Goal: Task Accomplishment & Management: Manage account settings

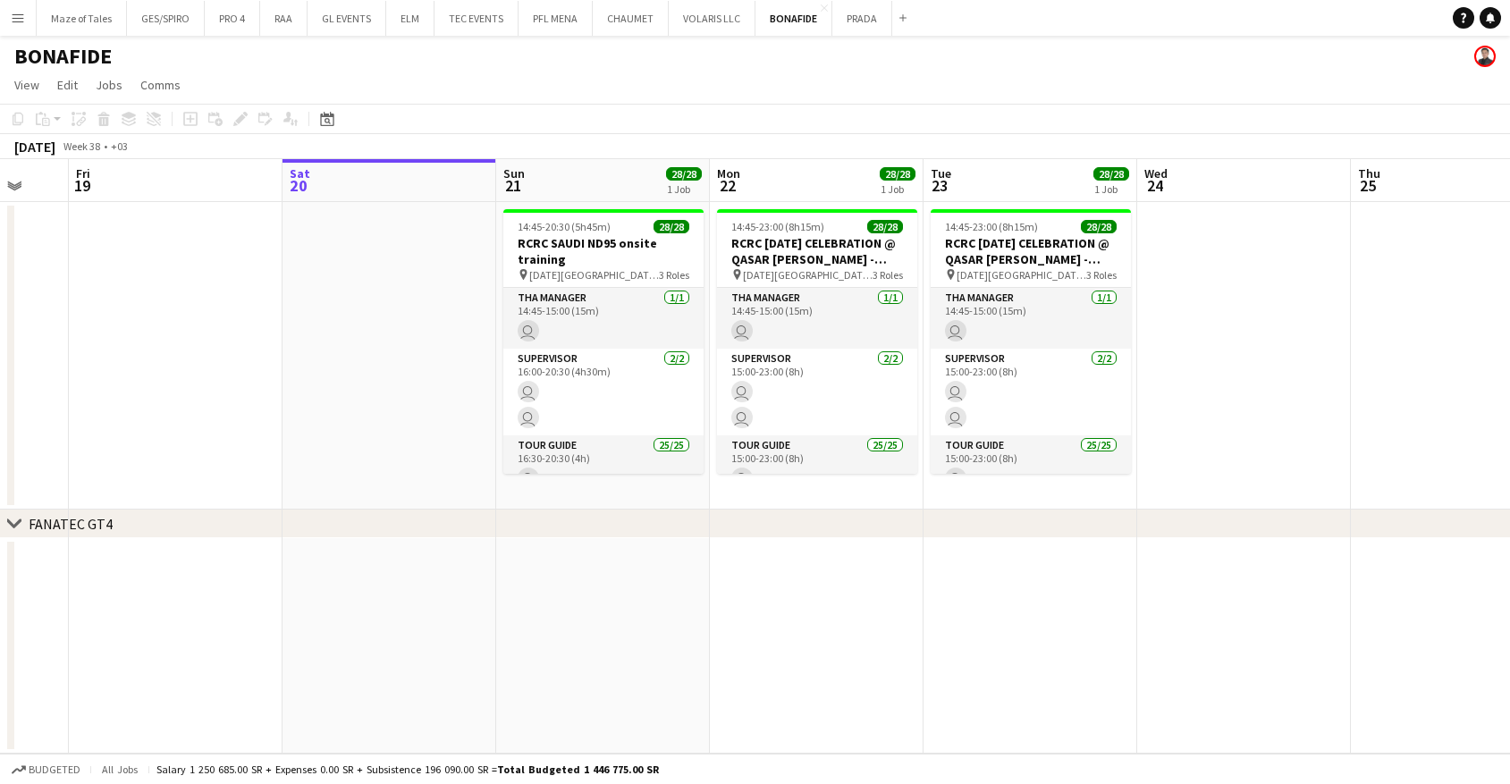
click at [442, 414] on app-date-cell at bounding box center [390, 356] width 214 height 308
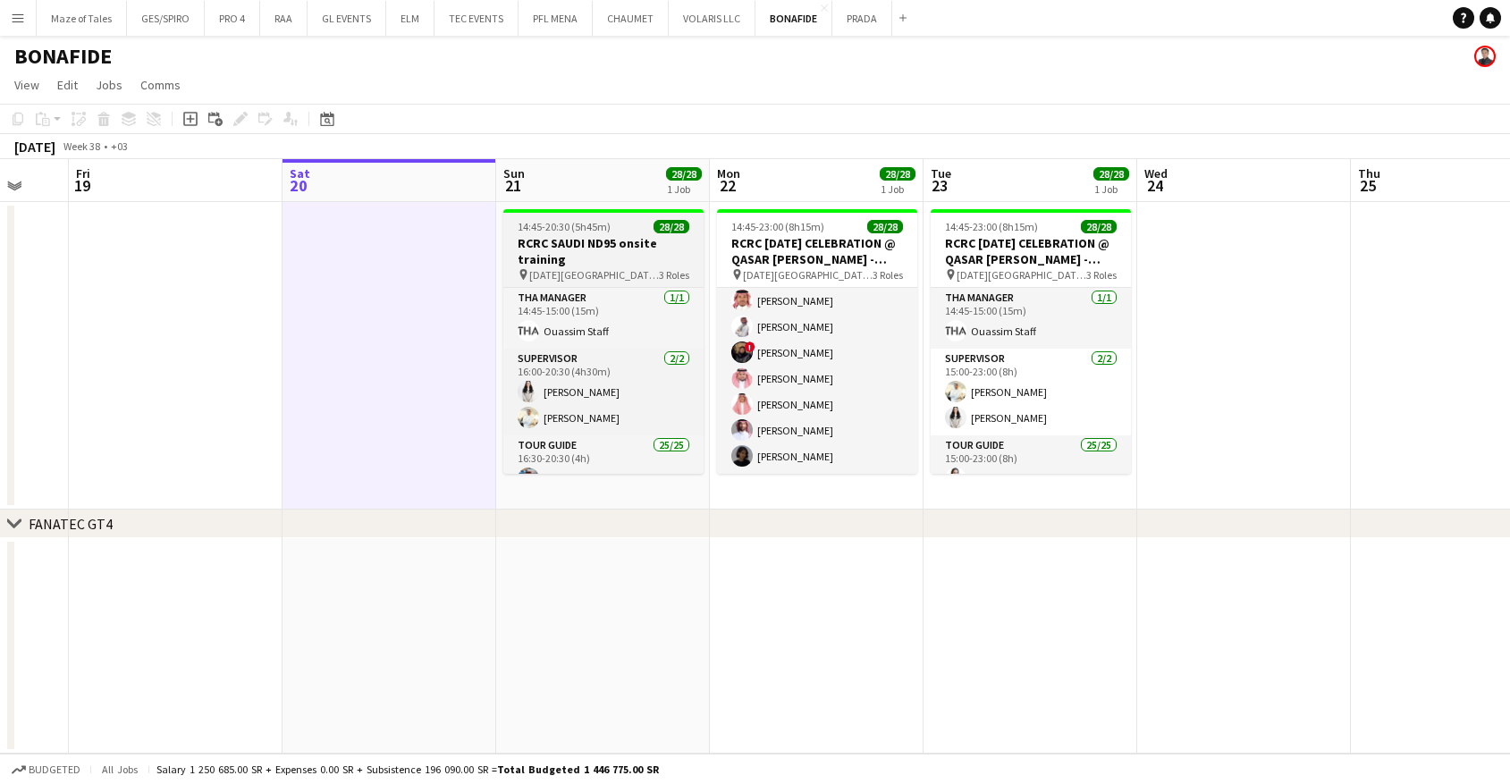
click at [606, 261] on h3 "RCRC SAUDI ND95 onsite training" at bounding box center [603, 251] width 200 height 32
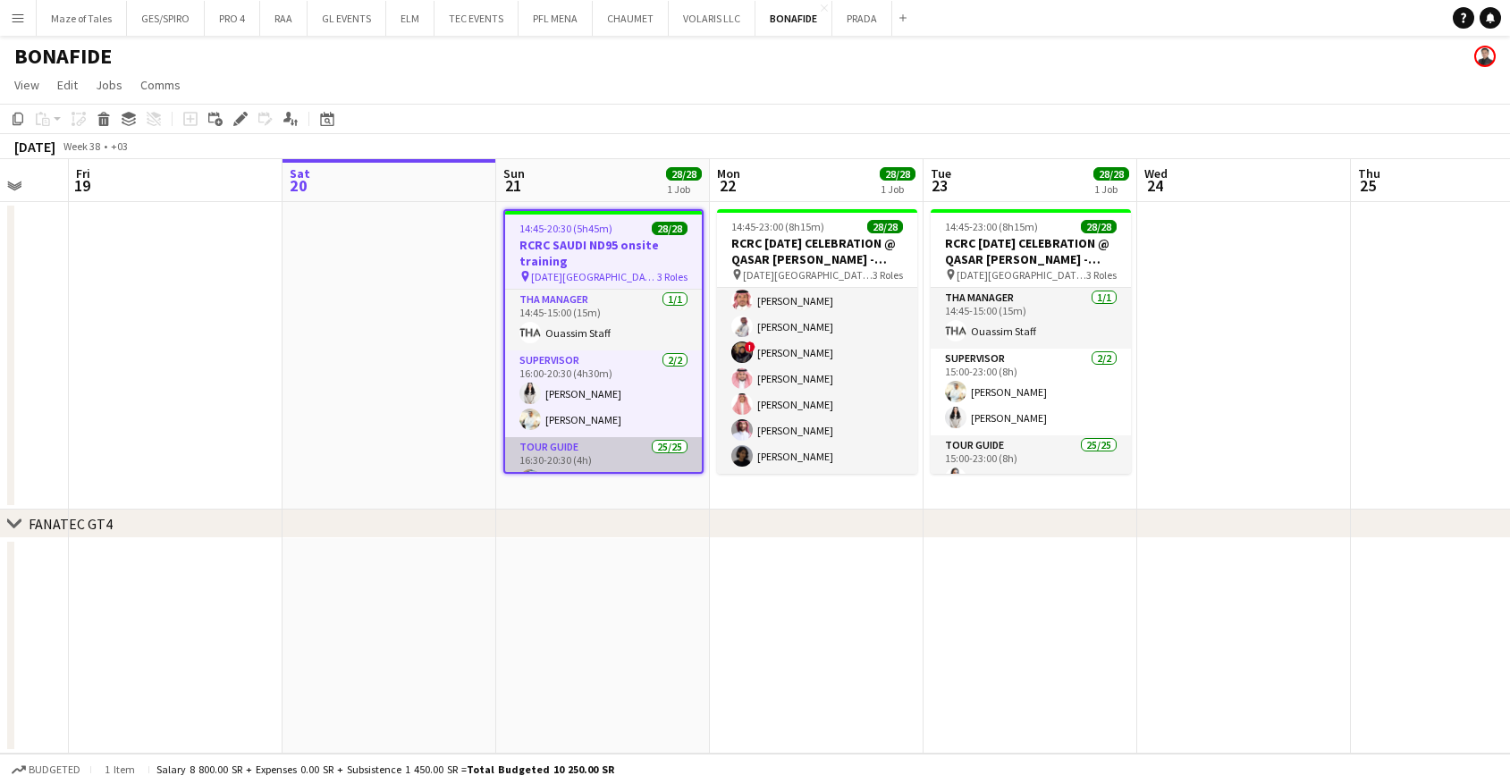
click at [615, 447] on app-card-role "Tour Guide 25/25 16:30-20:30 (4h) Abdulaziz Aljubayri [PERSON_NAME] [PERSON_NAM…" at bounding box center [603, 778] width 197 height 683
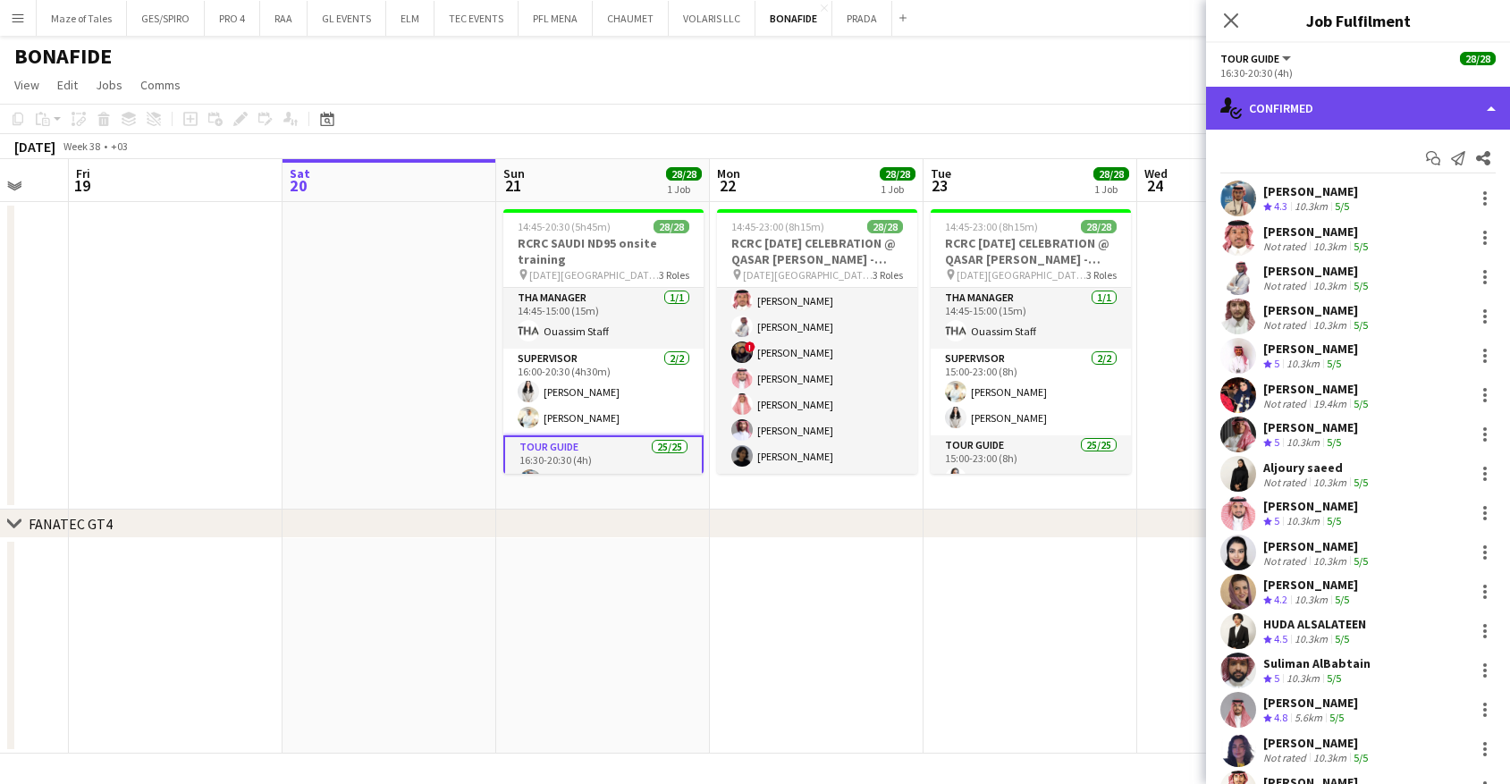
click at [1330, 124] on div "single-neutral-actions-check-2 Confirmed" at bounding box center [1358, 108] width 304 height 43
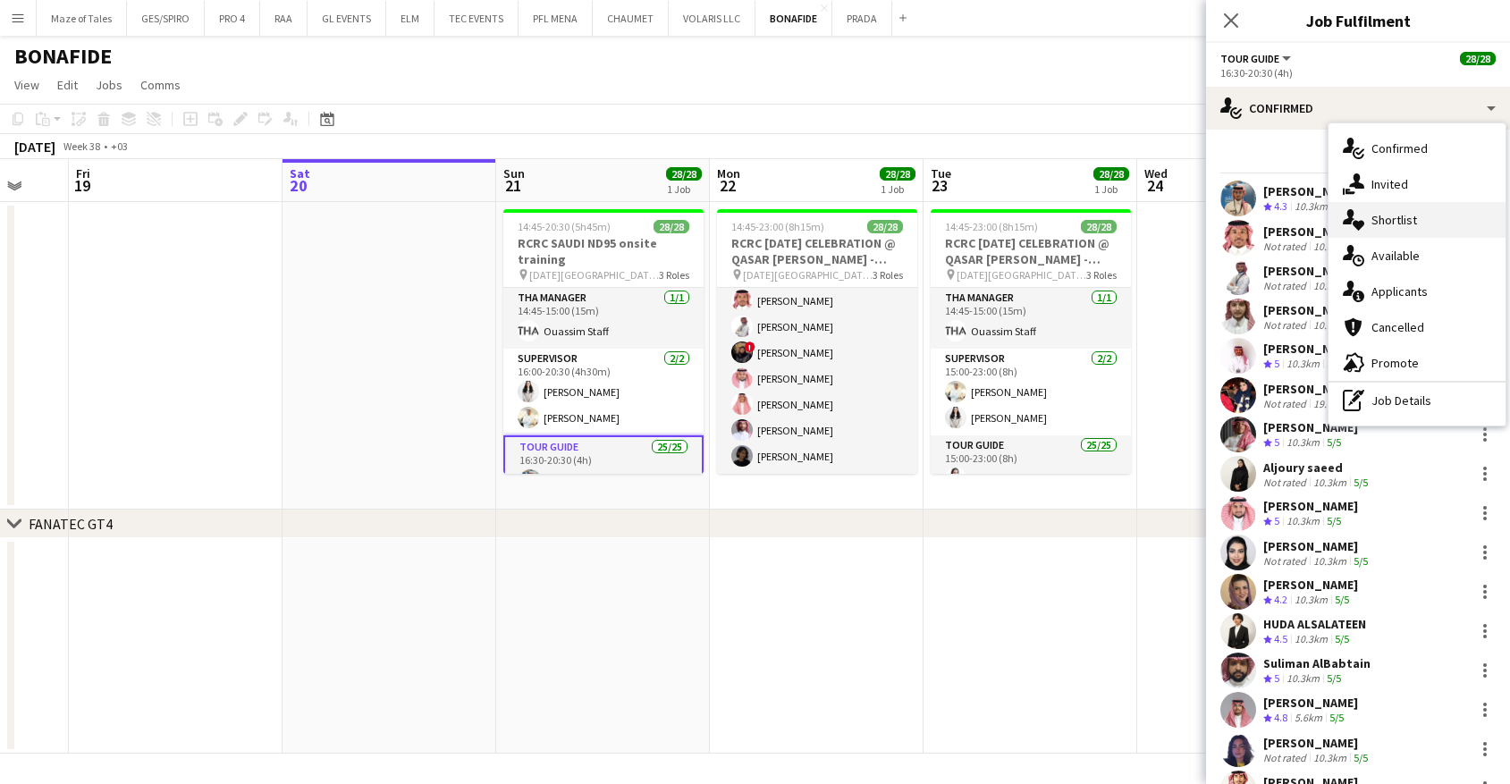
click at [1396, 227] on span "Shortlist" at bounding box center [1395, 220] width 46 height 16
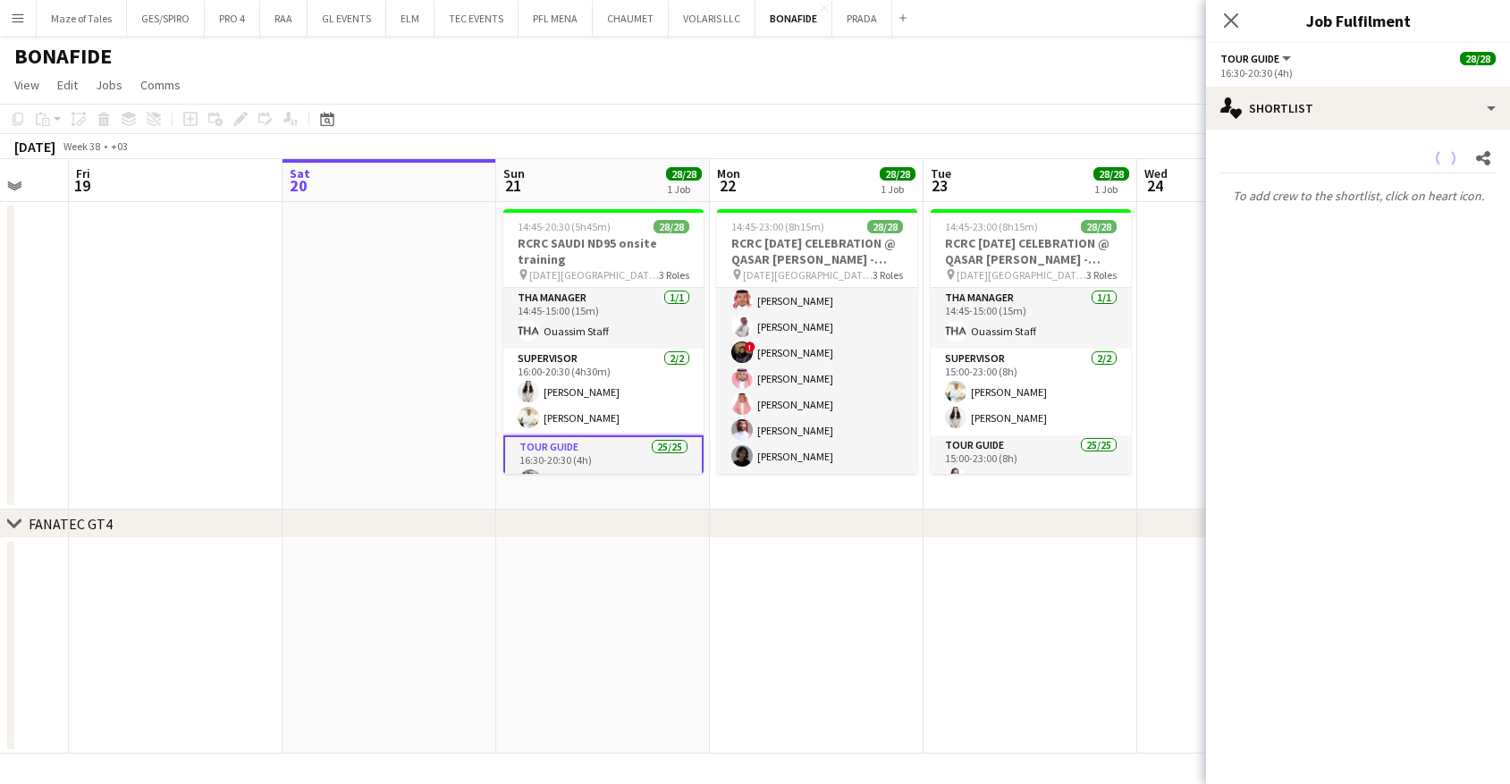
drag, startPoint x: 1299, startPoint y: 4, endPoint x: 1308, endPoint y: 314, distance: 310.5
click at [1308, 314] on mat-expansion-panel "heart Shortlist Share To add crew to the shortlist, click on heart icon." at bounding box center [1358, 457] width 304 height 655
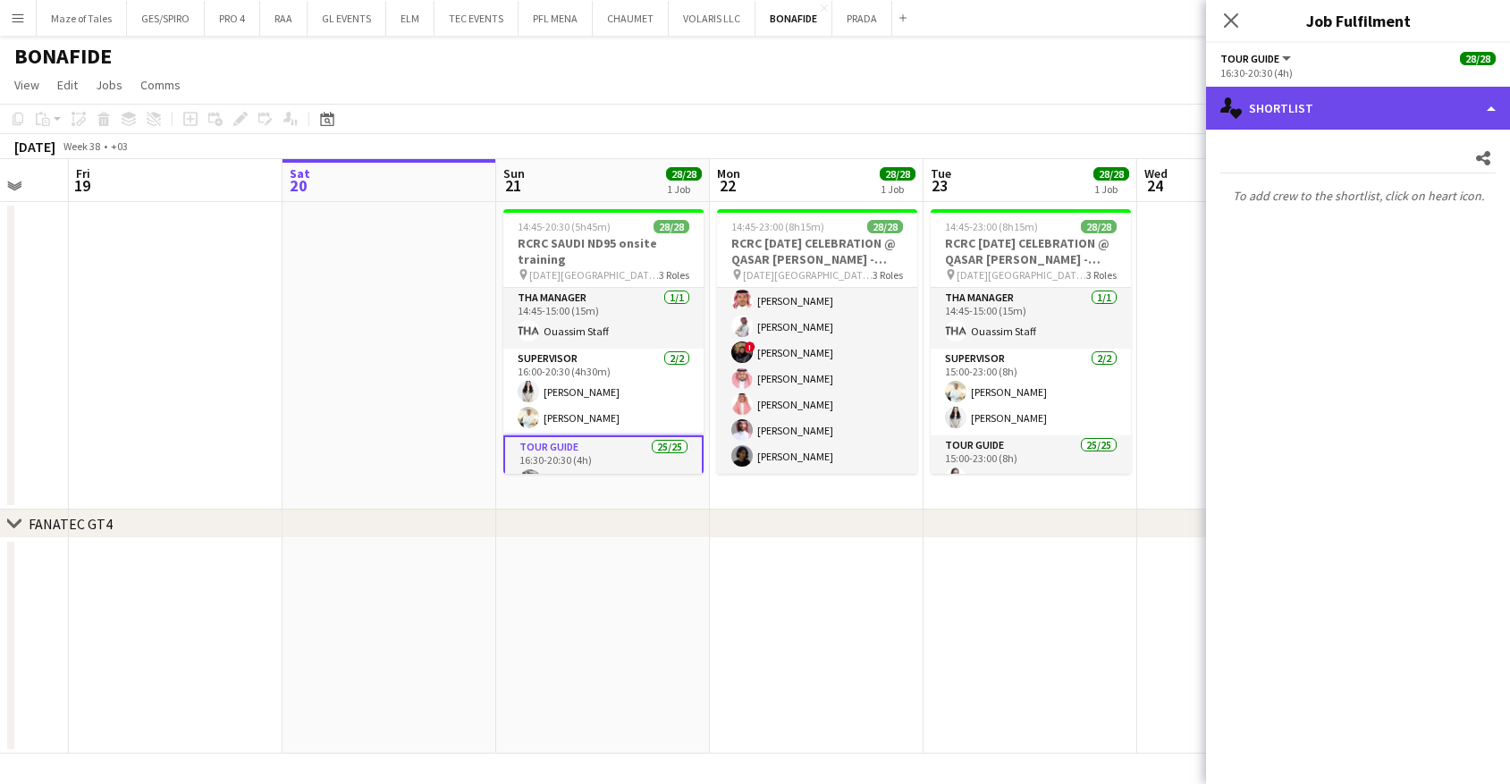
click at [1326, 117] on div "single-neutral-actions-heart Shortlist" at bounding box center [1358, 108] width 304 height 43
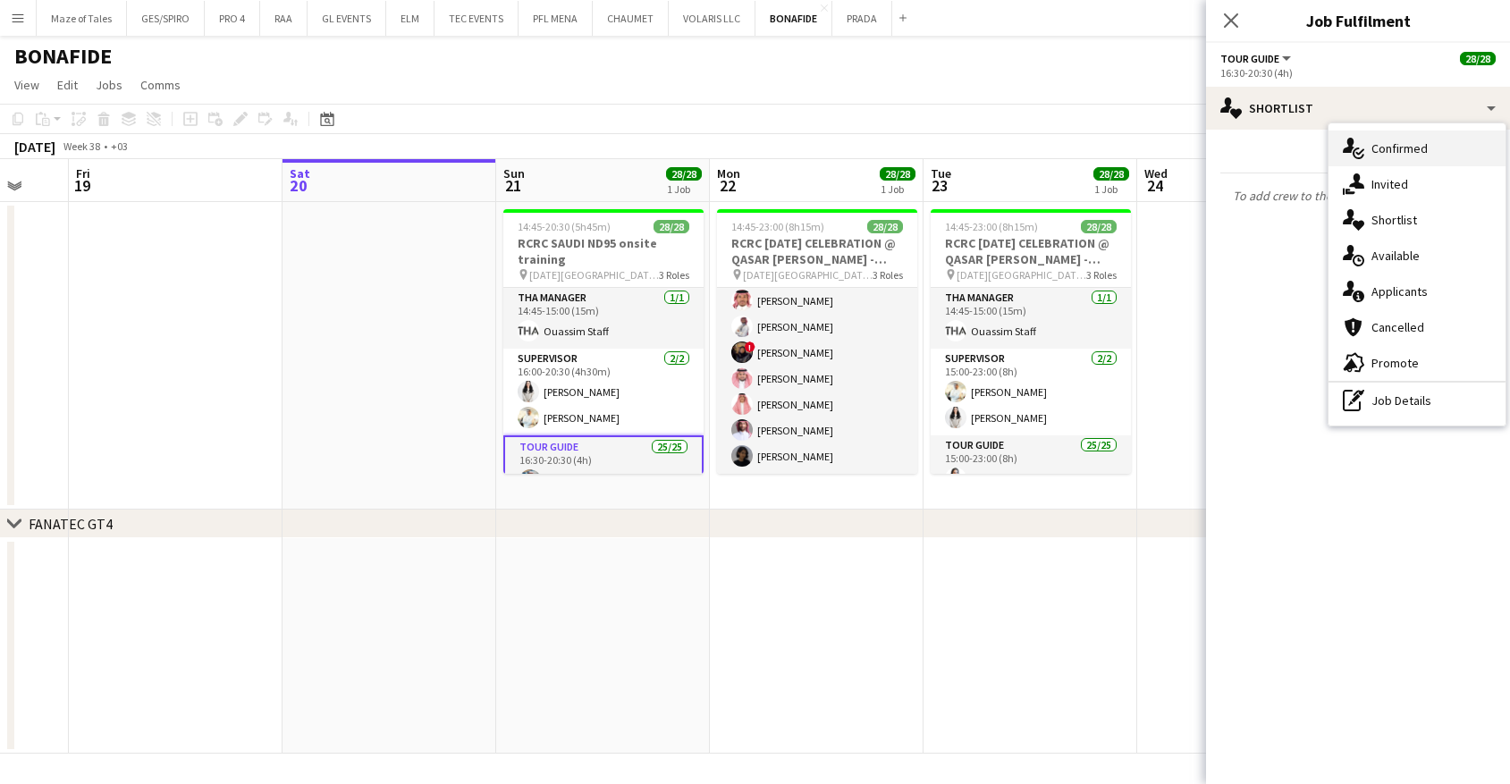
click at [1363, 148] on icon "single-neutral-actions-check-2" at bounding box center [1353, 148] width 21 height 21
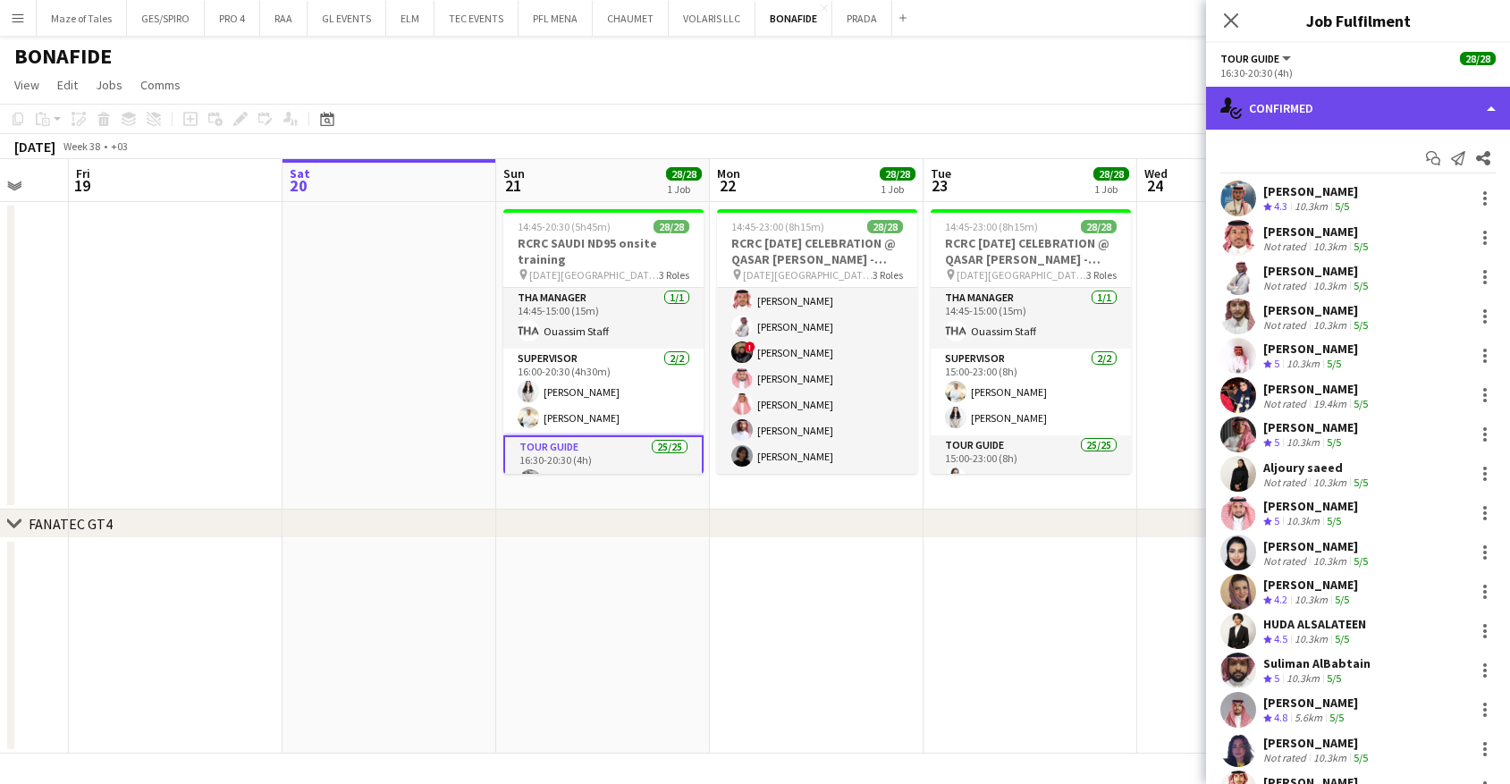
click at [1342, 92] on div "single-neutral-actions-check-2 Confirmed" at bounding box center [1358, 108] width 304 height 43
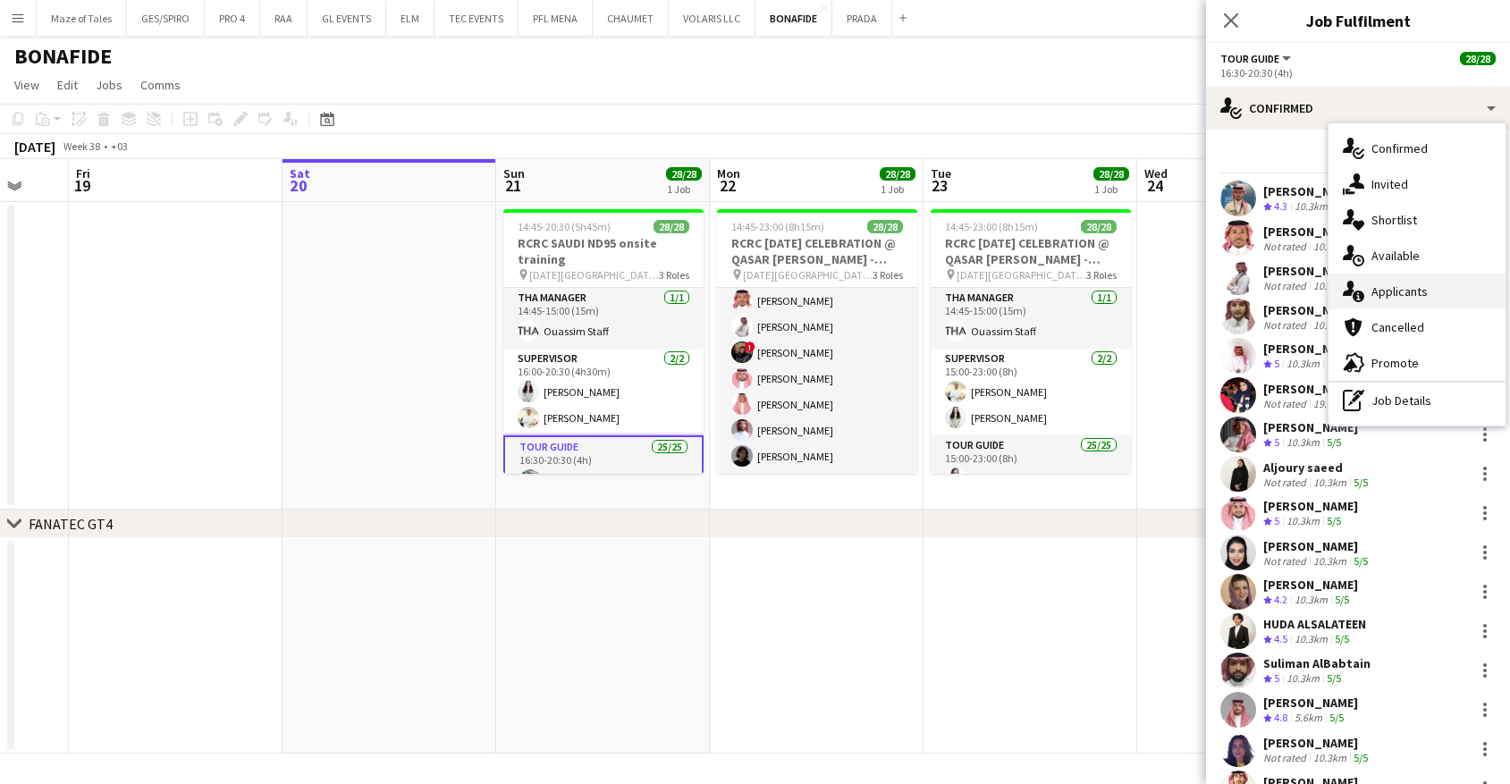
click at [1416, 295] on span "Applicants" at bounding box center [1400, 291] width 56 height 16
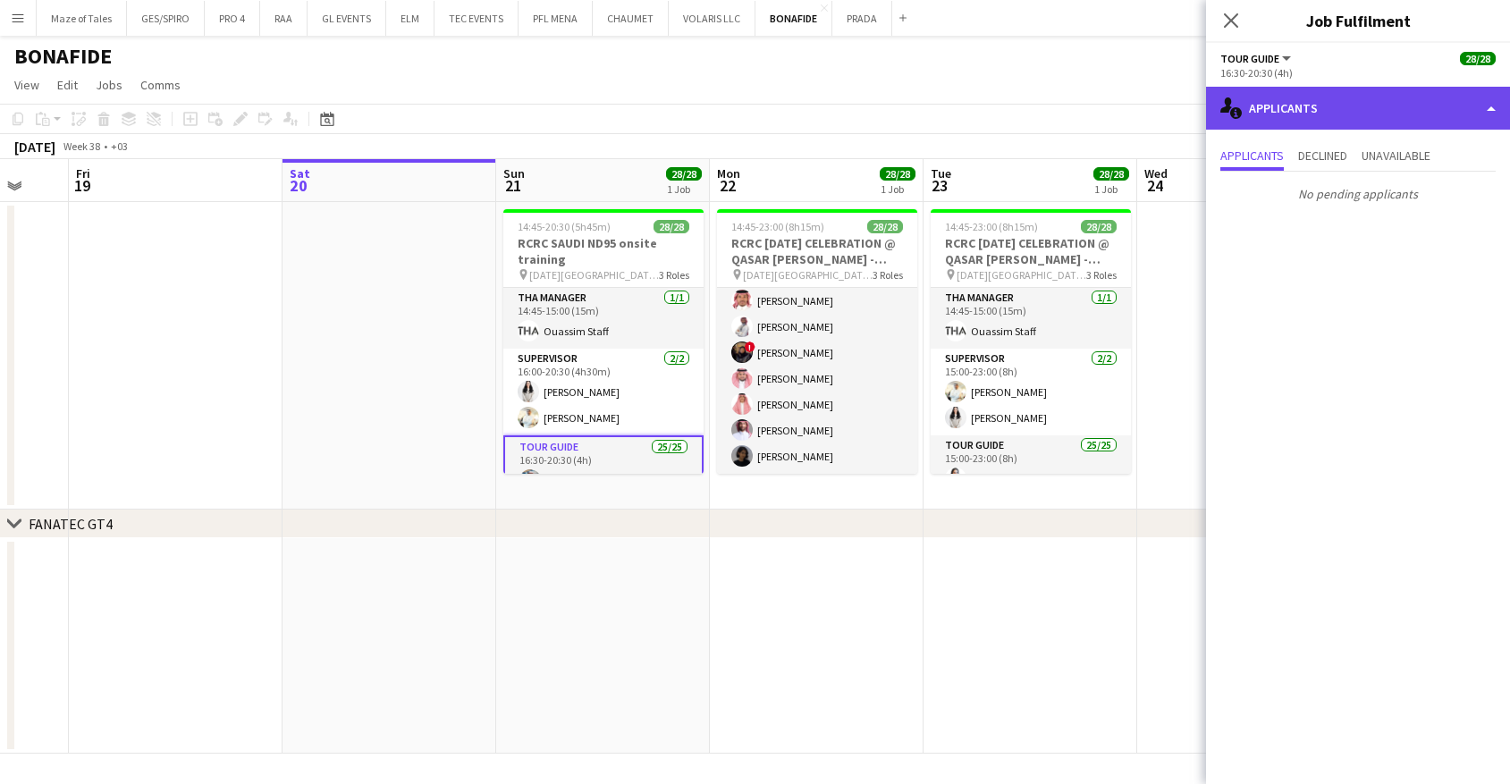
click at [1319, 112] on div "single-neutral-actions-information Applicants" at bounding box center [1358, 108] width 304 height 43
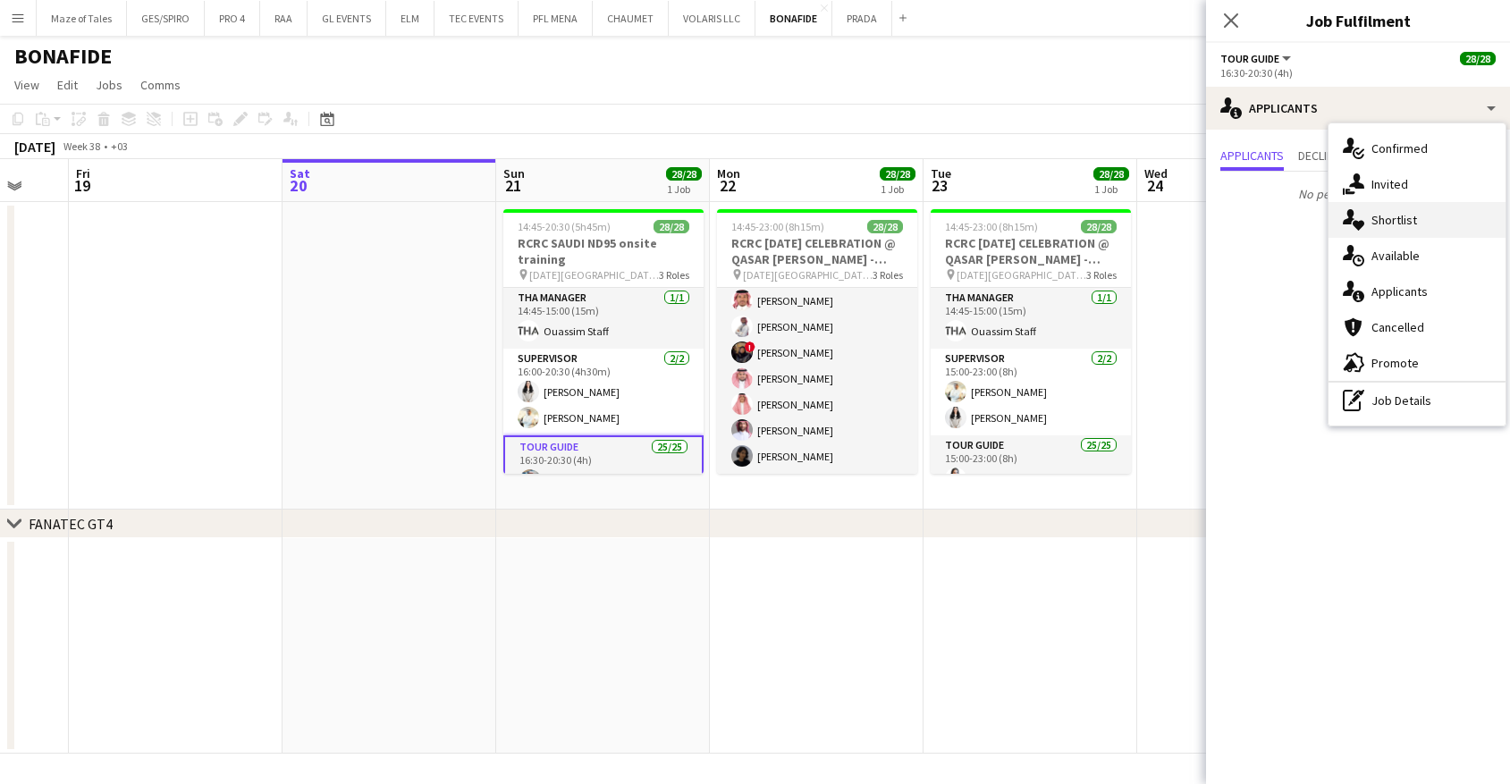
click at [1384, 214] on span "Shortlist" at bounding box center [1395, 220] width 46 height 16
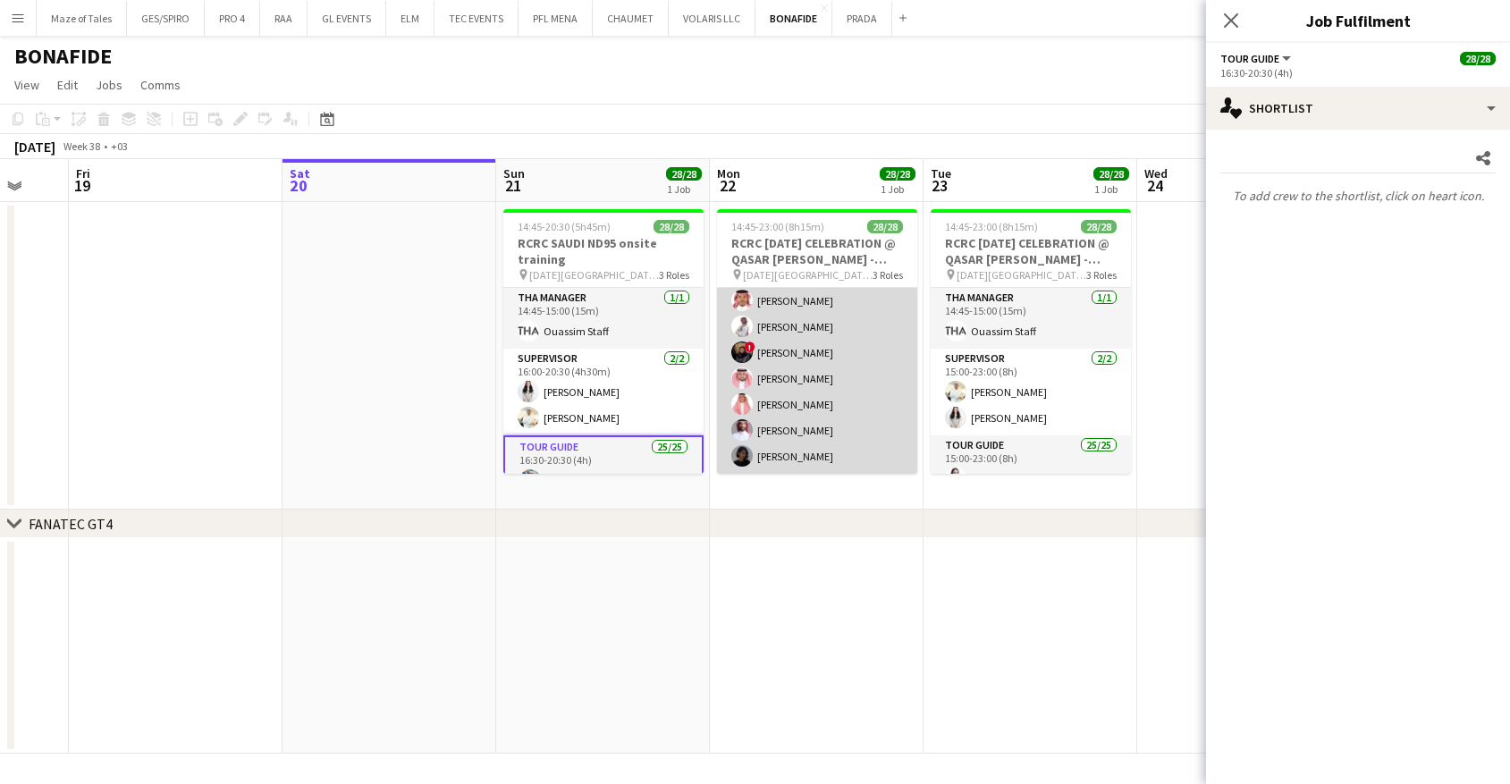
click at [859, 406] on app-card-role "Tour Guide 25/25 15:00-23:00 (8h) [PERSON_NAME] [PERSON_NAME] Turki [PERSON_NAM…" at bounding box center [817, 132] width 200 height 683
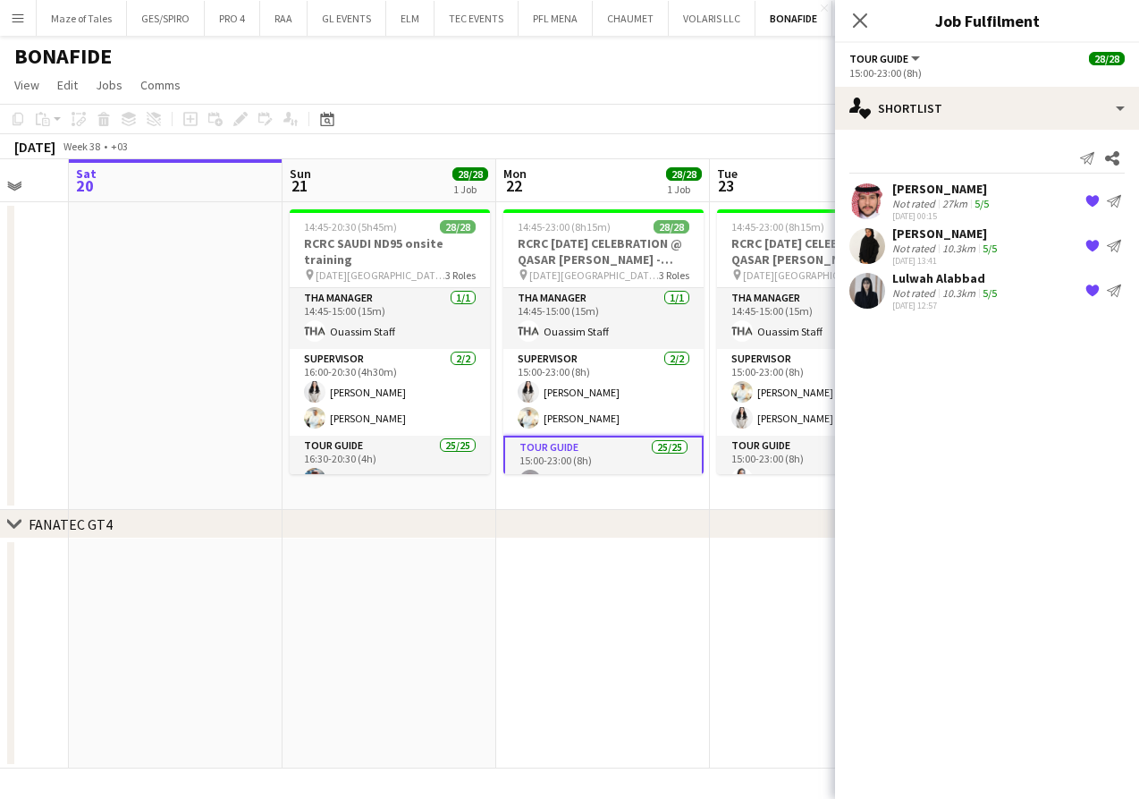
click at [926, 208] on div "Not rated" at bounding box center [916, 203] width 47 height 13
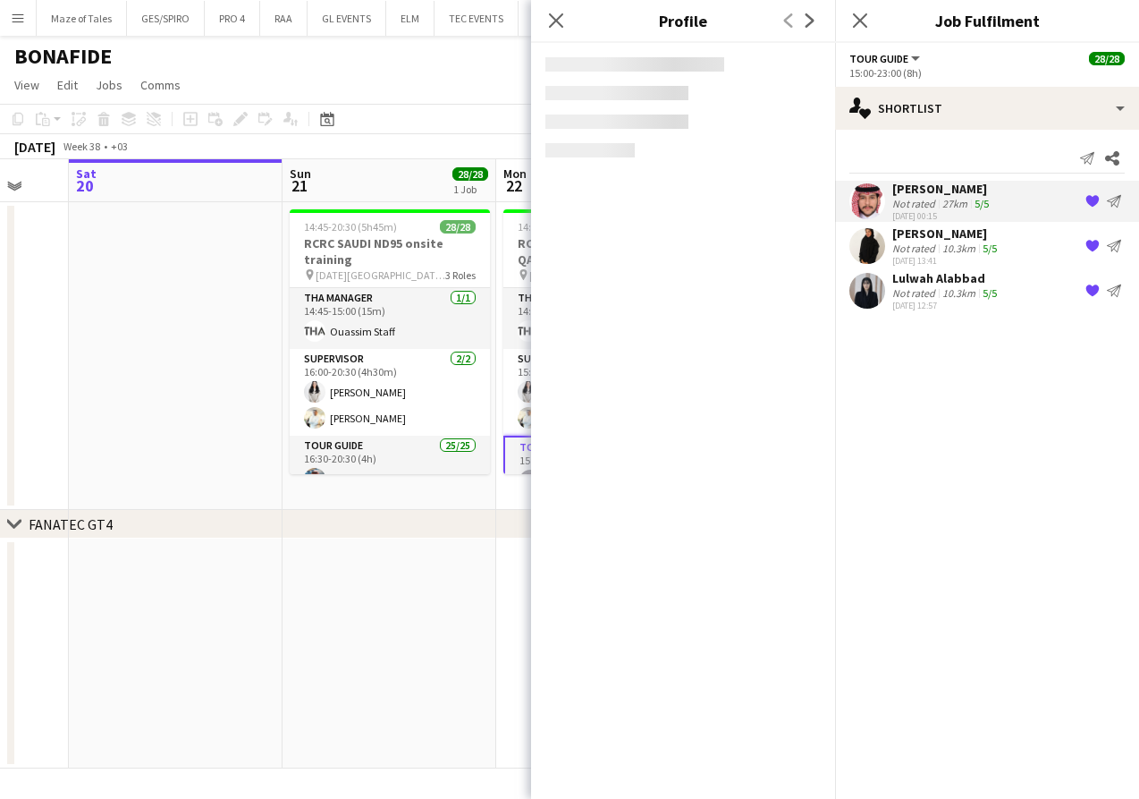
click at [950, 245] on div "10.3km" at bounding box center [959, 247] width 40 height 13
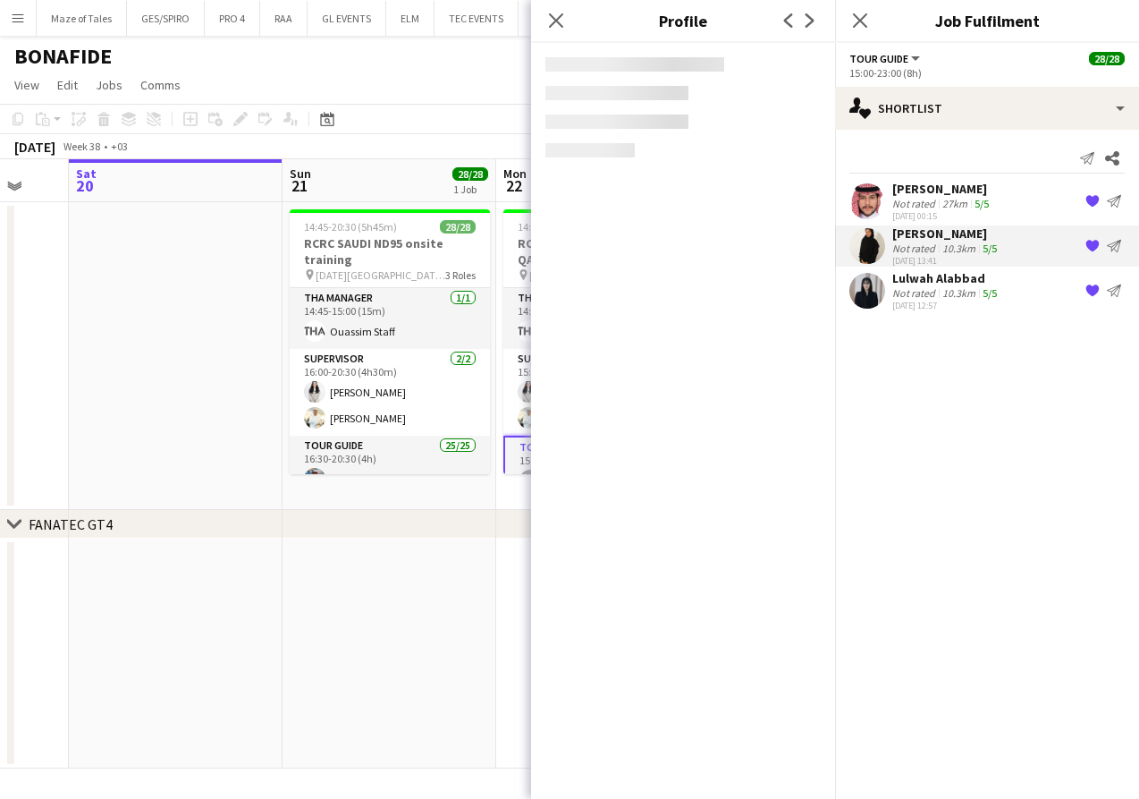
click at [943, 285] on div "Lulwah Alabbad" at bounding box center [947, 278] width 108 height 16
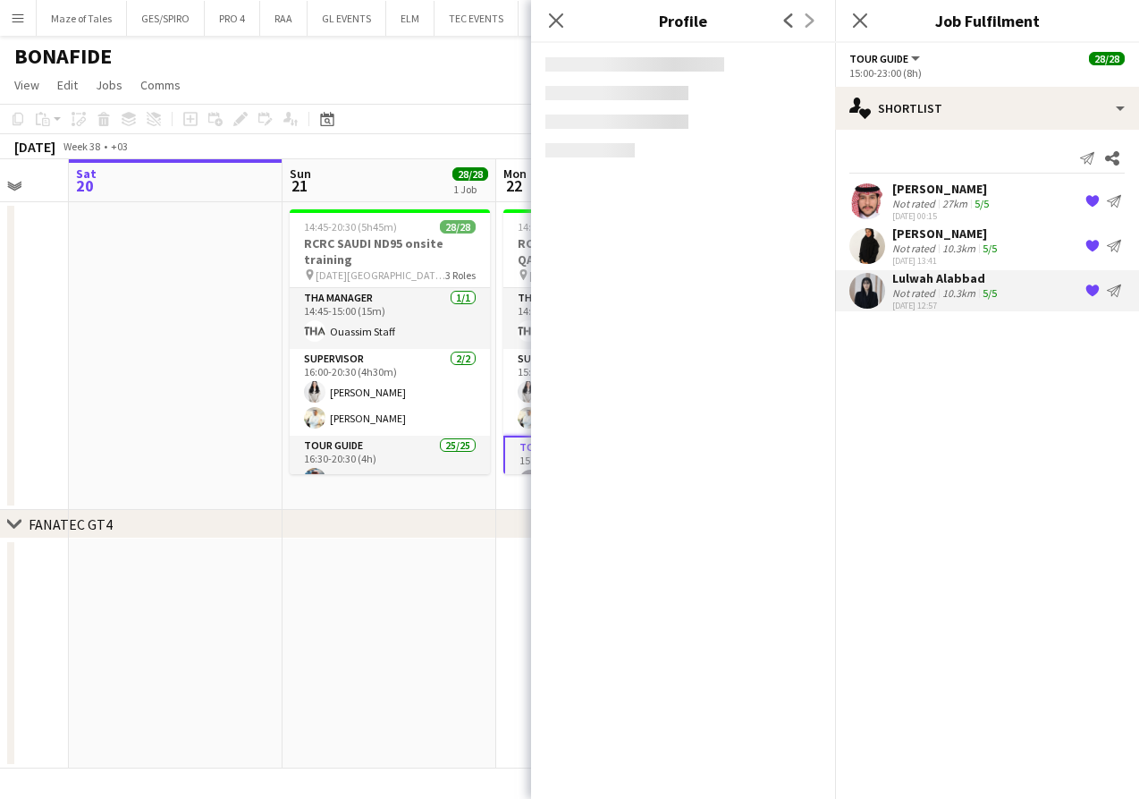
click at [948, 192] on div "[PERSON_NAME]" at bounding box center [943, 189] width 100 height 16
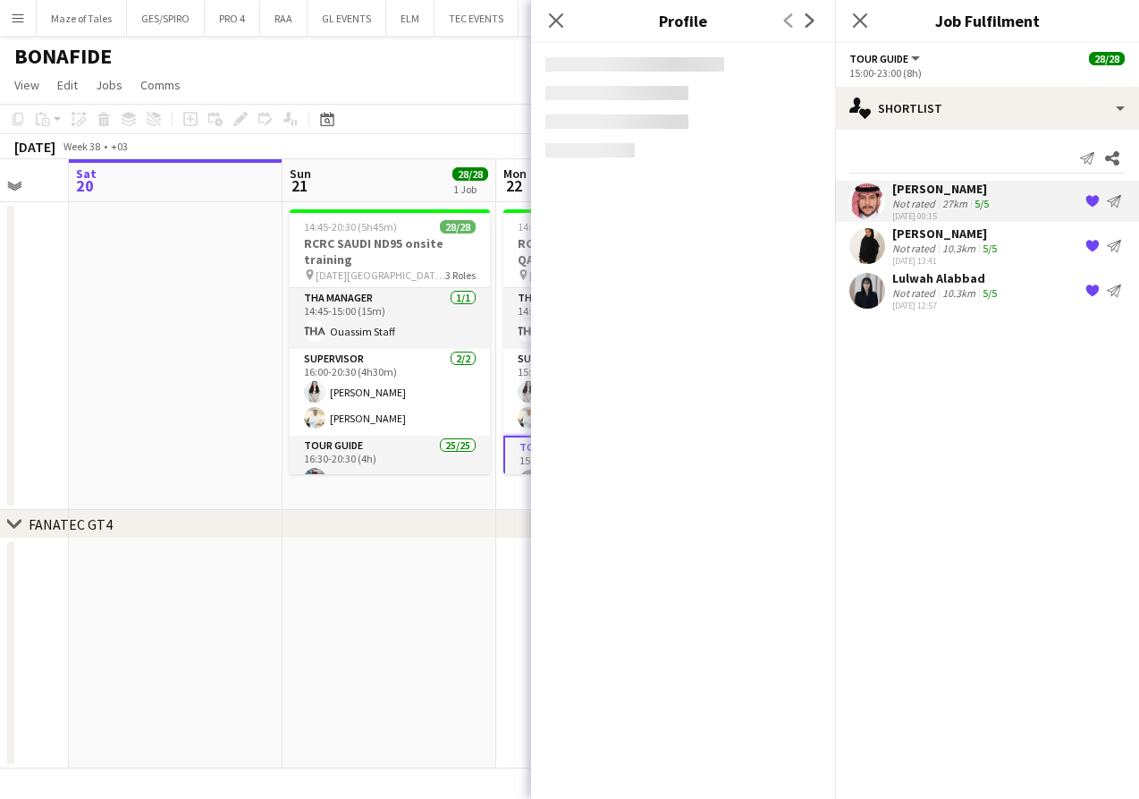
click at [914, 285] on div "Lulwah Alabbad" at bounding box center [947, 278] width 108 height 16
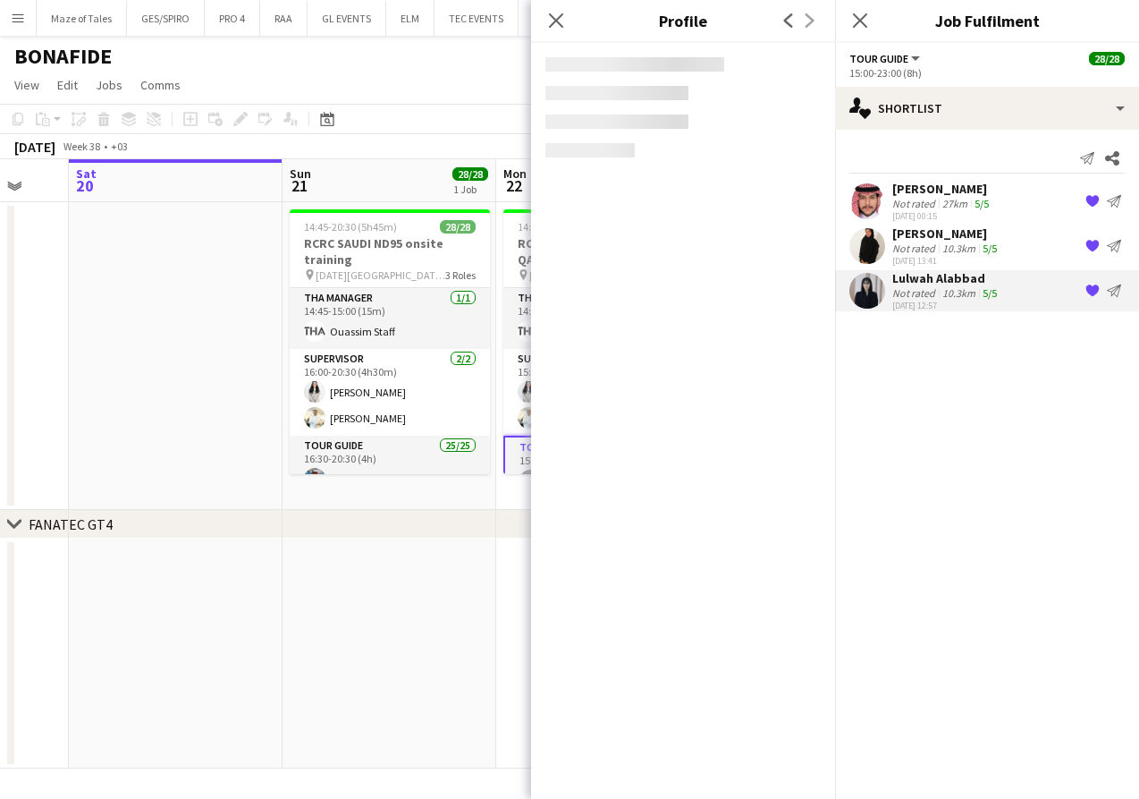
click at [949, 505] on mat-expansion-panel "heart Shortlist Send notification Share [PERSON_NAME] Not rated 27km 5/5 [DATE]…" at bounding box center [987, 464] width 304 height 669
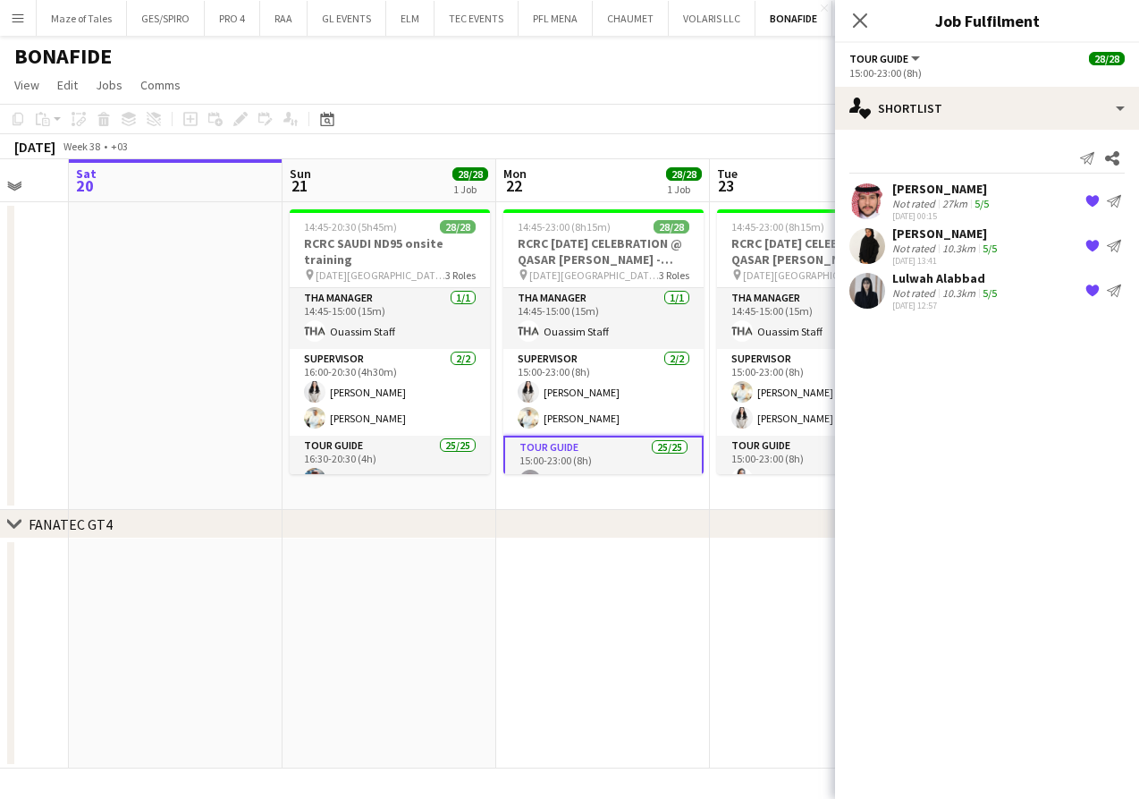
click at [928, 255] on div "[DATE] 13:41" at bounding box center [947, 261] width 108 height 12
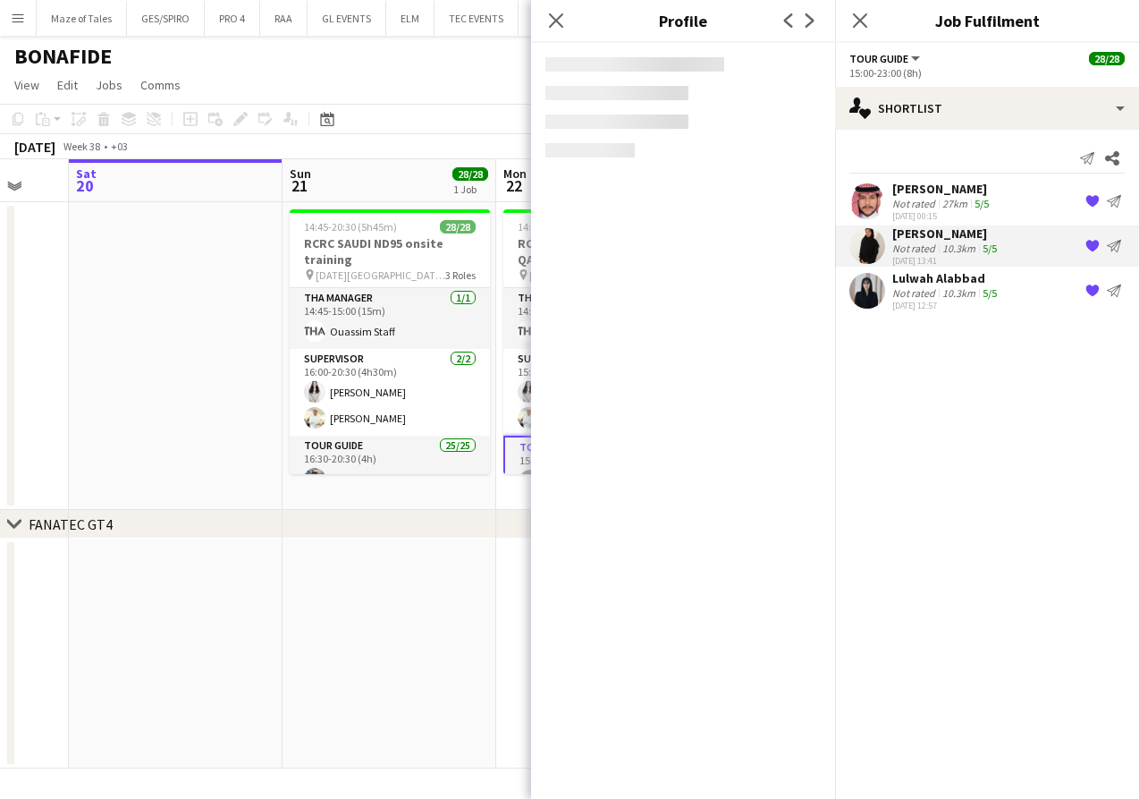
drag, startPoint x: 588, startPoint y: 0, endPoint x: 973, endPoint y: 465, distance: 603.4
click at [973, 465] on mat-expansion-panel "heart Shortlist Send notification Share [PERSON_NAME] Not rated 27km 5/5 [DATE]…" at bounding box center [987, 464] width 304 height 669
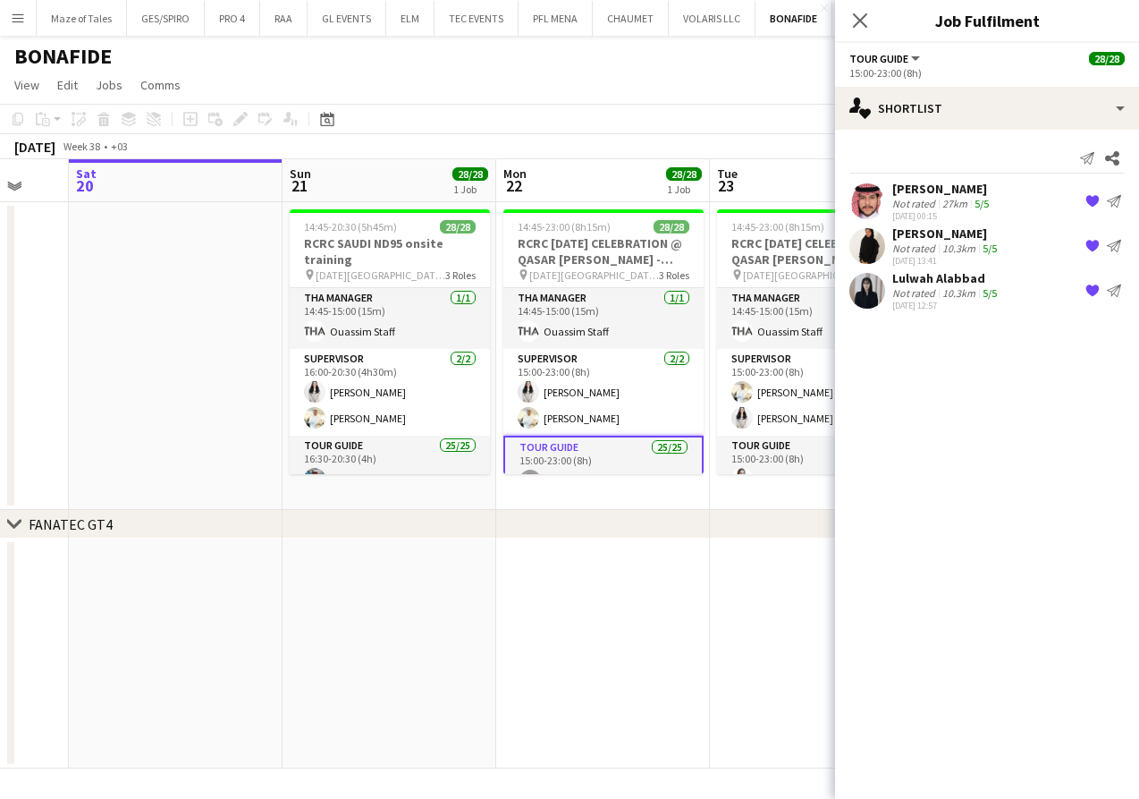
click at [986, 500] on mat-expansion-panel "heart Shortlist Send notification Share [PERSON_NAME] Not rated 27km 5/5 [DATE]…" at bounding box center [987, 464] width 304 height 669
click at [949, 213] on div "[DATE] 00:15" at bounding box center [943, 216] width 100 height 12
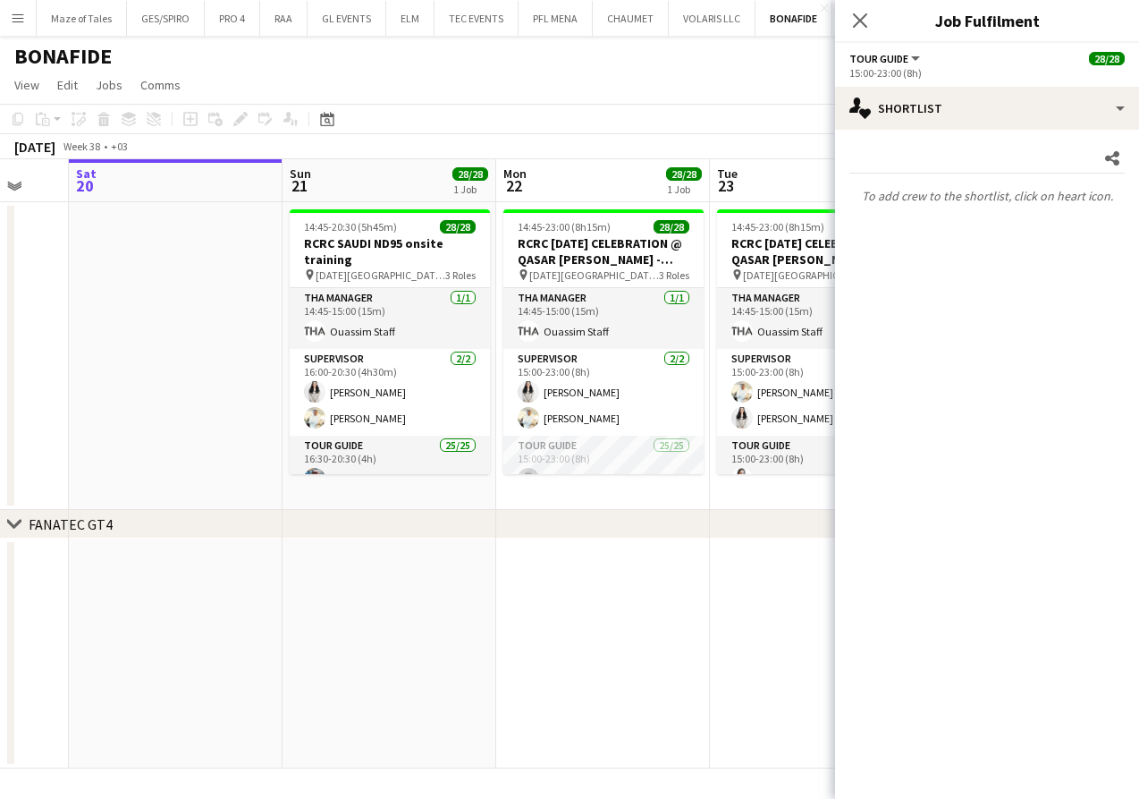
click at [605, 85] on app-page-menu "View Day view expanded Day view collapsed Month view Date picker Jump to [DATE]…" at bounding box center [569, 87] width 1139 height 34
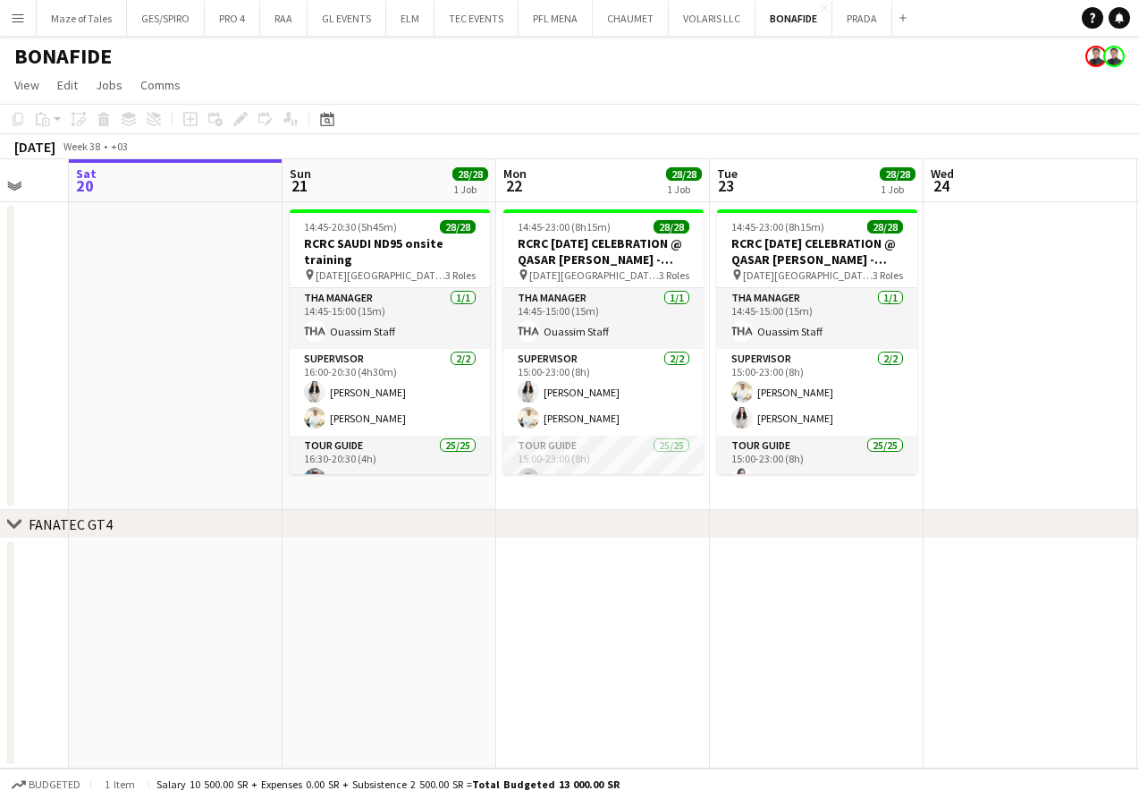
click at [572, 83] on app-page-menu "View Day view expanded Day view collapsed Month view Date picker Jump to [DATE]…" at bounding box center [569, 87] width 1139 height 34
click at [641, 447] on app-card-role "Tour Guide 25/25 15:00-23:00 (8h) [PERSON_NAME] [PERSON_NAME] Turki [PERSON_NAM…" at bounding box center [603, 777] width 200 height 683
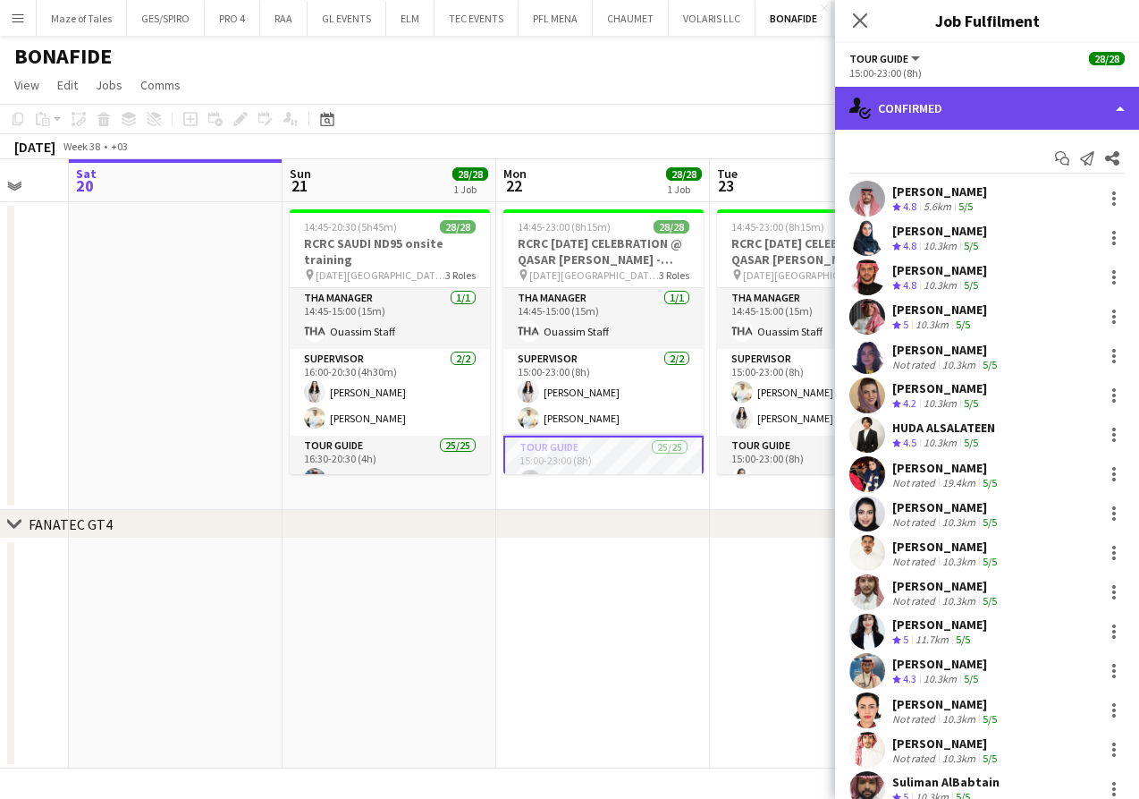
click at [990, 120] on div "single-neutral-actions-check-2 Confirmed" at bounding box center [987, 108] width 304 height 43
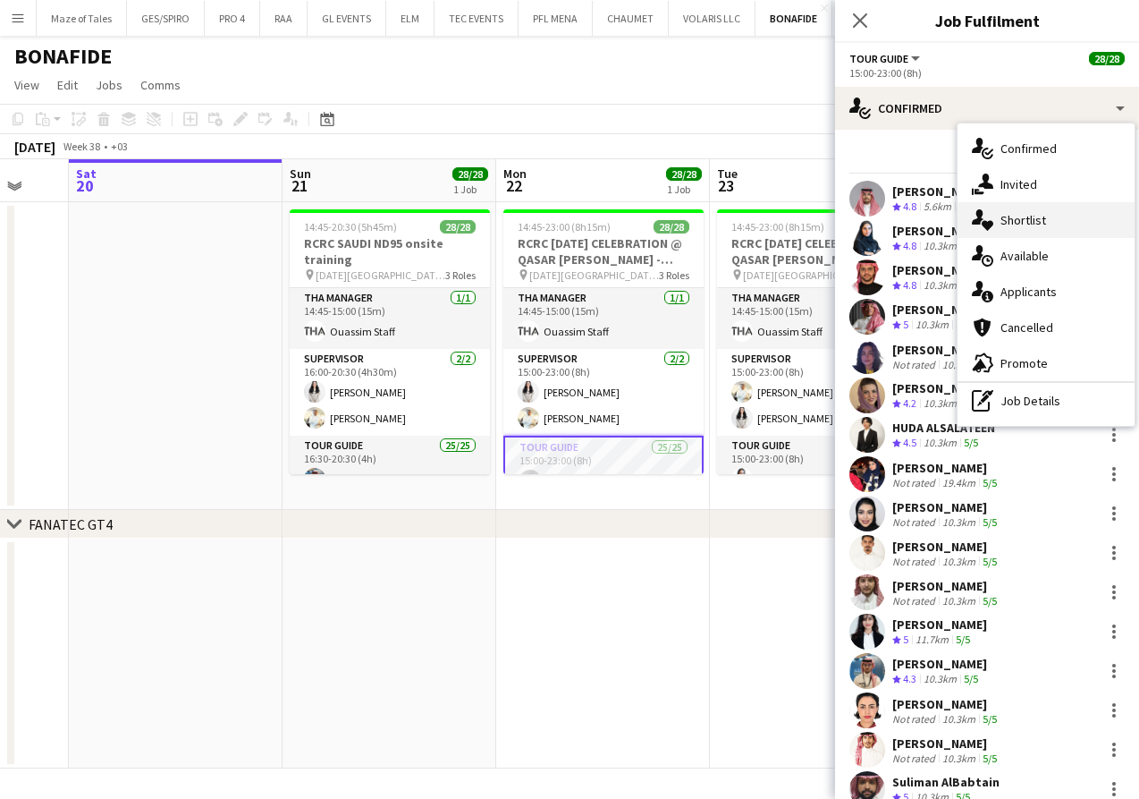
click at [1022, 228] on div "single-neutral-actions-heart Shortlist" at bounding box center [1046, 220] width 177 height 36
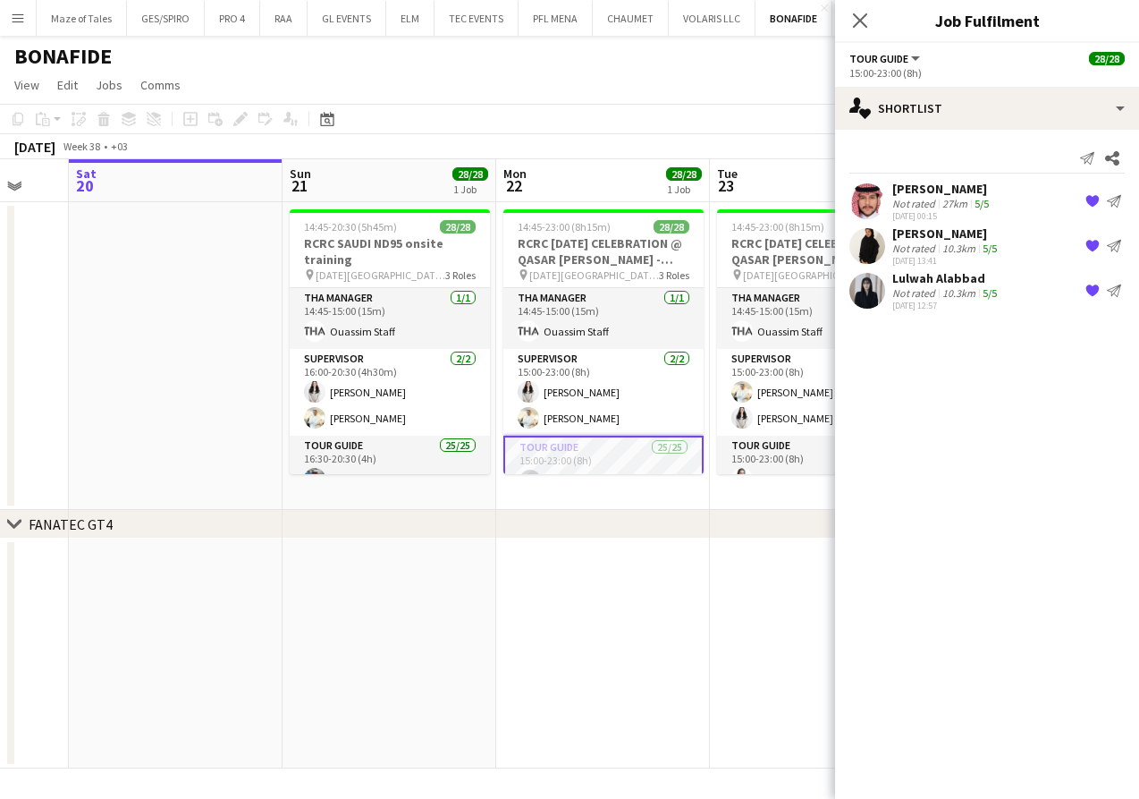
click at [951, 200] on div "27km" at bounding box center [955, 203] width 32 height 13
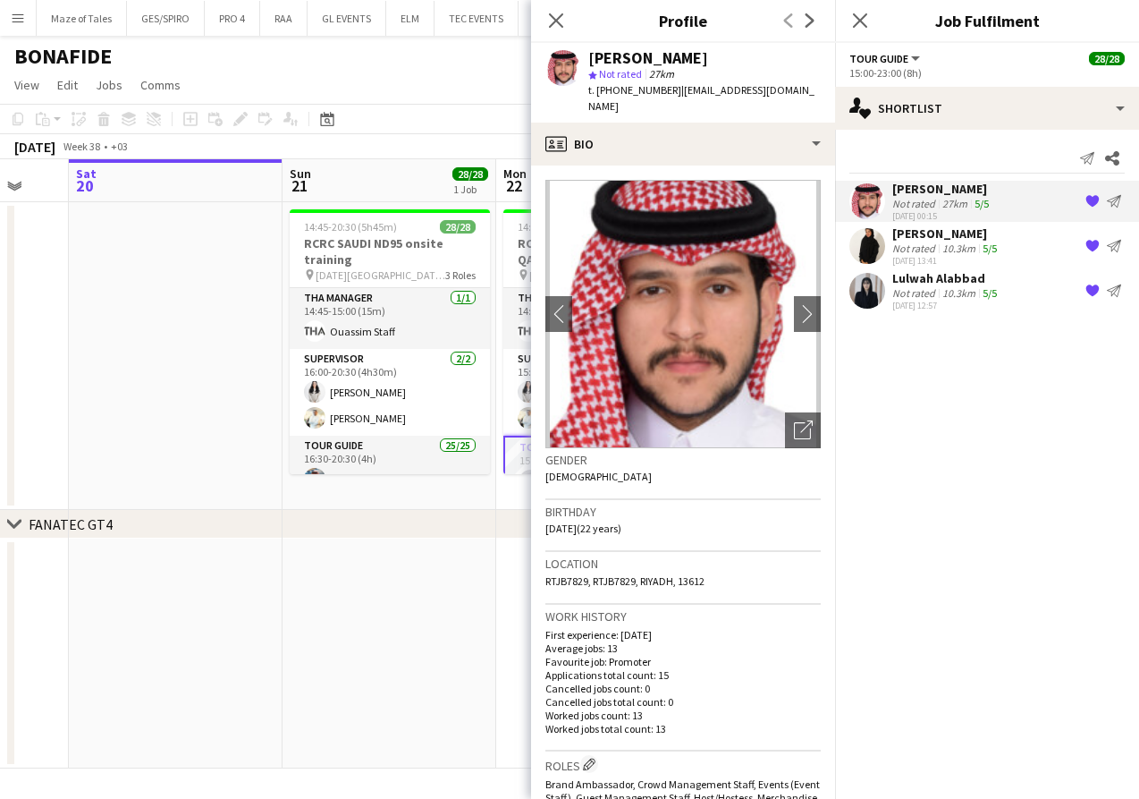
click at [907, 291] on div "Not rated" at bounding box center [916, 292] width 47 height 13
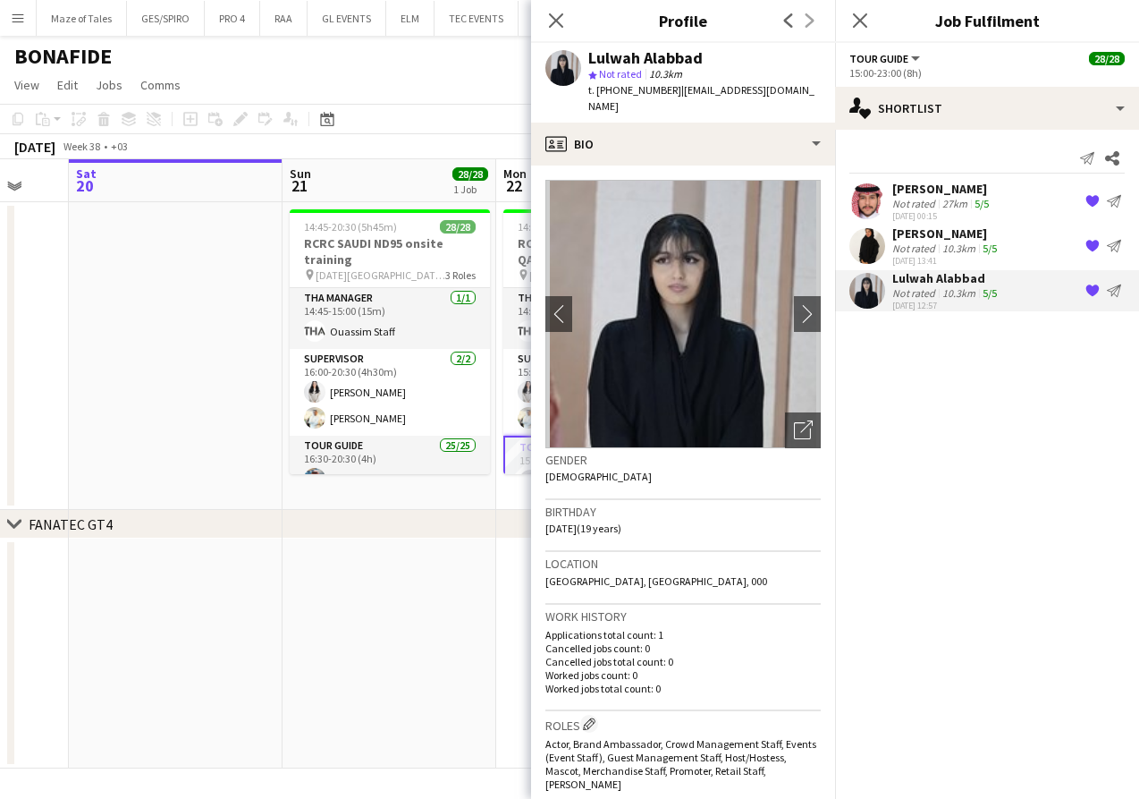
click at [611, 92] on span "t. [PHONE_NUMBER]" at bounding box center [634, 89] width 93 height 13
copy span "966552565010"
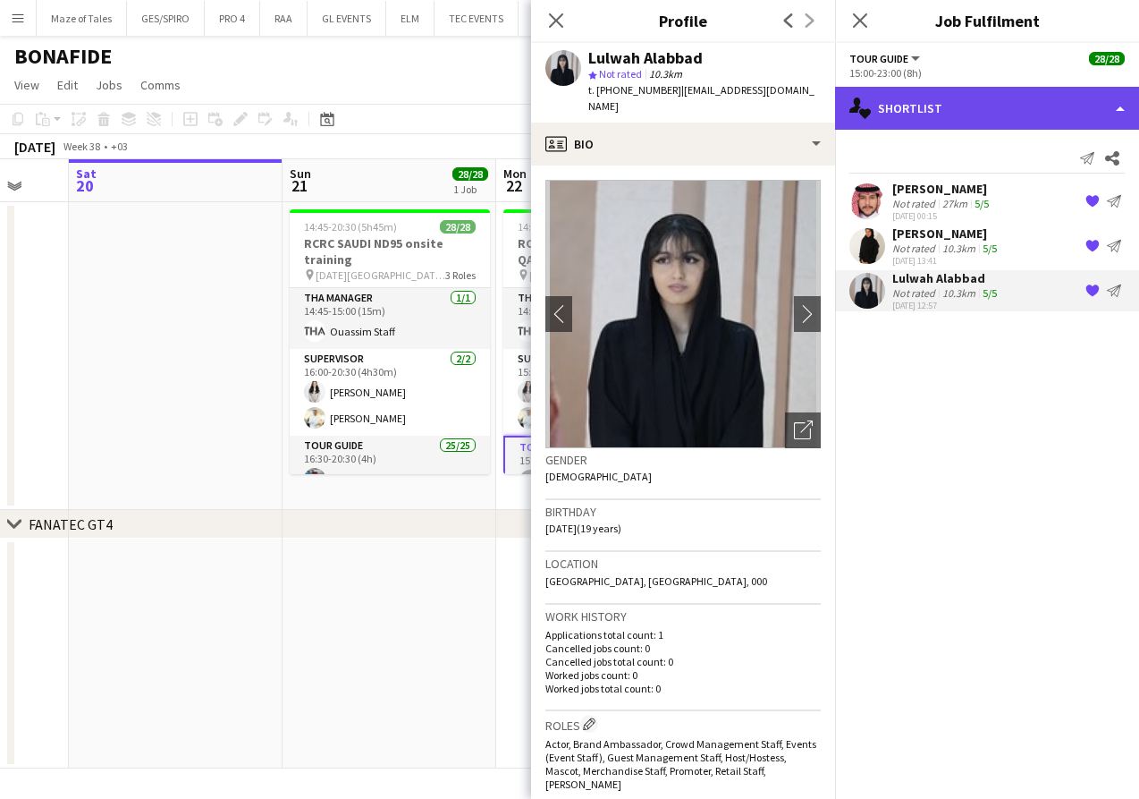
click at [940, 114] on div "single-neutral-actions-heart Shortlist" at bounding box center [987, 108] width 304 height 43
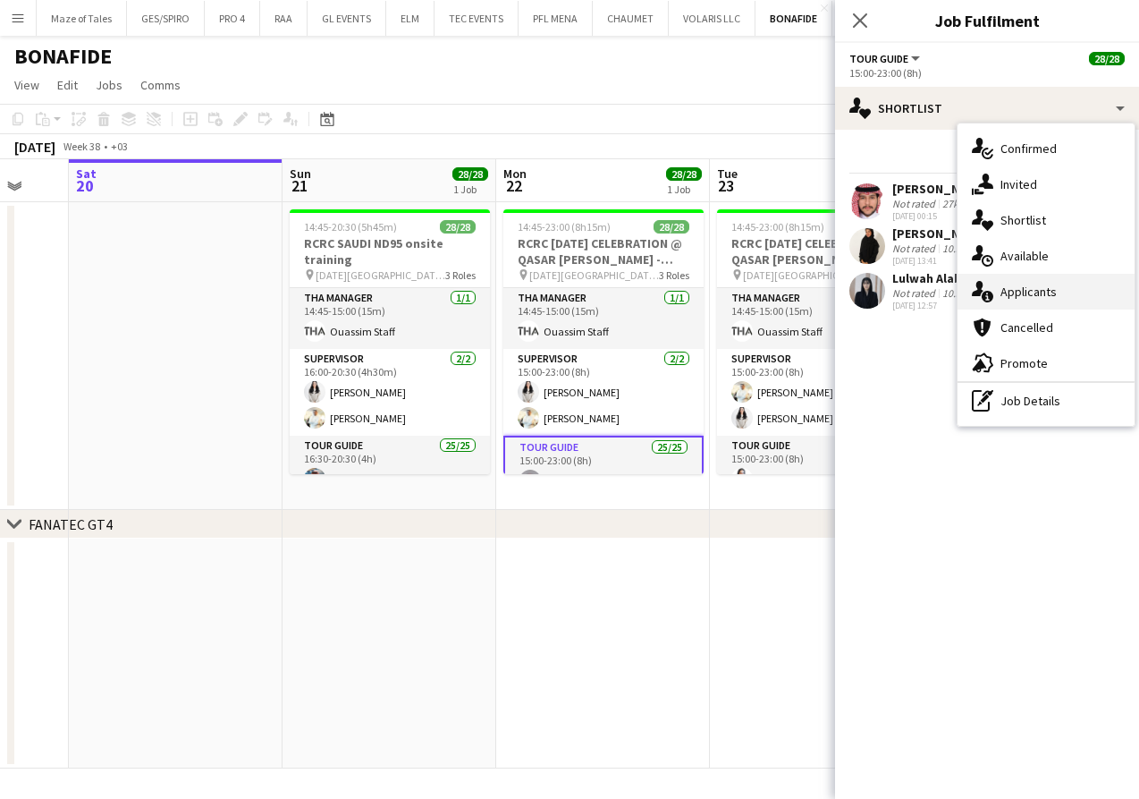
click at [1037, 290] on span "Applicants" at bounding box center [1029, 291] width 56 height 16
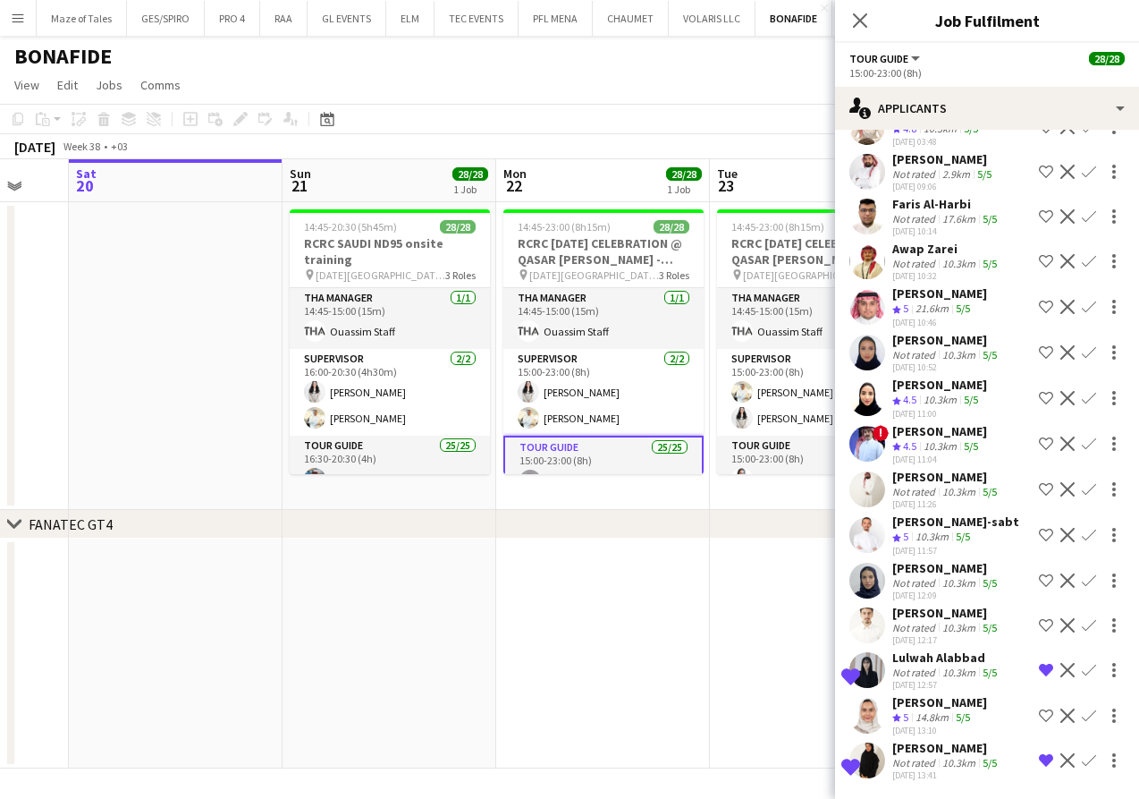
scroll to position [926, 0]
click at [946, 493] on div "10.3km" at bounding box center [959, 491] width 40 height 13
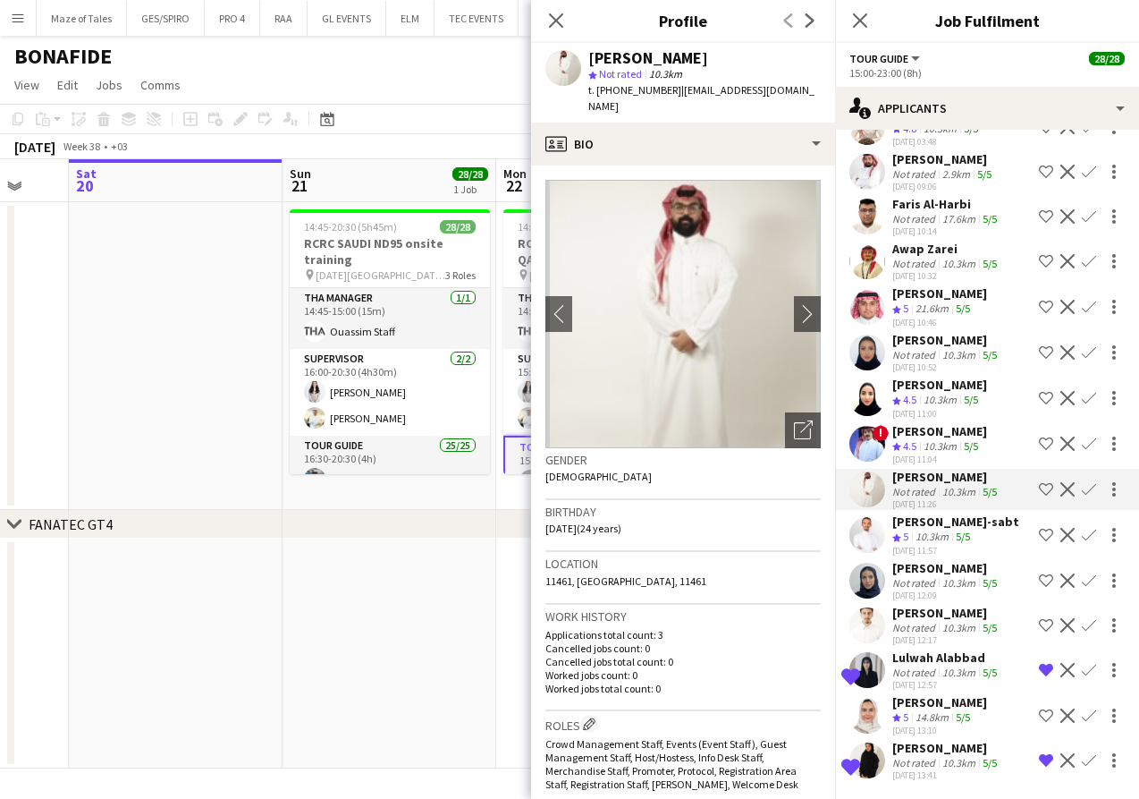
click at [917, 533] on div "10.3km" at bounding box center [932, 536] width 40 height 15
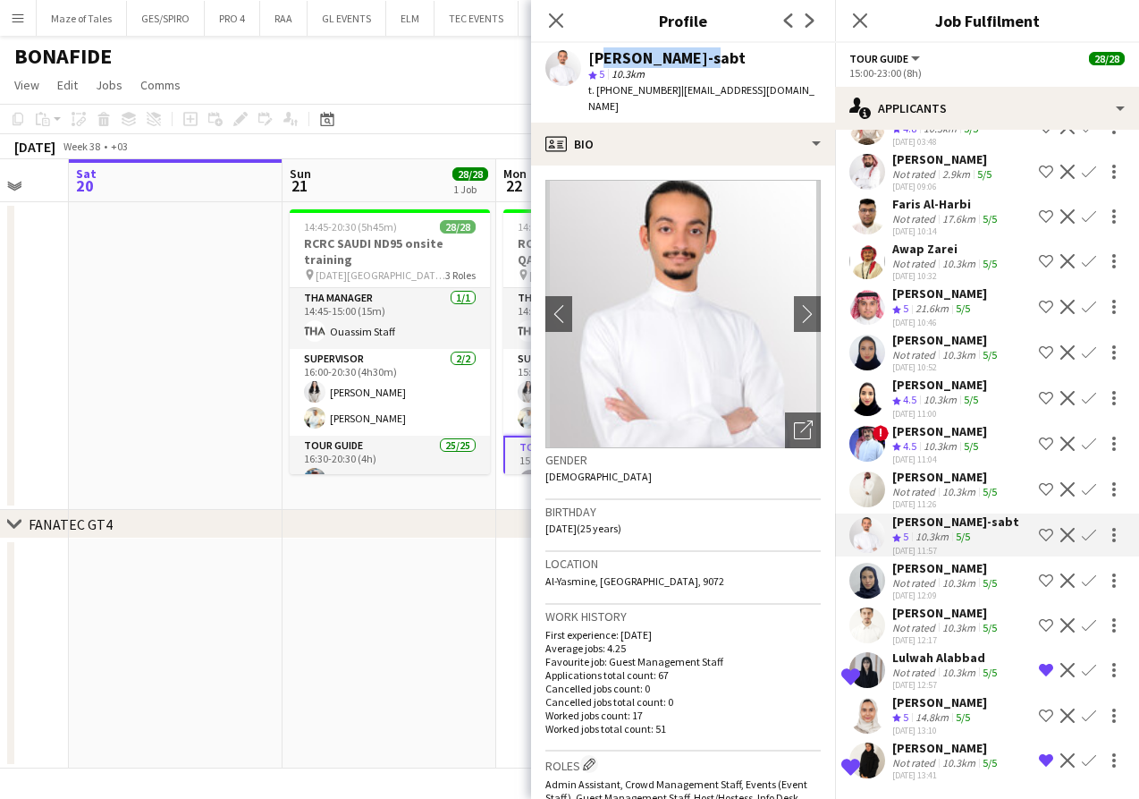
drag, startPoint x: 594, startPoint y: 59, endPoint x: 690, endPoint y: 48, distance: 97.2
click at [690, 50] on div "[PERSON_NAME]-sabt" at bounding box center [666, 58] width 157 height 16
drag, startPoint x: 733, startPoint y: 55, endPoint x: 590, endPoint y: 56, distance: 143.1
click at [590, 56] on div "[PERSON_NAME]-sabt" at bounding box center [704, 58] width 233 height 16
copy div "[PERSON_NAME]-sabt"
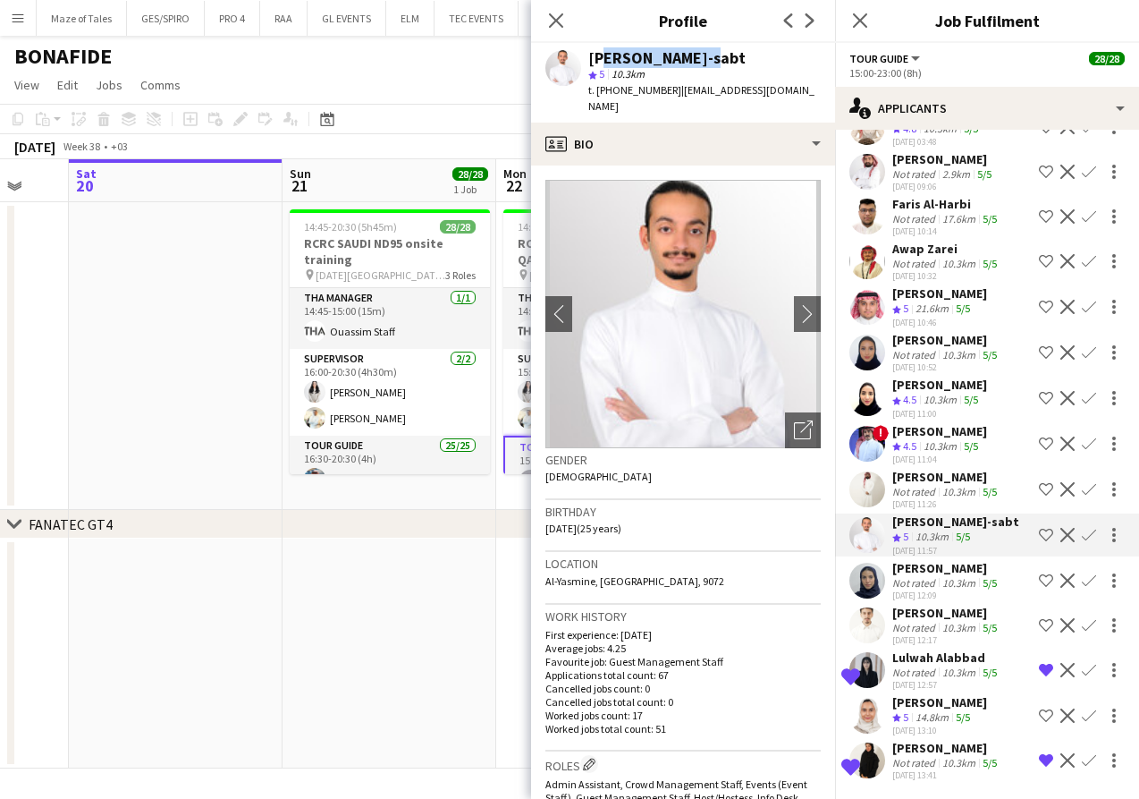
click at [1046, 534] on app-icon "Shortlist crew" at bounding box center [1046, 535] width 14 height 14
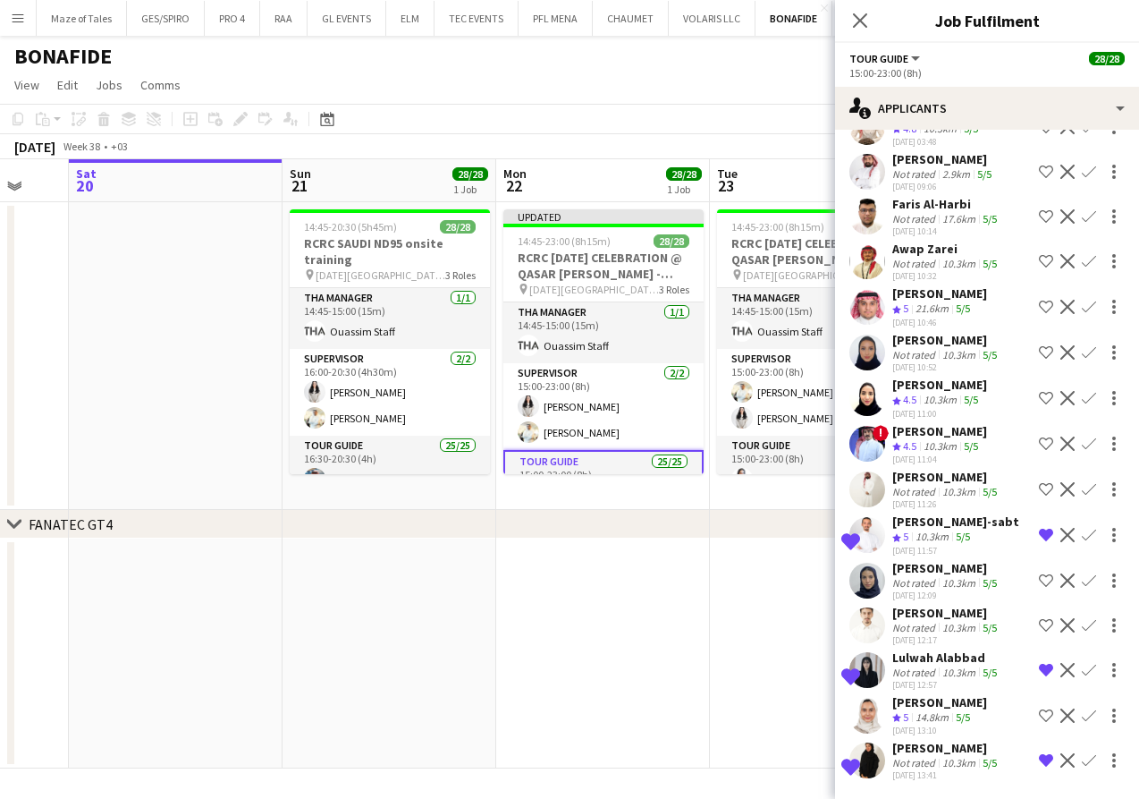
click at [949, 485] on div "10.3km" at bounding box center [959, 491] width 40 height 13
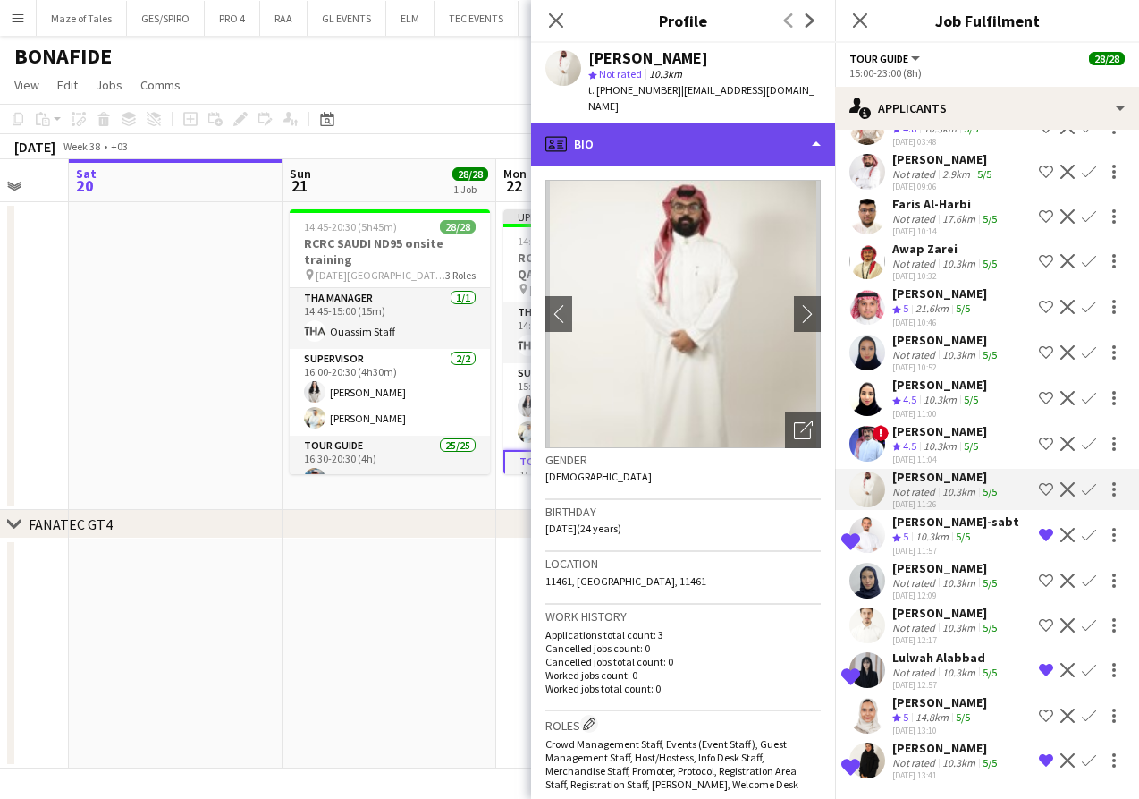
click at [715, 132] on div "profile Bio" at bounding box center [683, 144] width 304 height 43
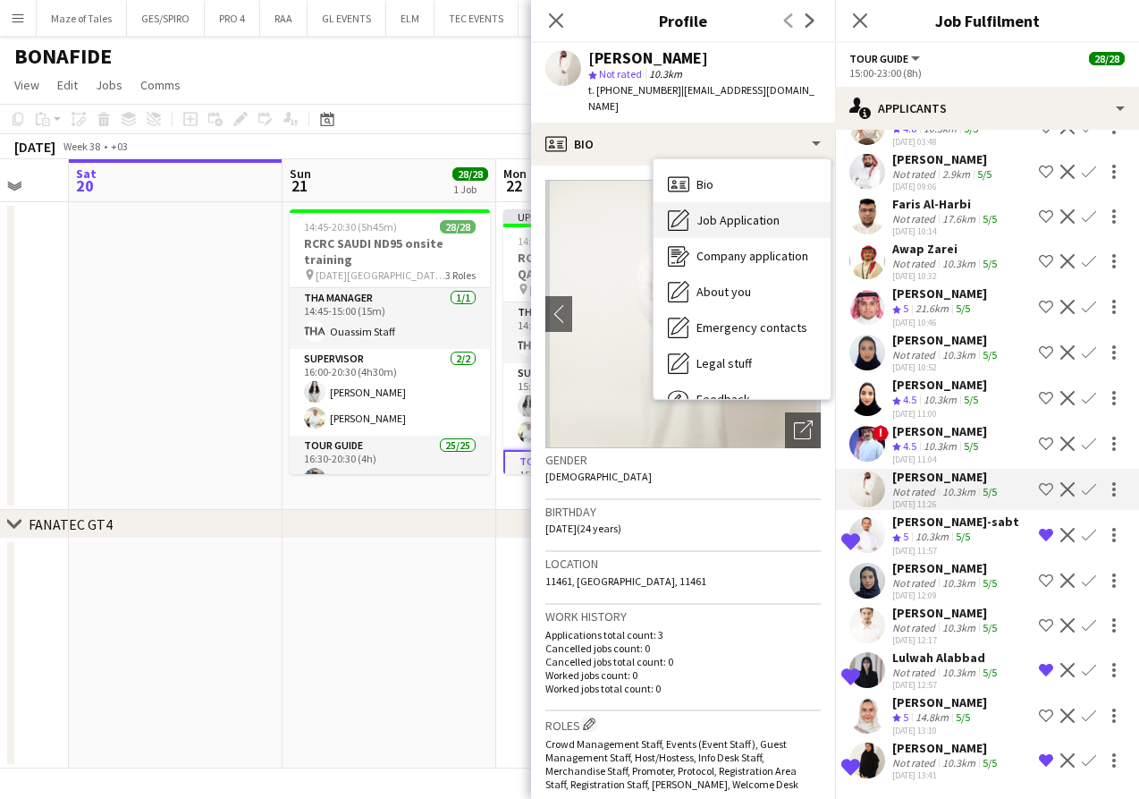
click at [749, 212] on span "Job Application" at bounding box center [738, 220] width 83 height 16
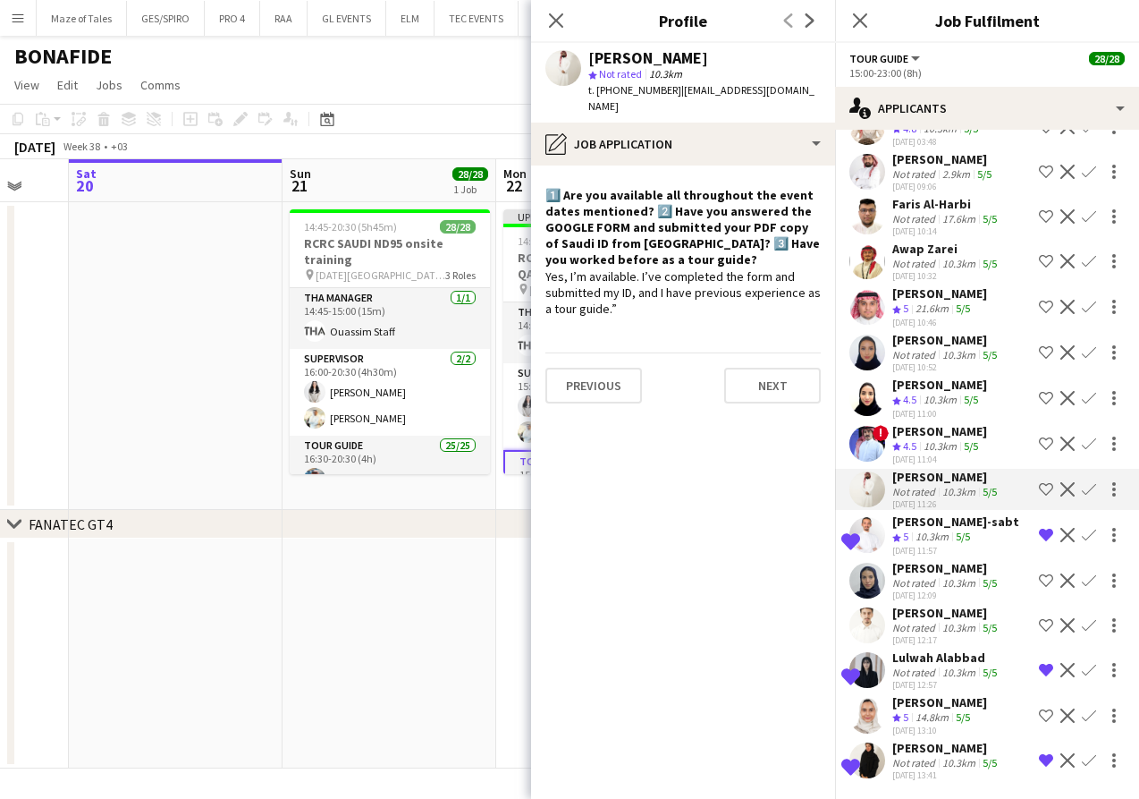
click at [955, 434] on div "[PERSON_NAME]" at bounding box center [940, 431] width 95 height 16
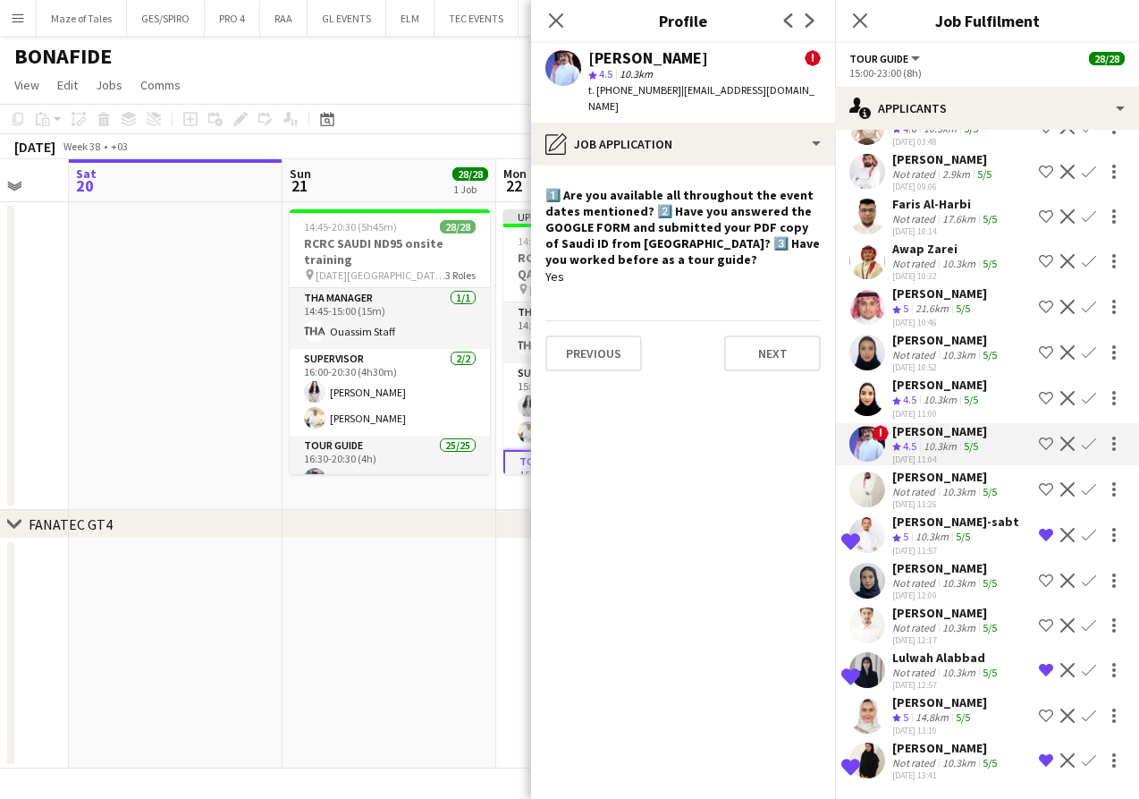
click at [943, 396] on div "10.3km" at bounding box center [940, 400] width 40 height 15
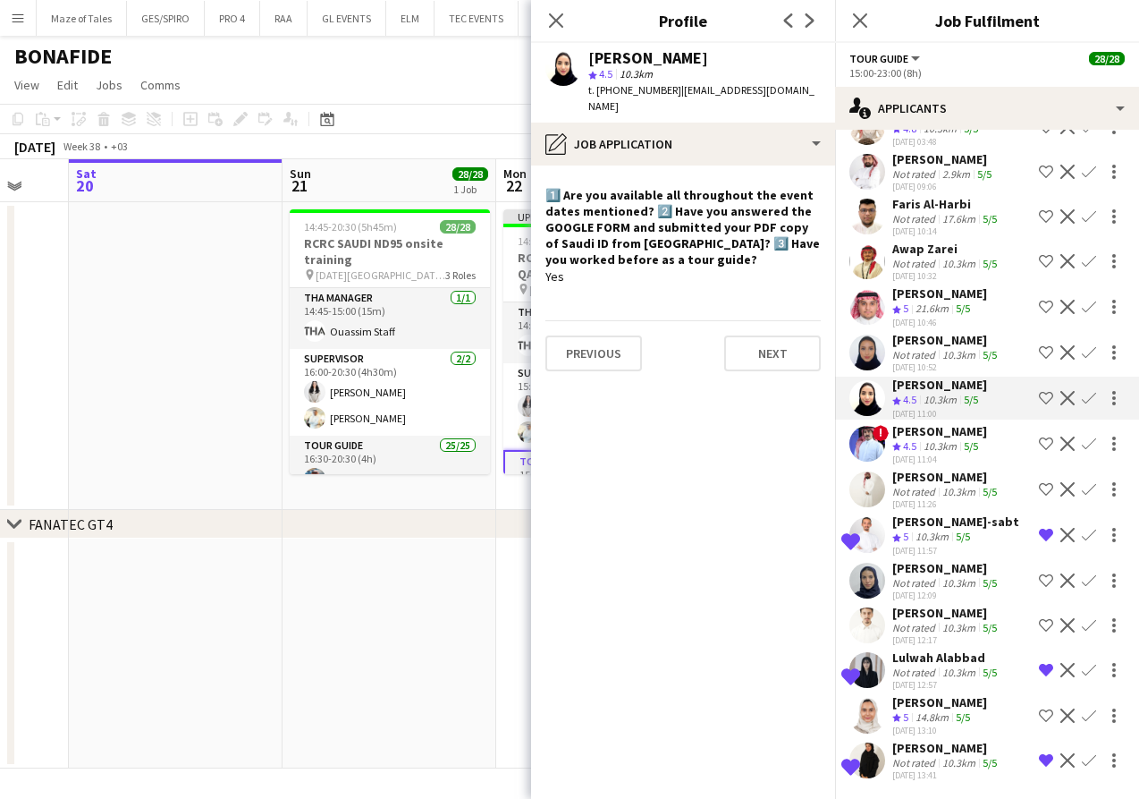
click at [957, 336] on div "[PERSON_NAME]" at bounding box center [947, 340] width 108 height 16
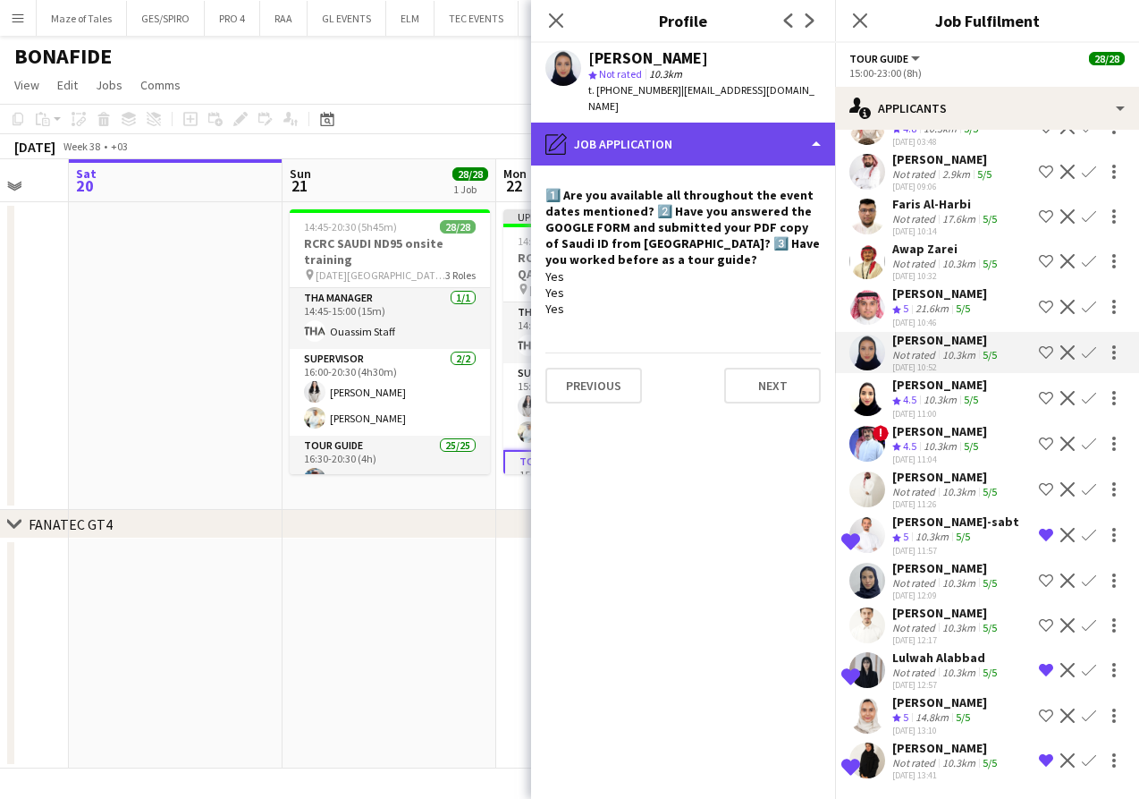
click at [671, 124] on div "pencil4 Job Application" at bounding box center [683, 144] width 304 height 43
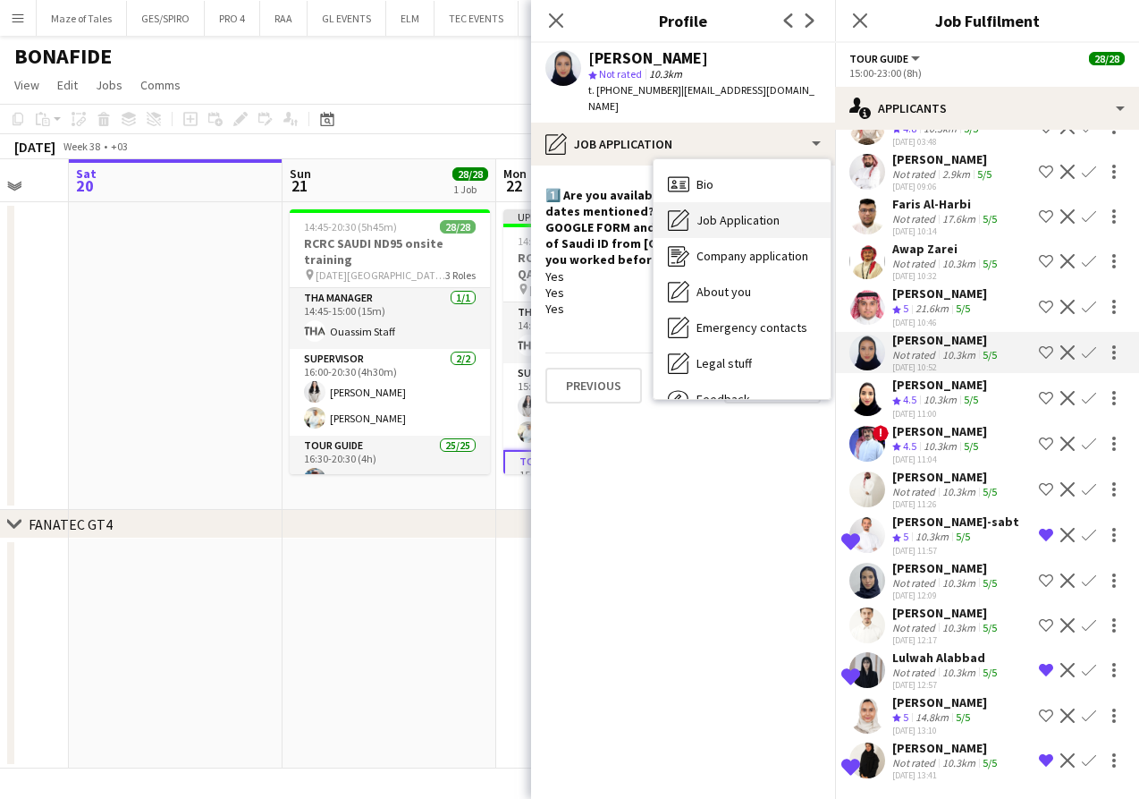
click at [738, 212] on span "Job Application" at bounding box center [738, 220] width 83 height 16
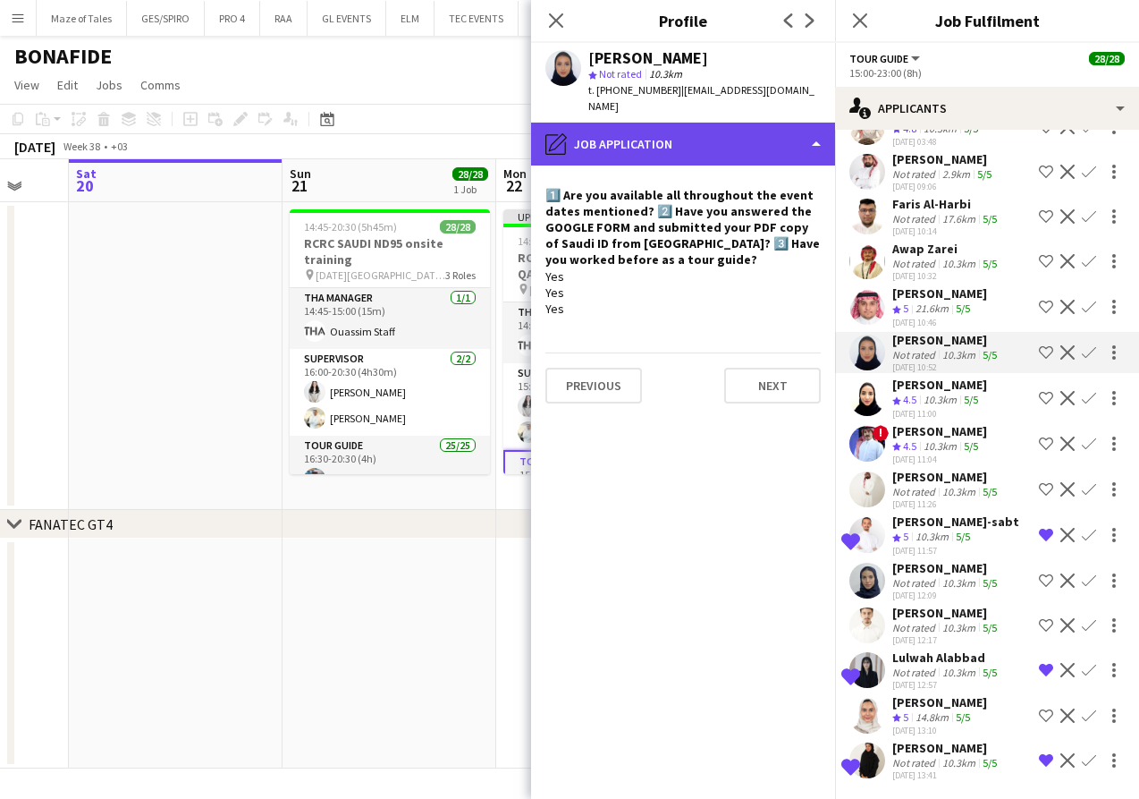
click at [710, 123] on div "pencil4 Job Application" at bounding box center [683, 144] width 304 height 43
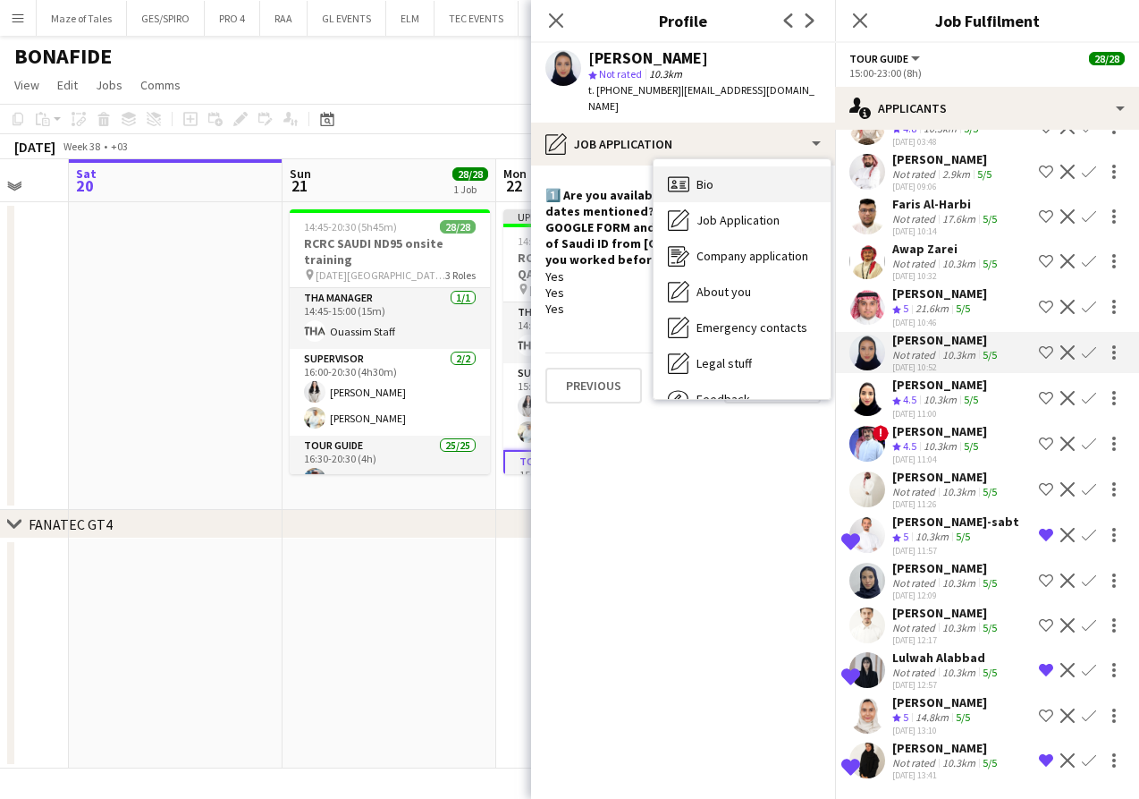
click at [733, 166] on div "Bio Bio" at bounding box center [742, 184] width 177 height 36
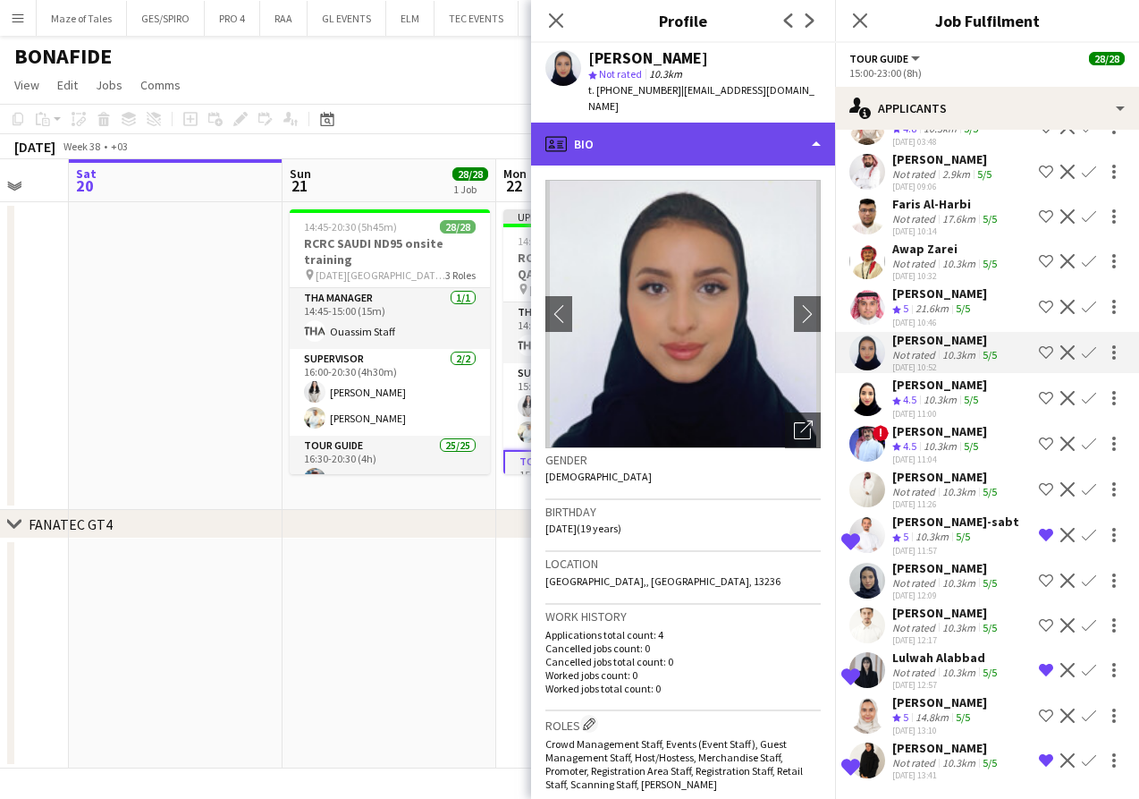
click at [699, 123] on div "profile Bio" at bounding box center [683, 144] width 304 height 43
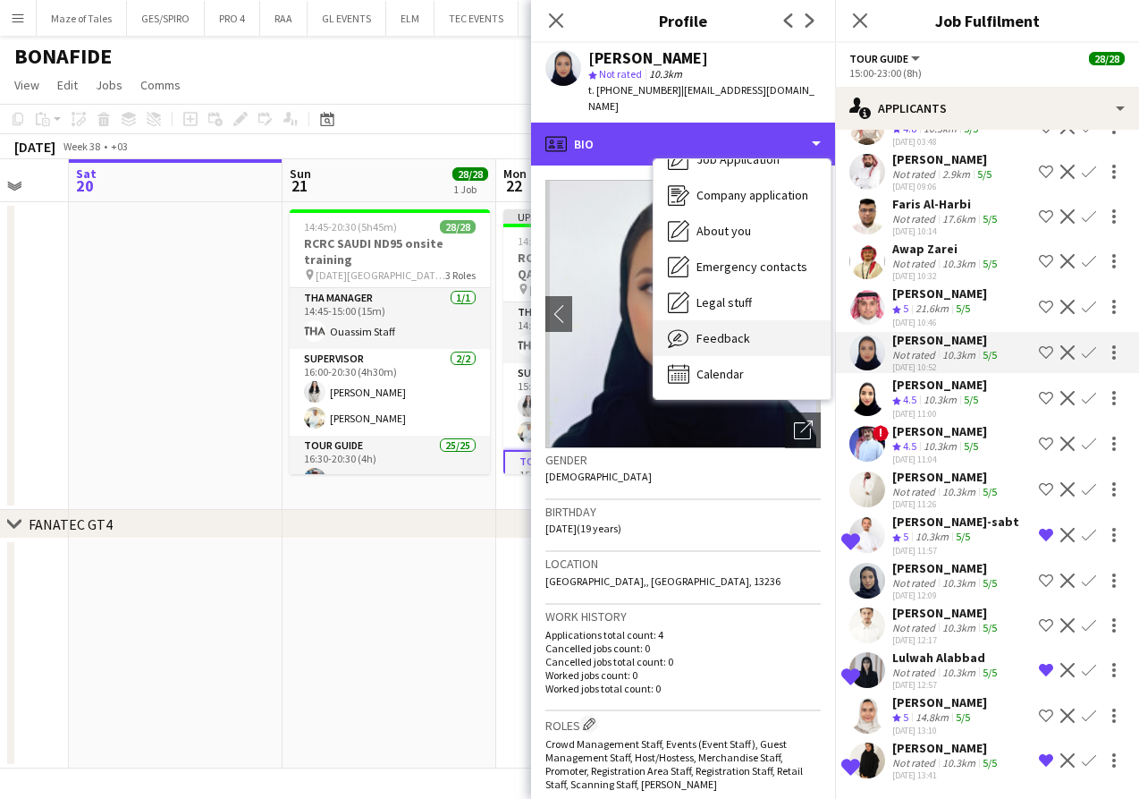
scroll to position [61, 0]
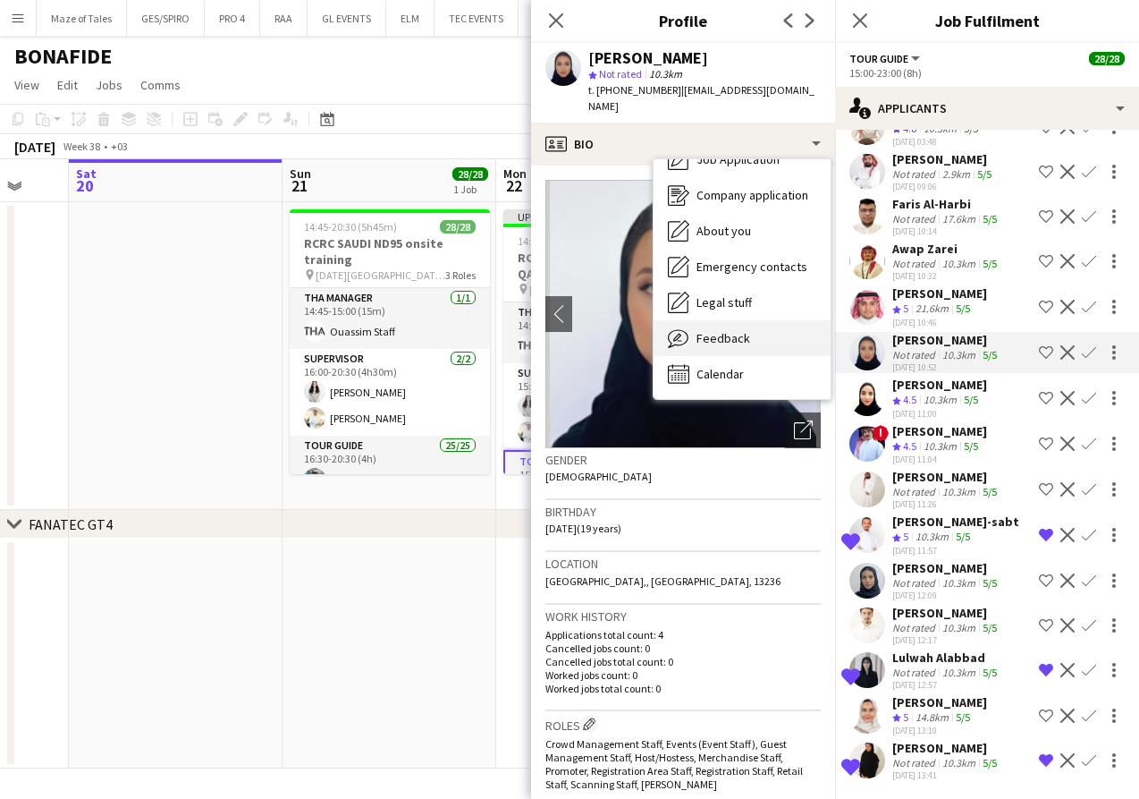
click at [719, 330] on span "Feedback" at bounding box center [724, 338] width 54 height 16
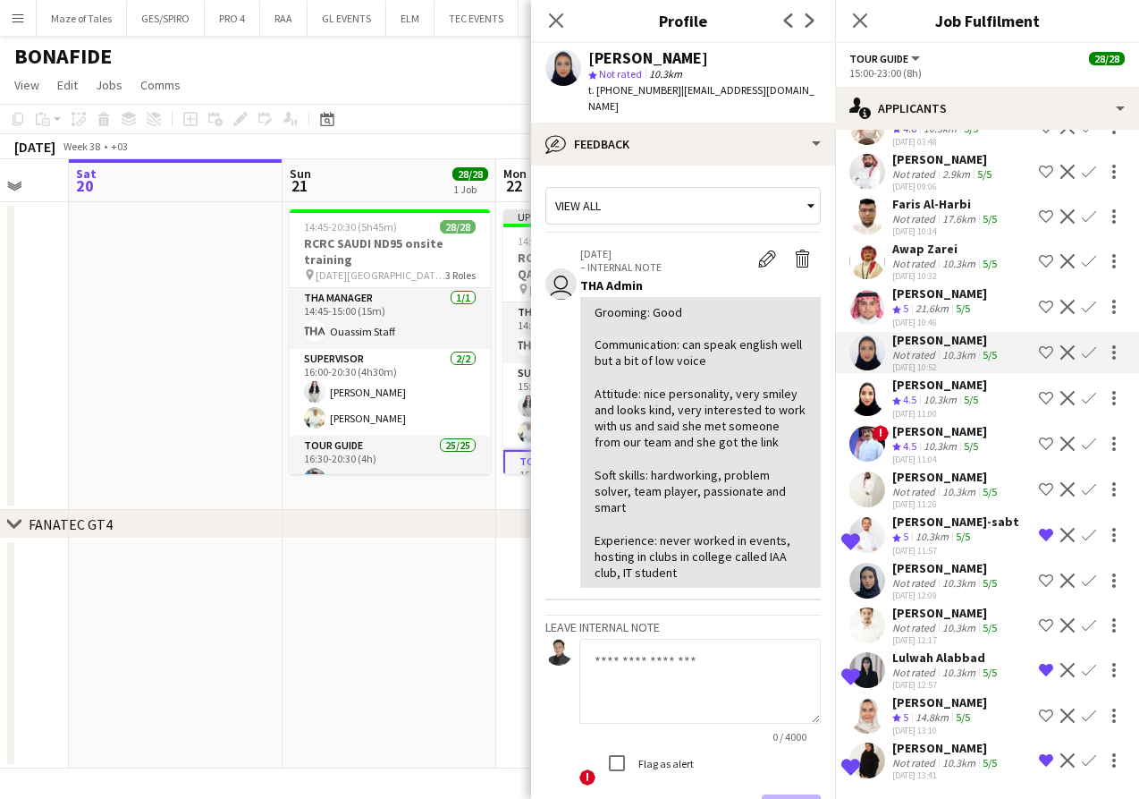
scroll to position [911, 0]
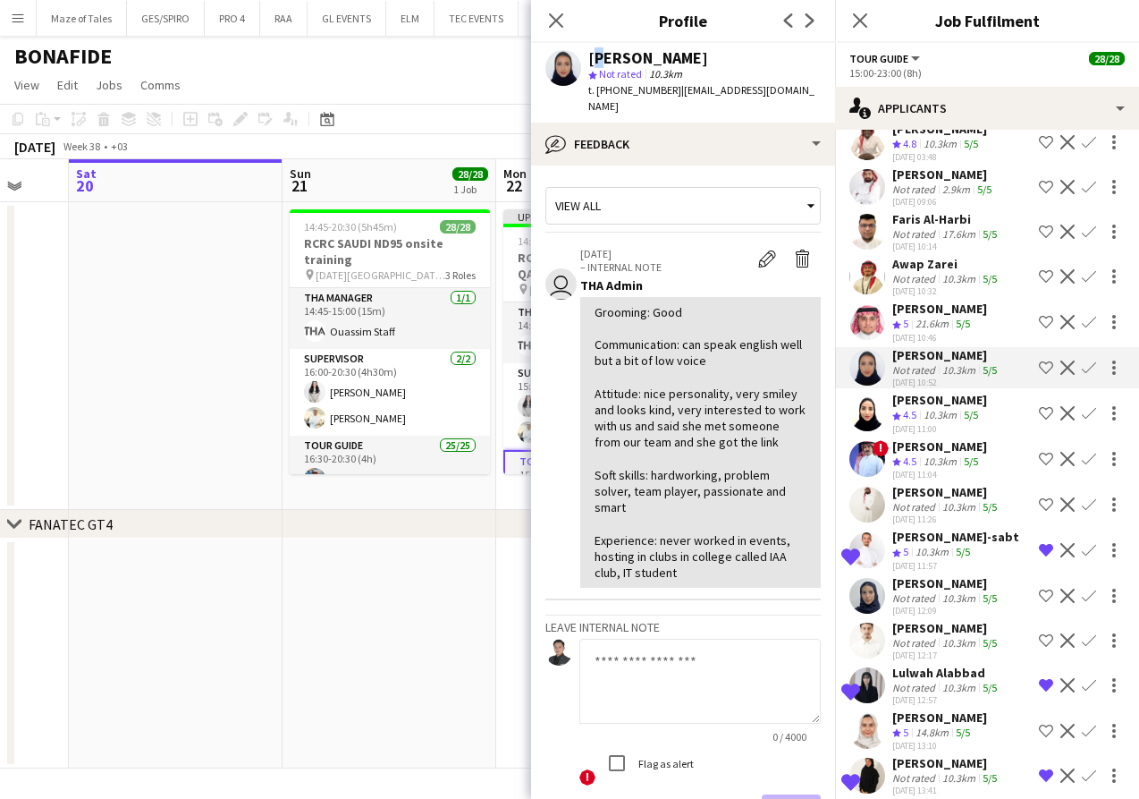
drag, startPoint x: 593, startPoint y: 53, endPoint x: 685, endPoint y: 46, distance: 92.4
click at [685, 46] on div "[PERSON_NAME] star Not rated 10.3km t. [PHONE_NUMBER] | [EMAIL_ADDRESS][DOMAIN_…" at bounding box center [683, 83] width 304 height 80
drag, startPoint x: 675, startPoint y: 58, endPoint x: 589, endPoint y: 63, distance: 86.0
click at [589, 63] on div "[PERSON_NAME]" at bounding box center [704, 58] width 233 height 16
copy div "[PERSON_NAME]"
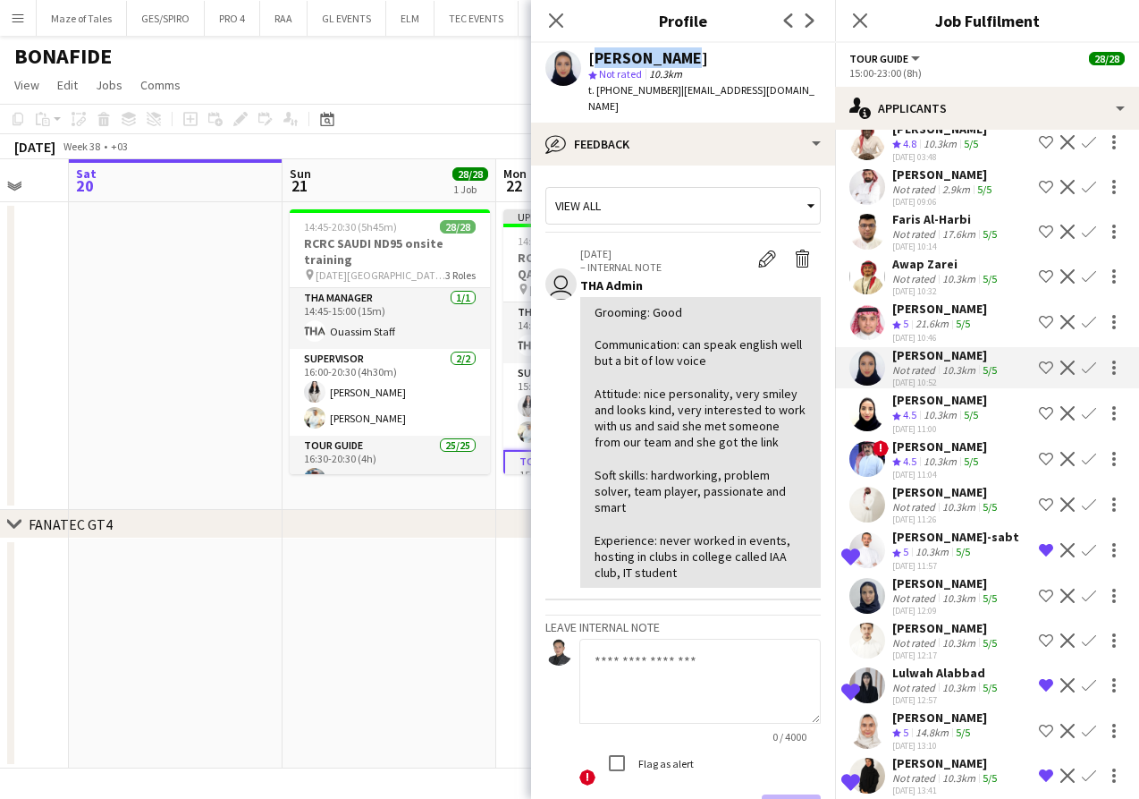
click at [1049, 363] on app-icon "Shortlist crew" at bounding box center [1046, 367] width 14 height 14
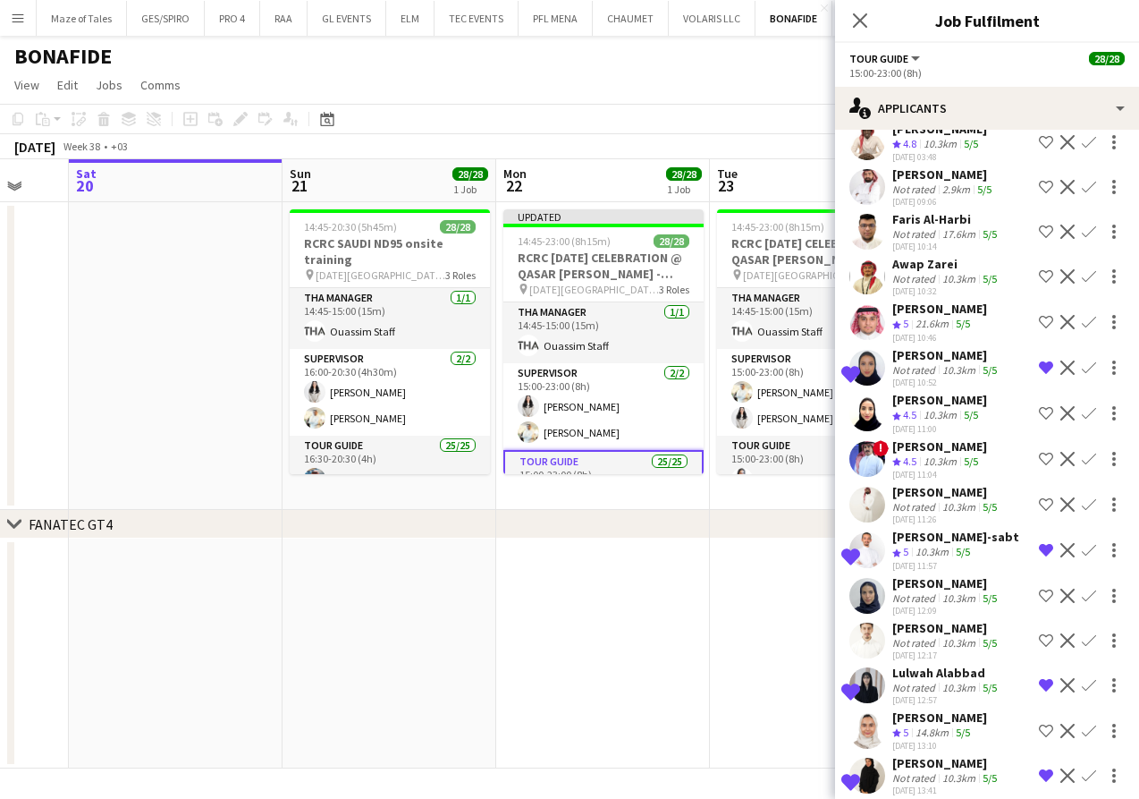
click at [967, 320] on app-skills-label "5/5" at bounding box center [963, 323] width 14 height 13
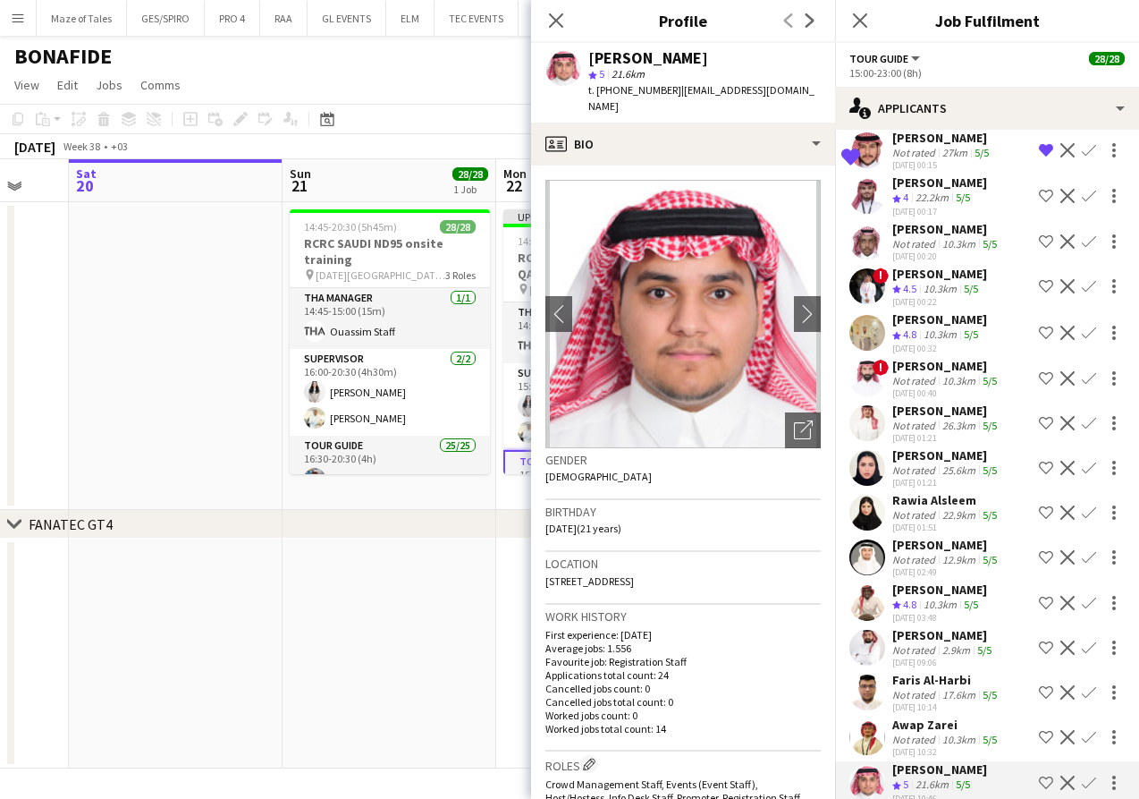
scroll to position [440, 0]
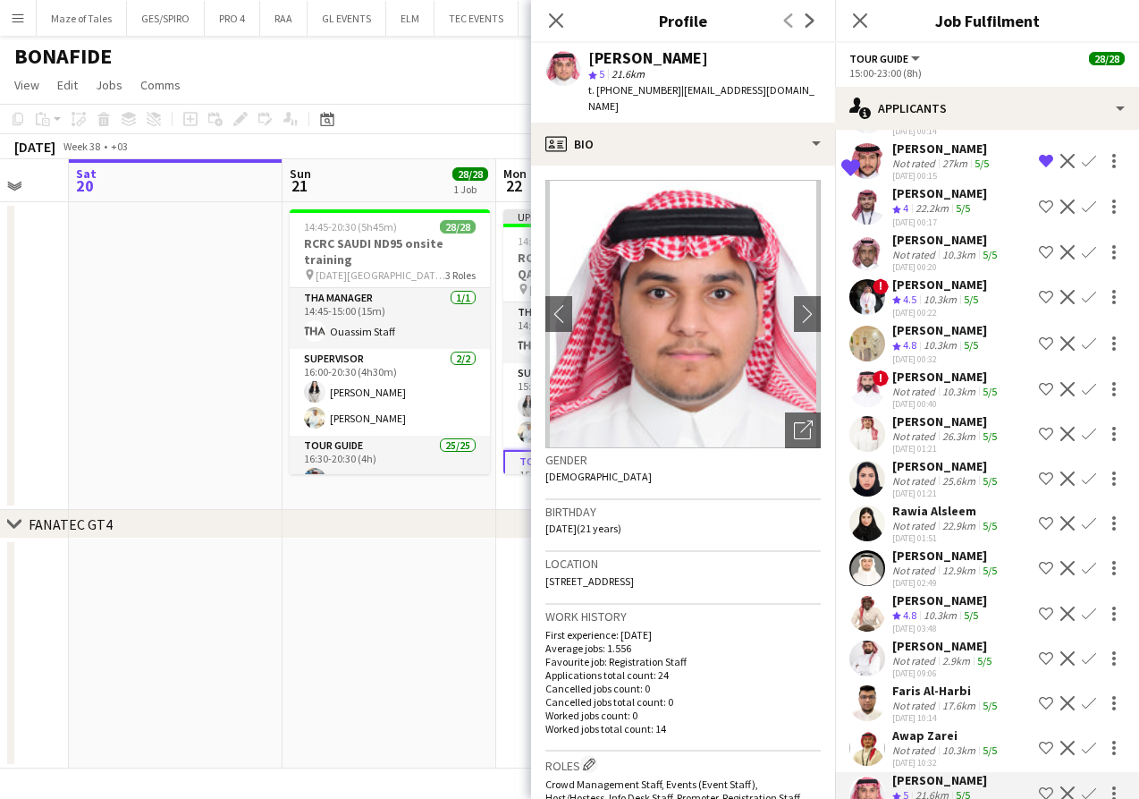
click at [939, 302] on div "10.3km" at bounding box center [940, 299] width 40 height 15
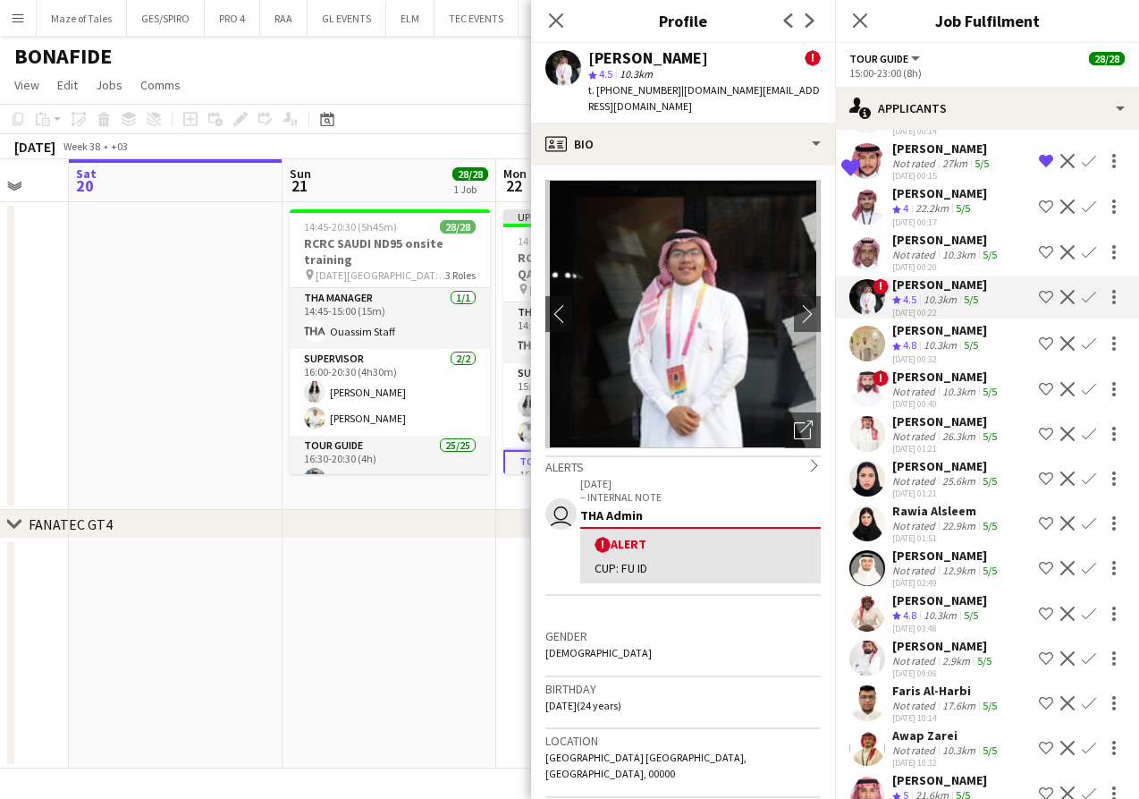
click at [954, 341] on div "10.3km" at bounding box center [940, 345] width 40 height 15
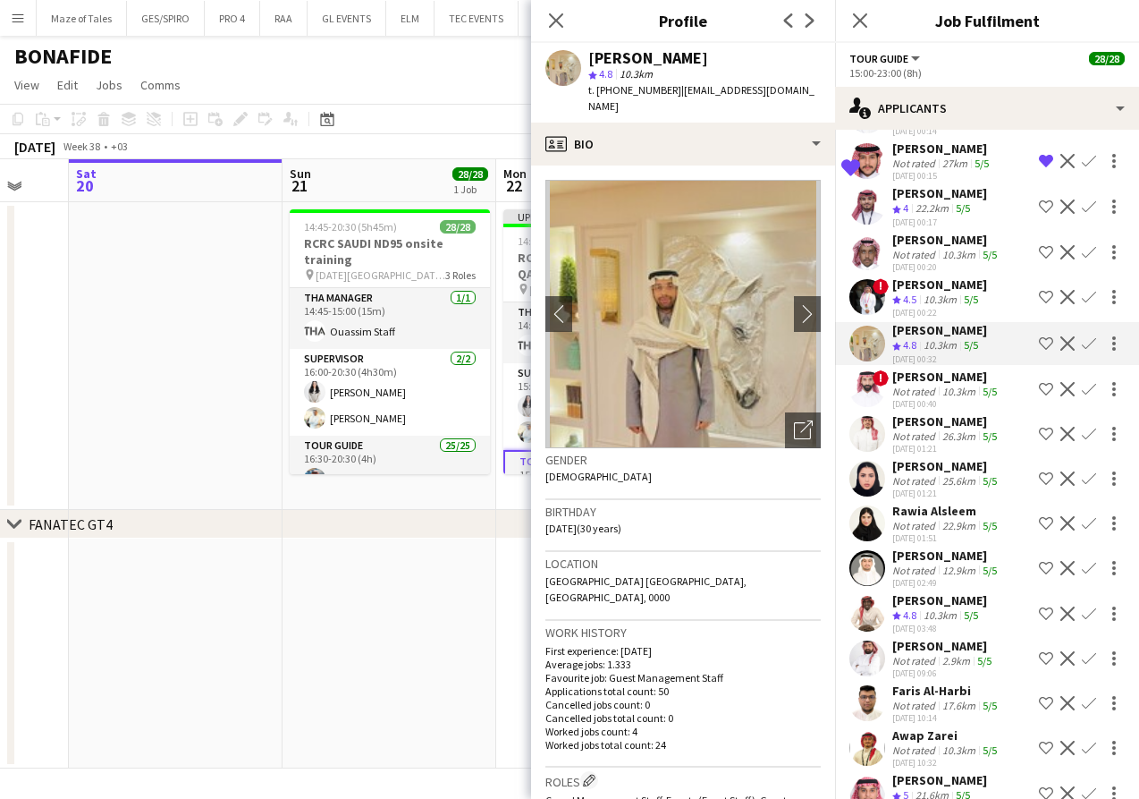
click at [960, 385] on div "10.3km" at bounding box center [959, 391] width 40 height 13
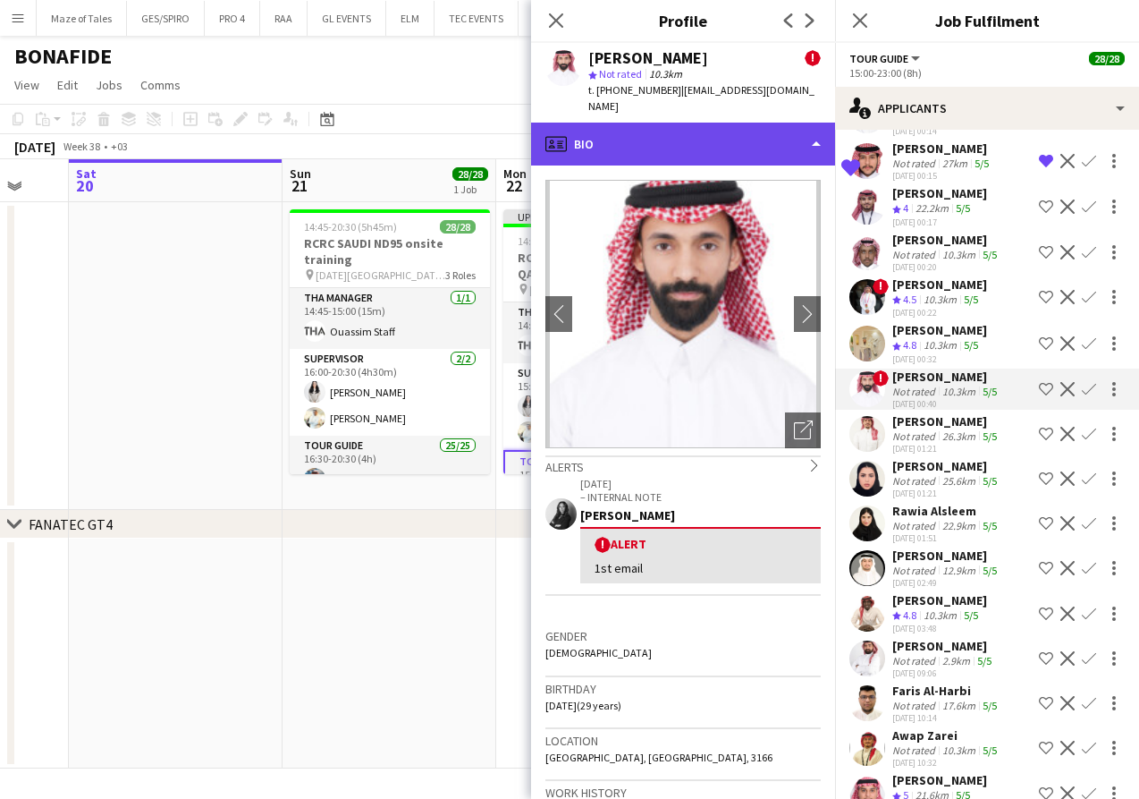
click at [722, 130] on div "profile Bio" at bounding box center [683, 144] width 304 height 43
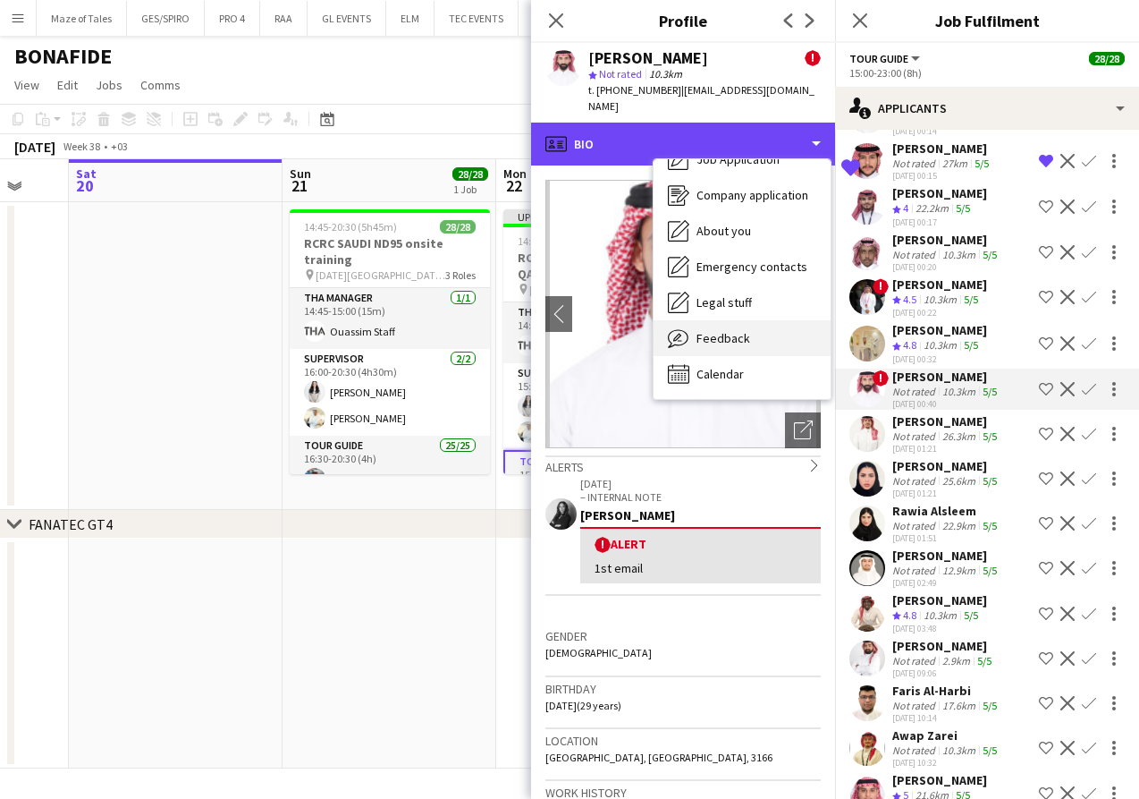
scroll to position [61, 0]
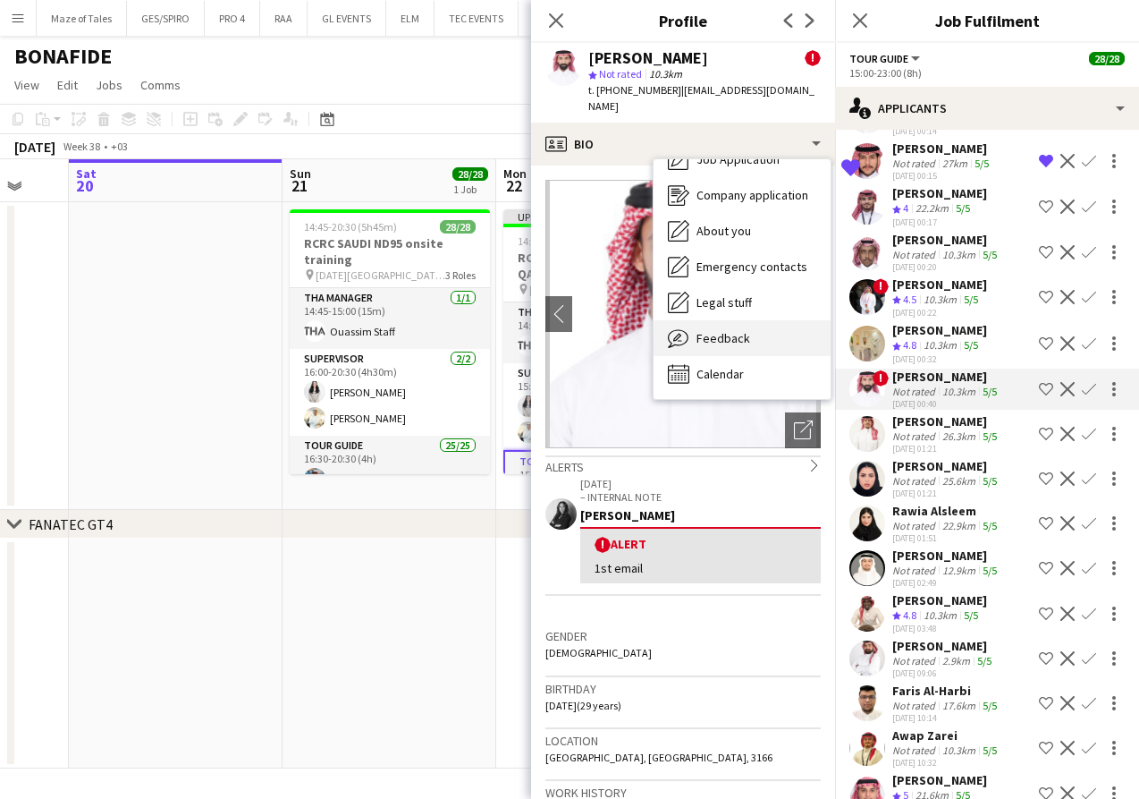
click at [742, 330] on span "Feedback" at bounding box center [724, 338] width 54 height 16
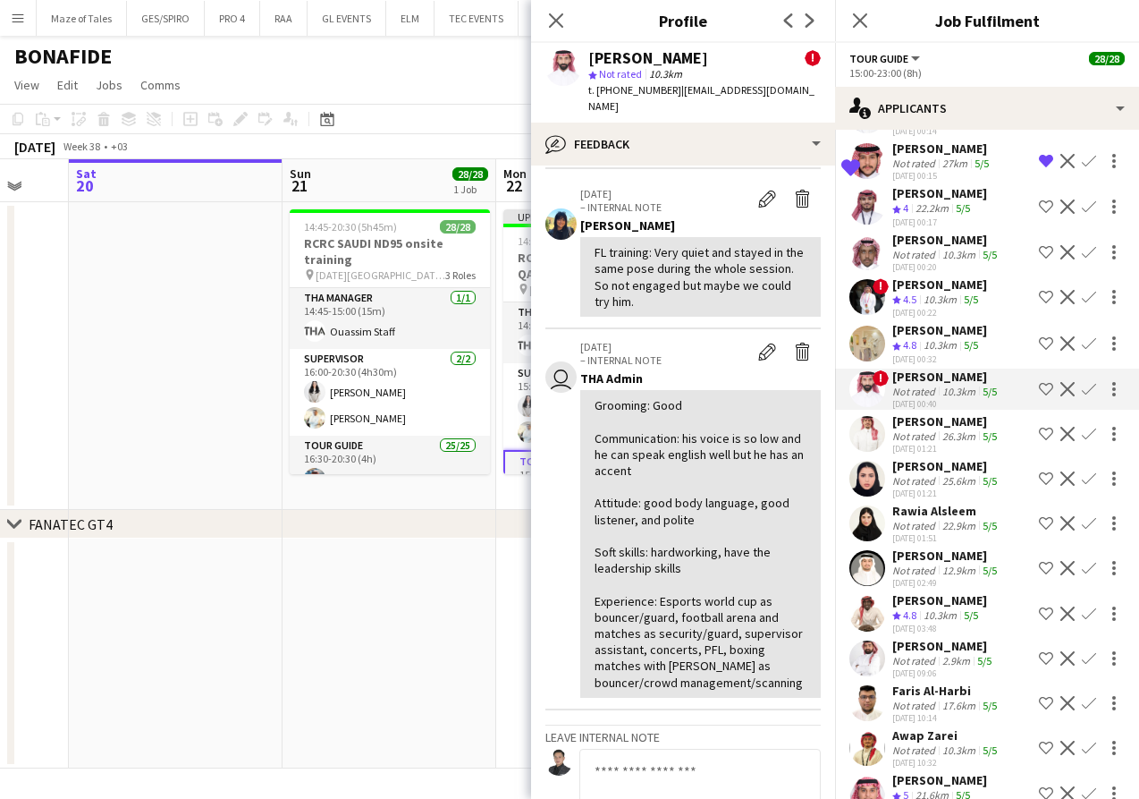
scroll to position [199, 0]
click at [920, 351] on div "Crew rating 4.8" at bounding box center [907, 345] width 28 height 15
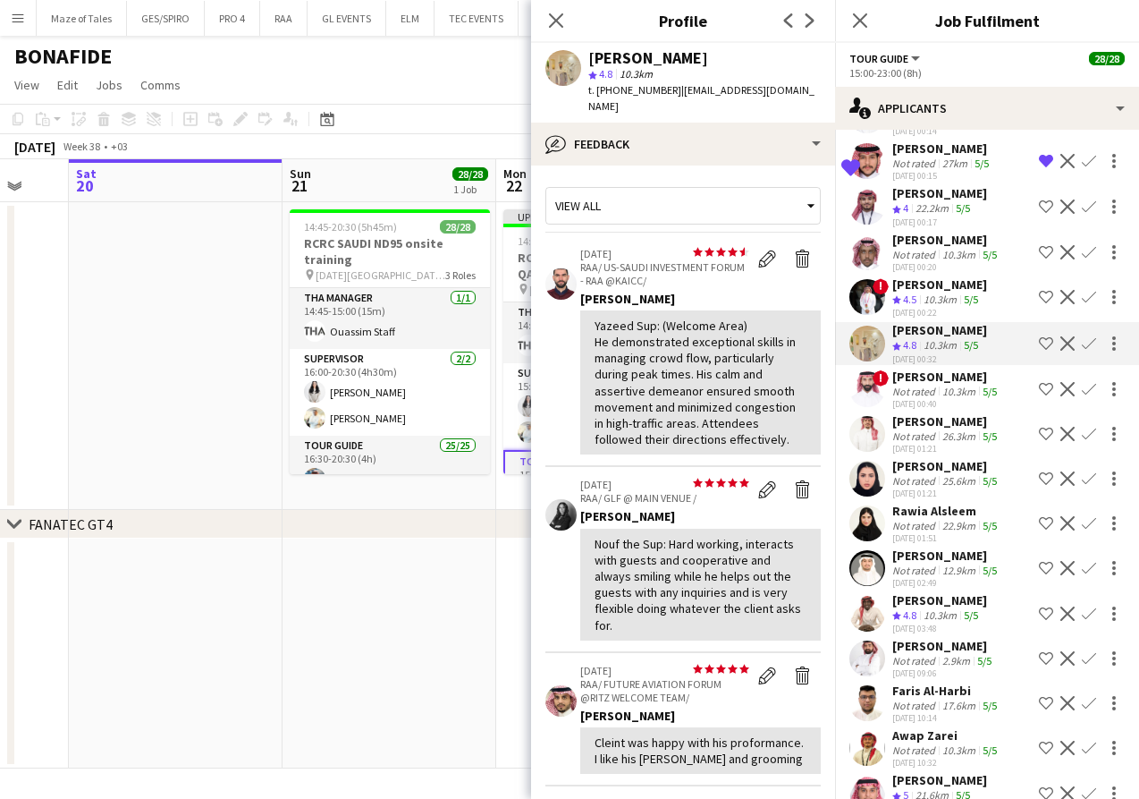
click at [911, 300] on span "4.5" at bounding box center [909, 298] width 13 height 13
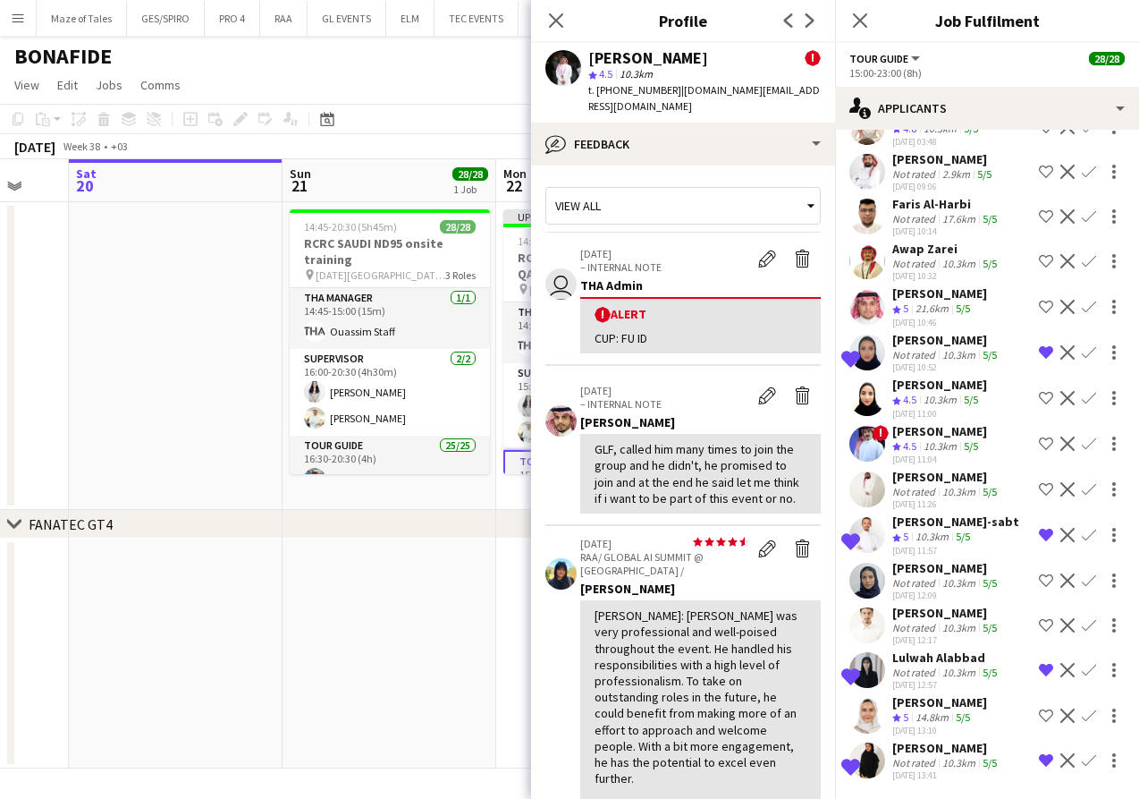
scroll to position [926, 0]
click at [983, 723] on div "Crew rating 5 14.8km 5/5" at bounding box center [940, 717] width 95 height 15
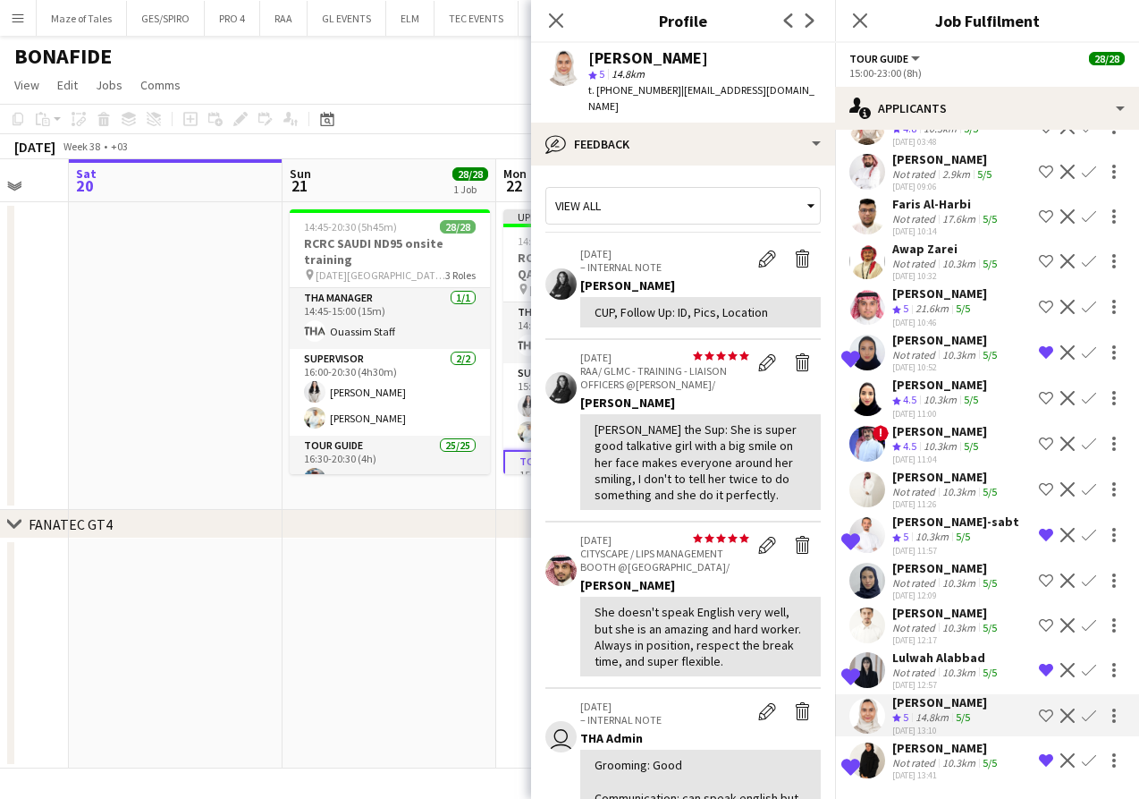
click at [971, 622] on div "10.3km" at bounding box center [959, 627] width 40 height 13
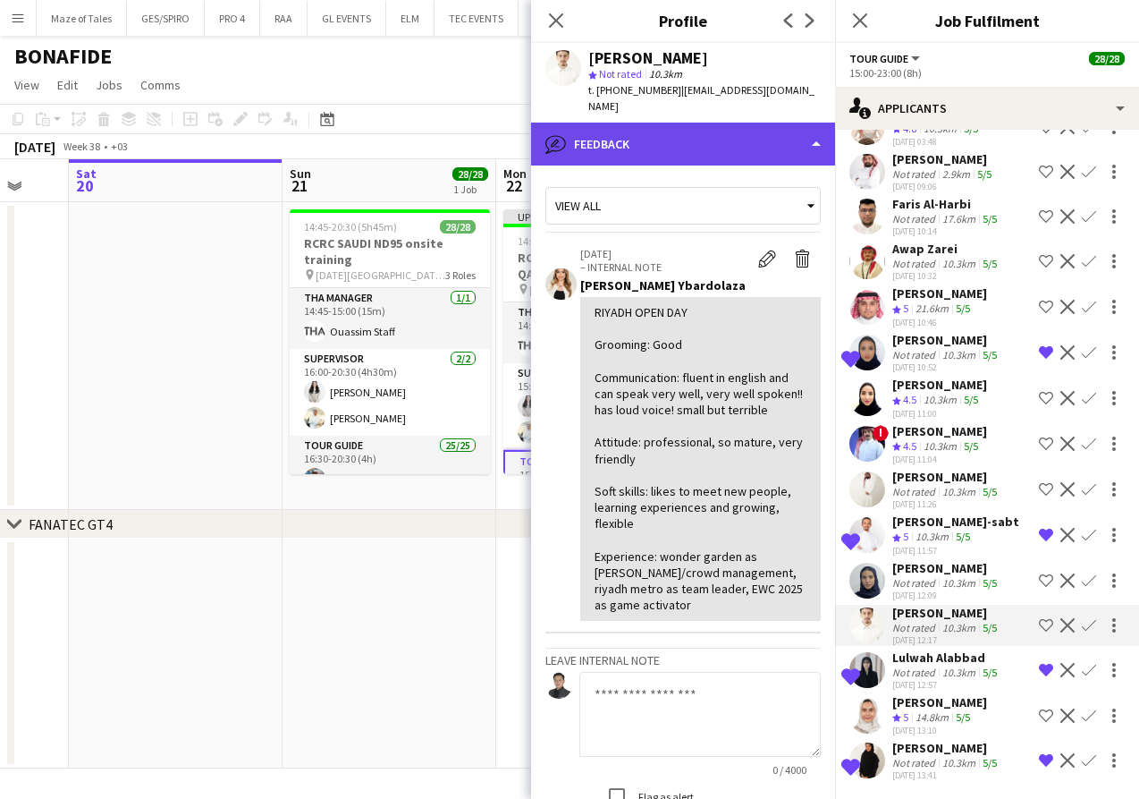
click at [696, 133] on div "bubble-pencil Feedback" at bounding box center [683, 144] width 304 height 43
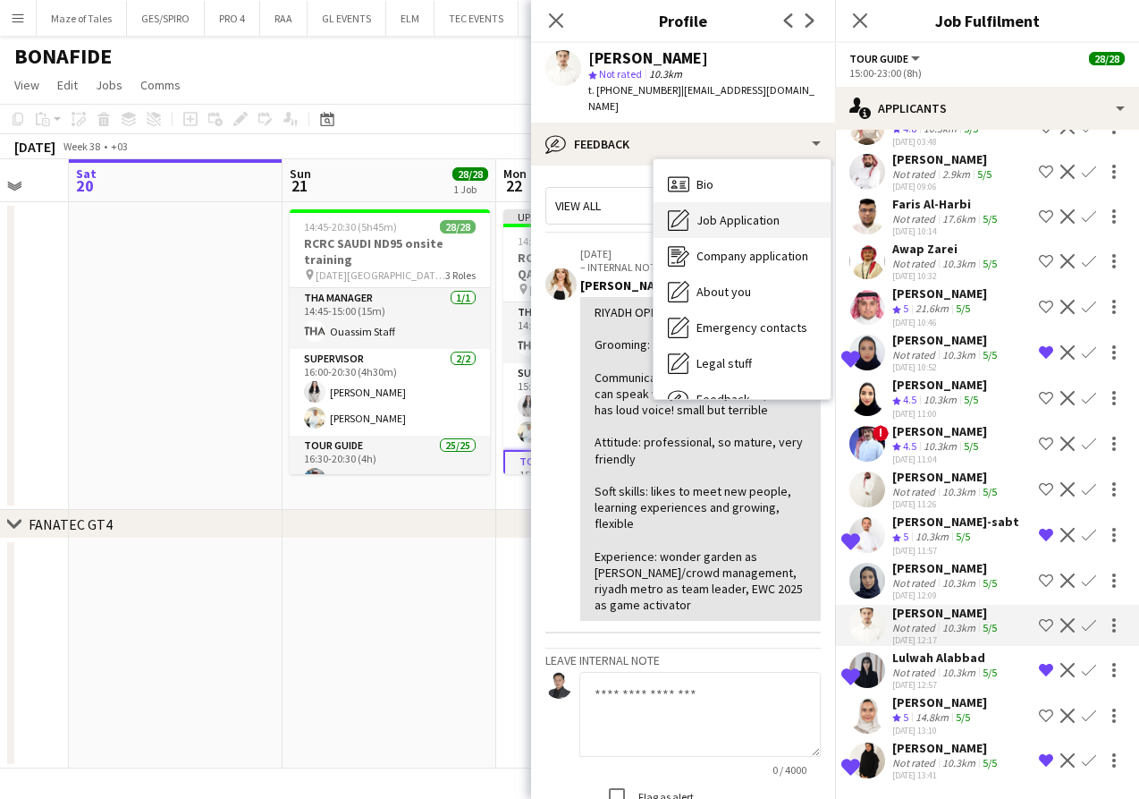
click at [746, 212] on span "Job Application" at bounding box center [738, 220] width 83 height 16
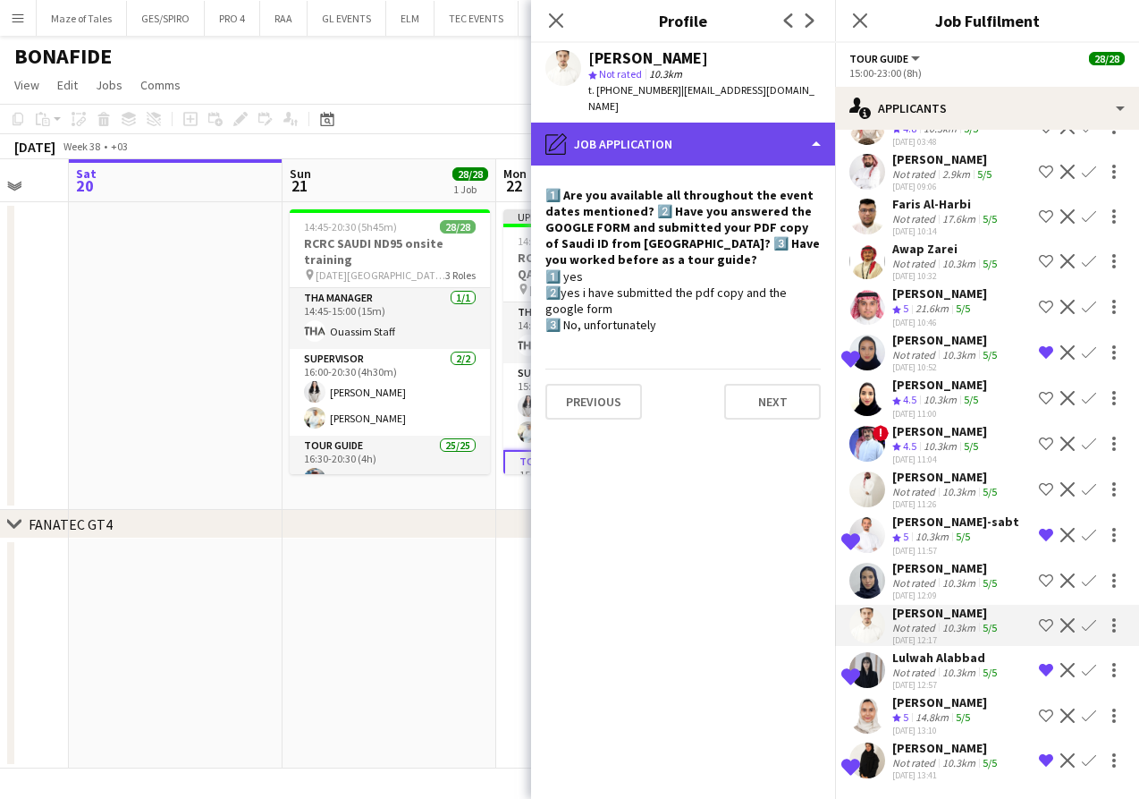
click at [668, 123] on div "pencil4 Job Application" at bounding box center [683, 144] width 304 height 43
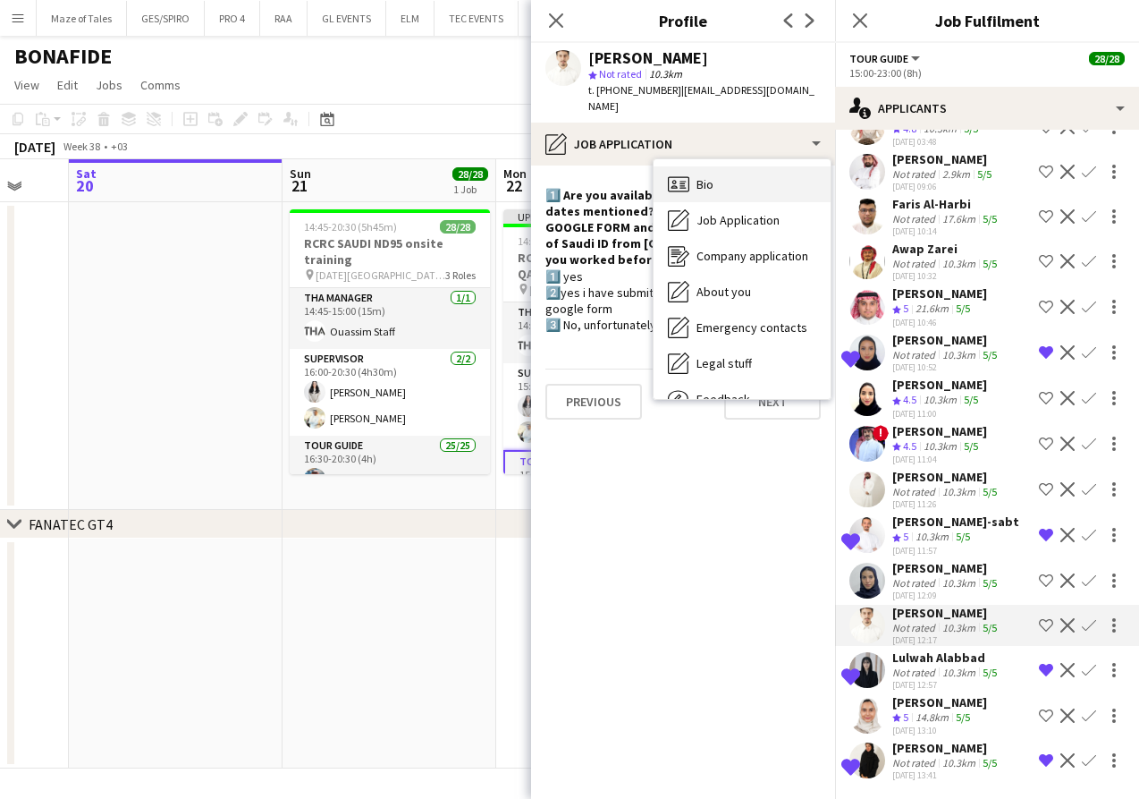
click at [723, 166] on div "Bio Bio" at bounding box center [742, 184] width 177 height 36
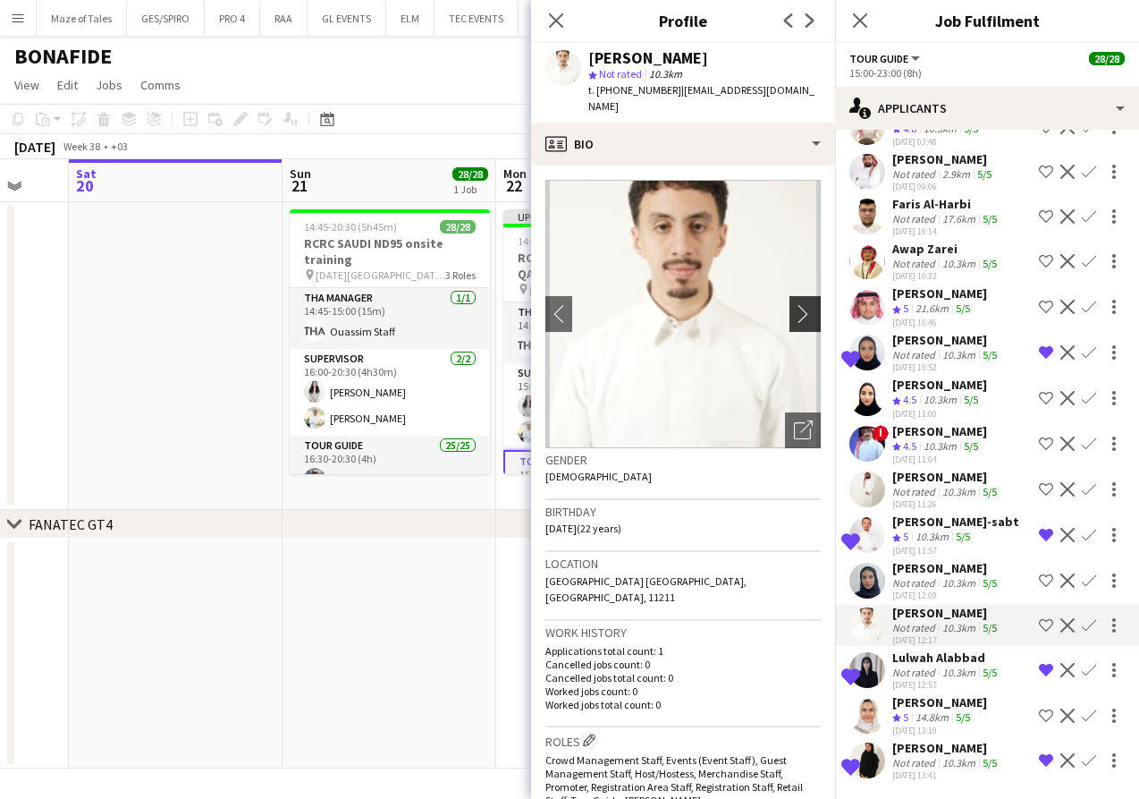
click at [803, 304] on app-icon "chevron-right" at bounding box center [808, 313] width 28 height 19
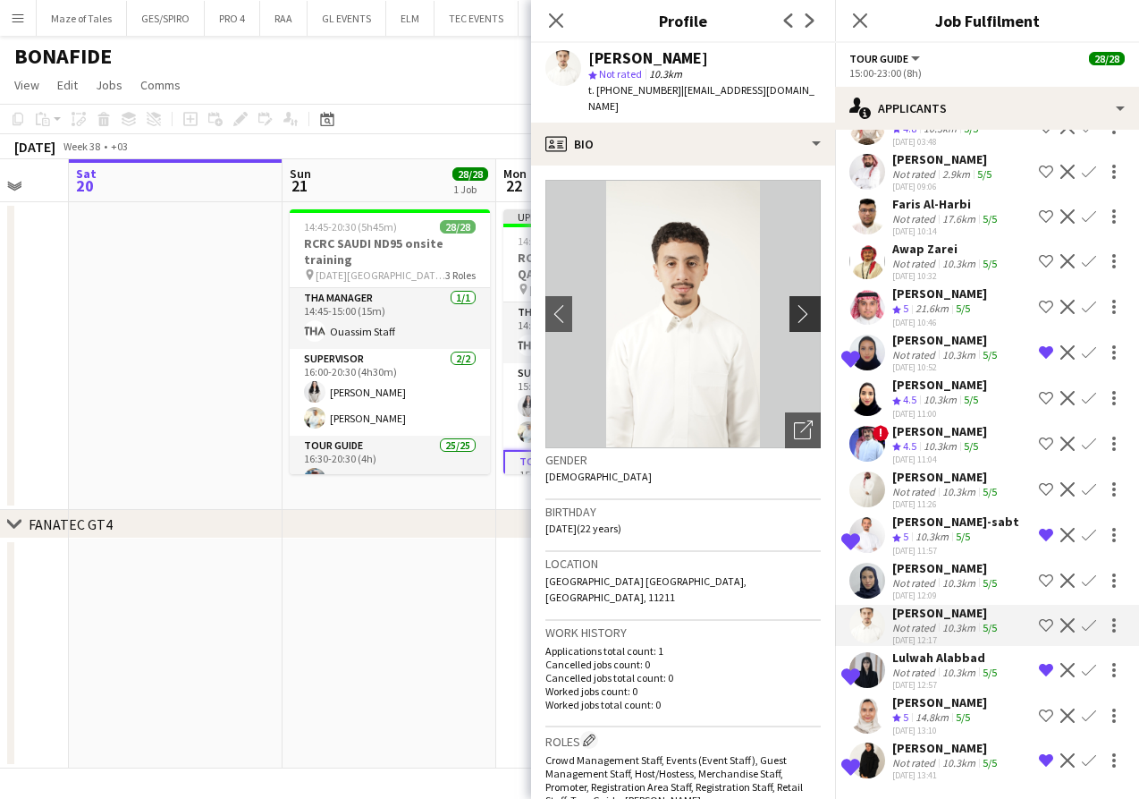
click at [800, 304] on app-icon "chevron-right" at bounding box center [808, 313] width 28 height 19
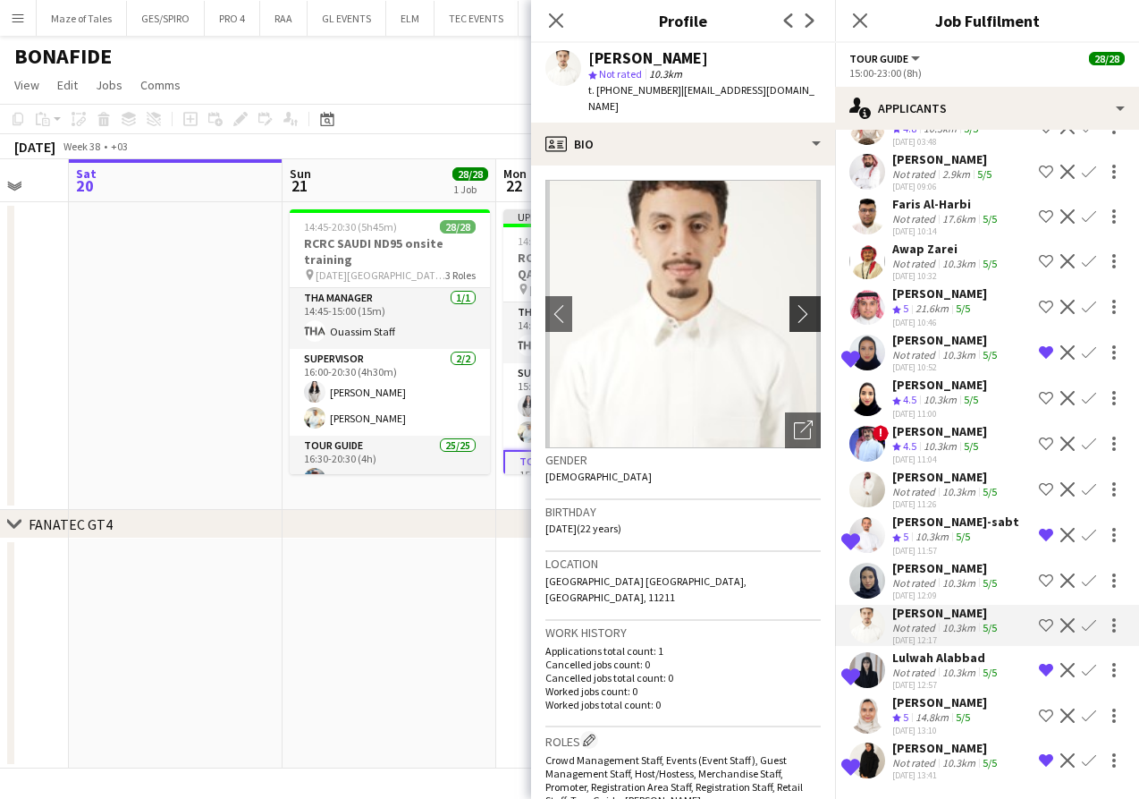
click at [800, 304] on app-icon "chevron-right" at bounding box center [808, 313] width 28 height 19
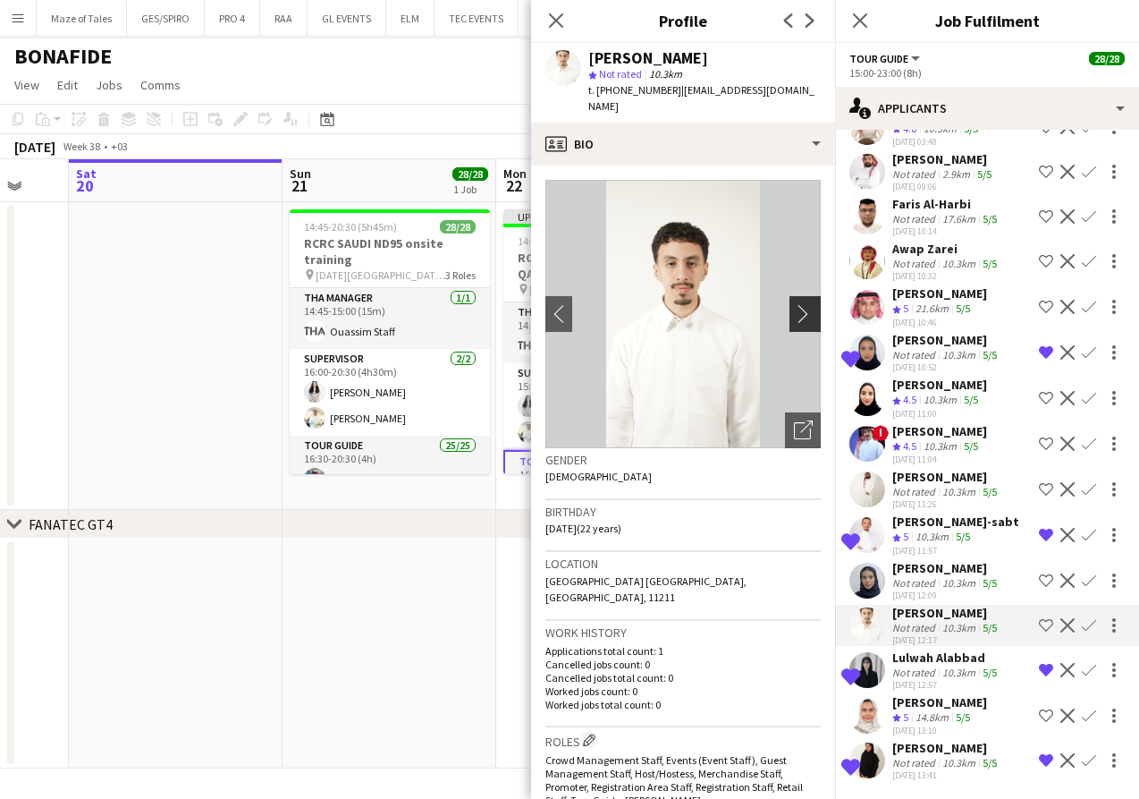
click at [800, 304] on app-icon "chevron-right" at bounding box center [808, 313] width 28 height 19
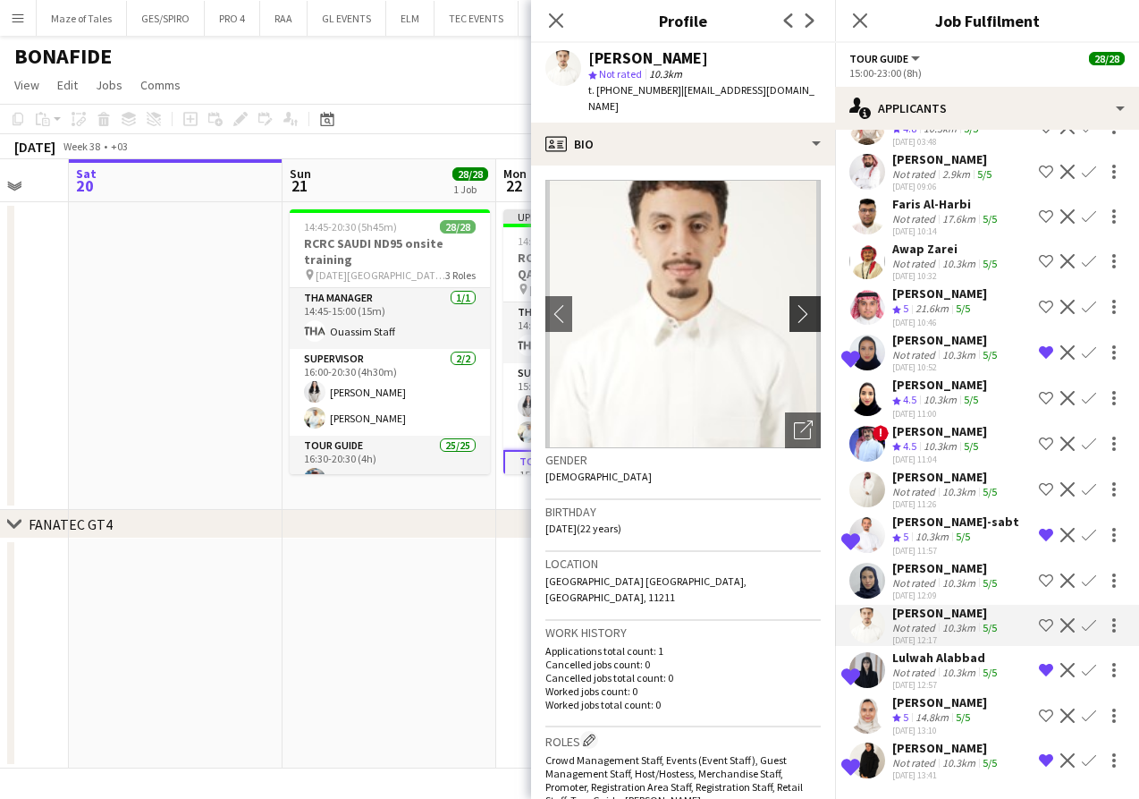
click at [800, 304] on app-icon "chevron-right" at bounding box center [808, 313] width 28 height 19
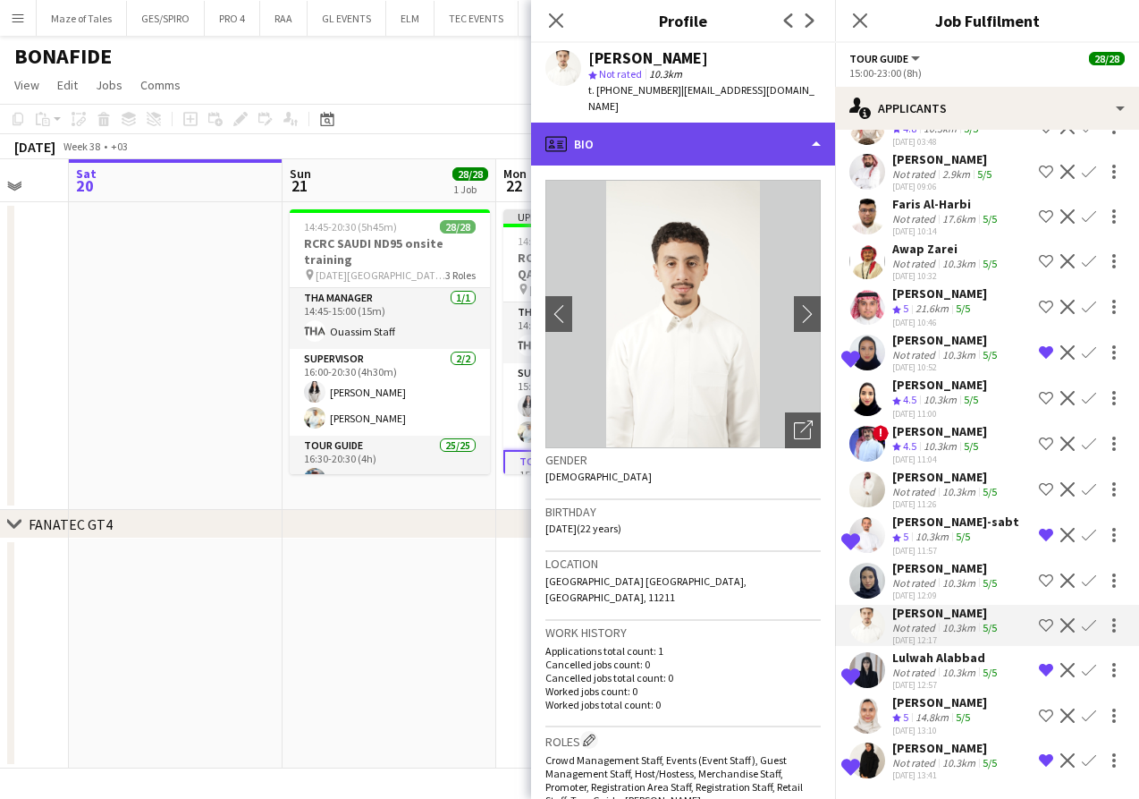
click at [733, 139] on div "profile Bio" at bounding box center [683, 144] width 304 height 43
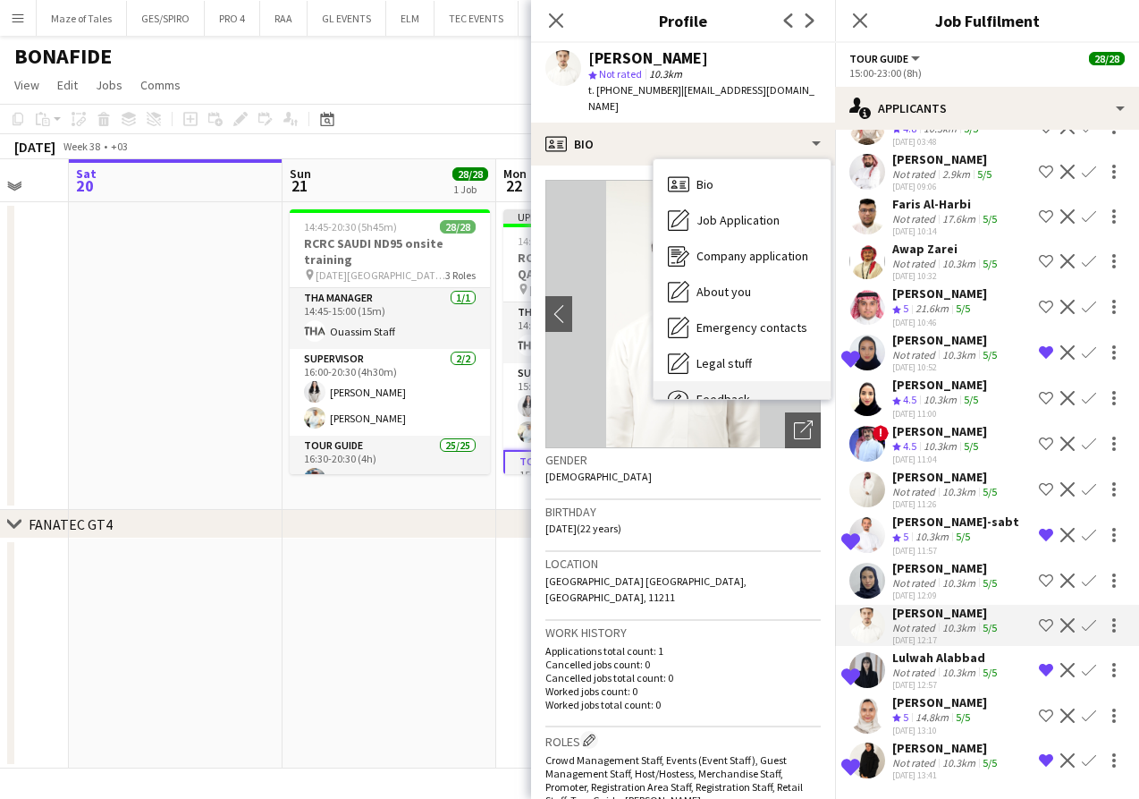
click at [750, 381] on div "Feedback Feedback" at bounding box center [742, 399] width 177 height 36
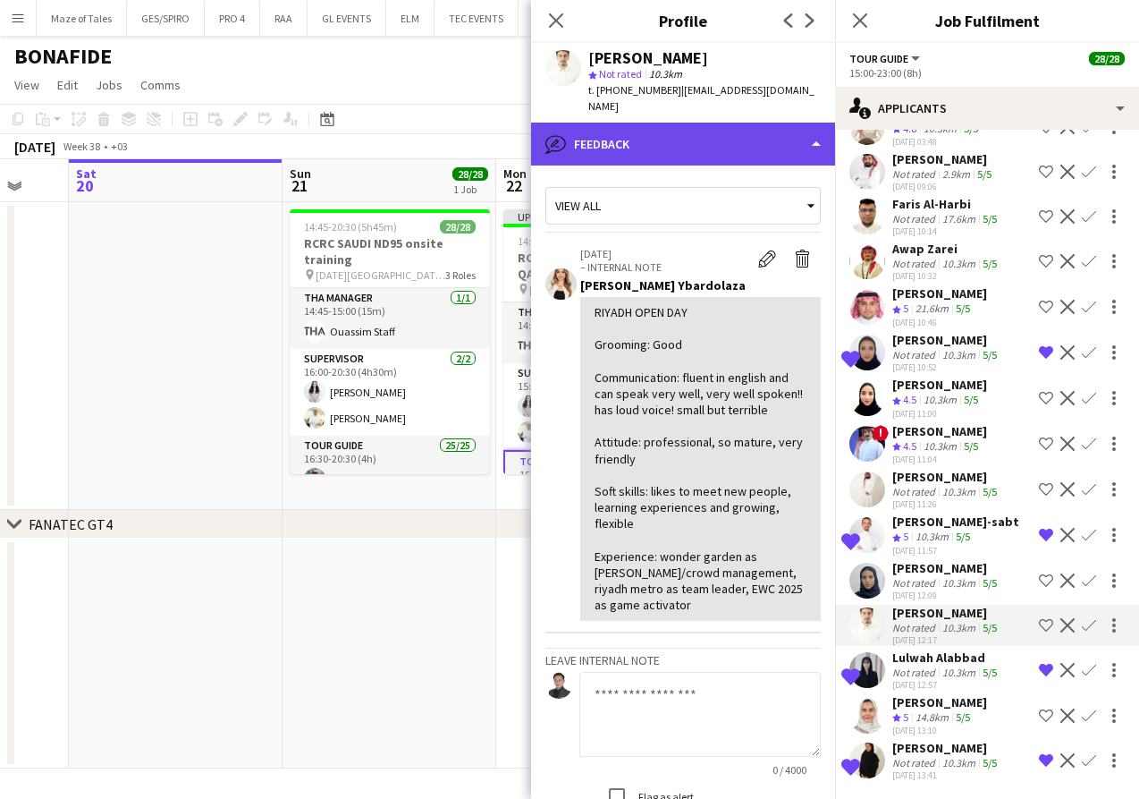
click at [723, 128] on div "bubble-pencil Feedback" at bounding box center [683, 144] width 304 height 43
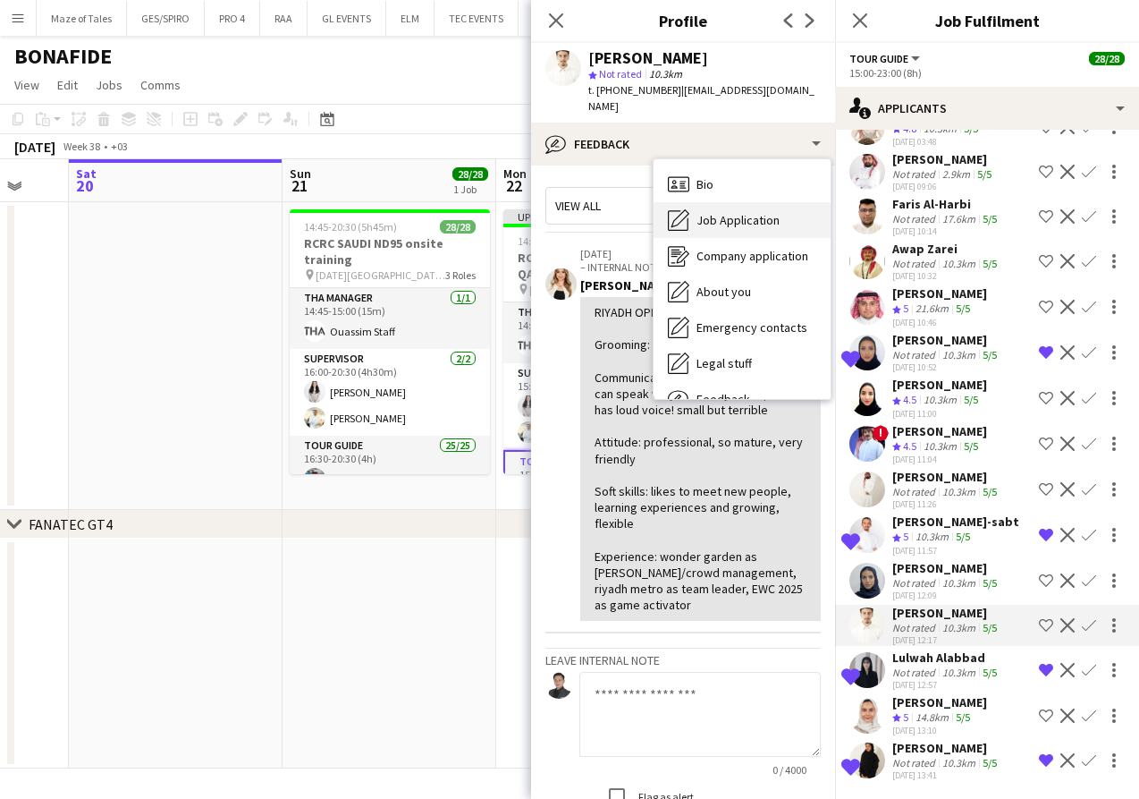
click at [740, 212] on span "Job Application" at bounding box center [738, 220] width 83 height 16
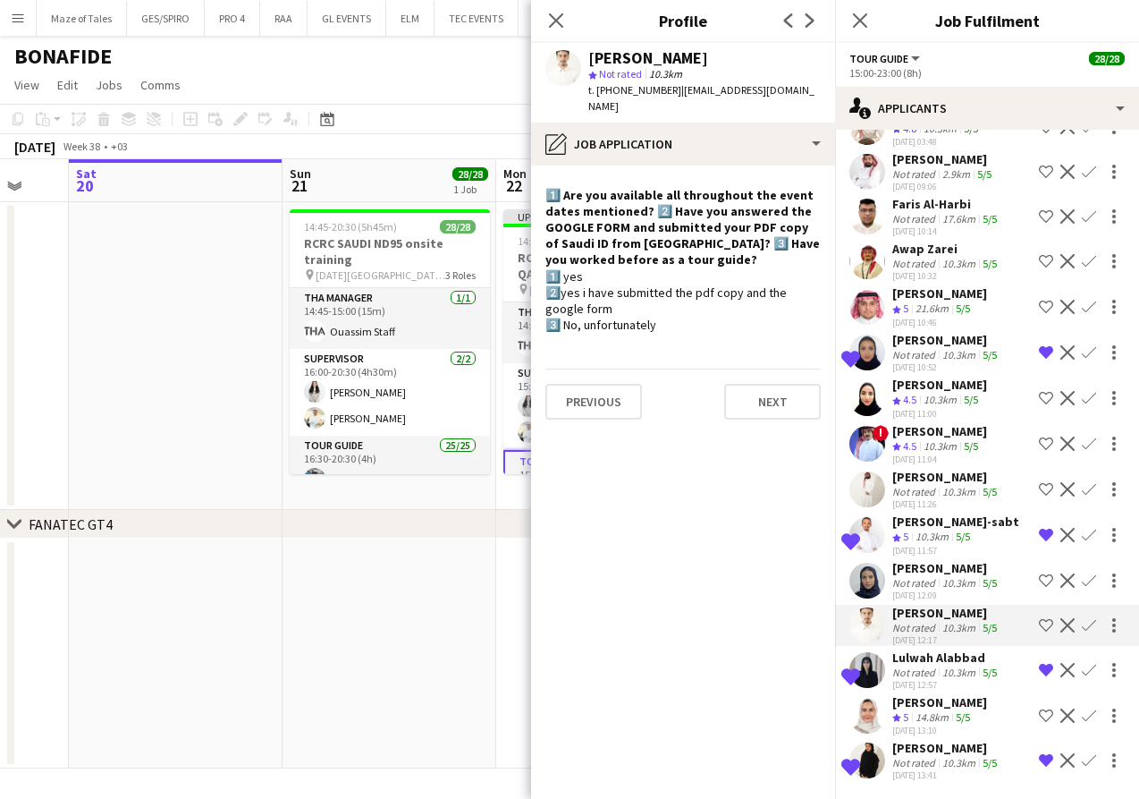
scroll to position [0, 0]
click at [1047, 625] on app-icon "Shortlist crew" at bounding box center [1046, 625] width 14 height 14
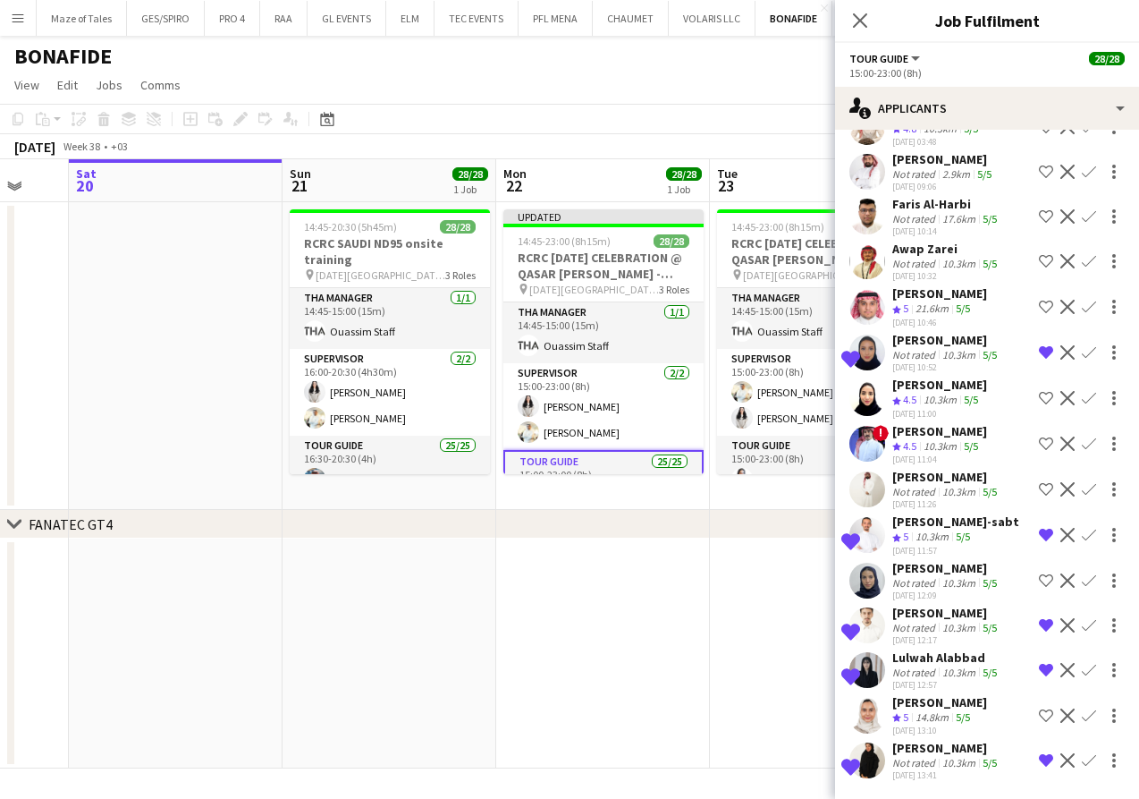
click at [962, 581] on div "10.3km" at bounding box center [959, 582] width 40 height 13
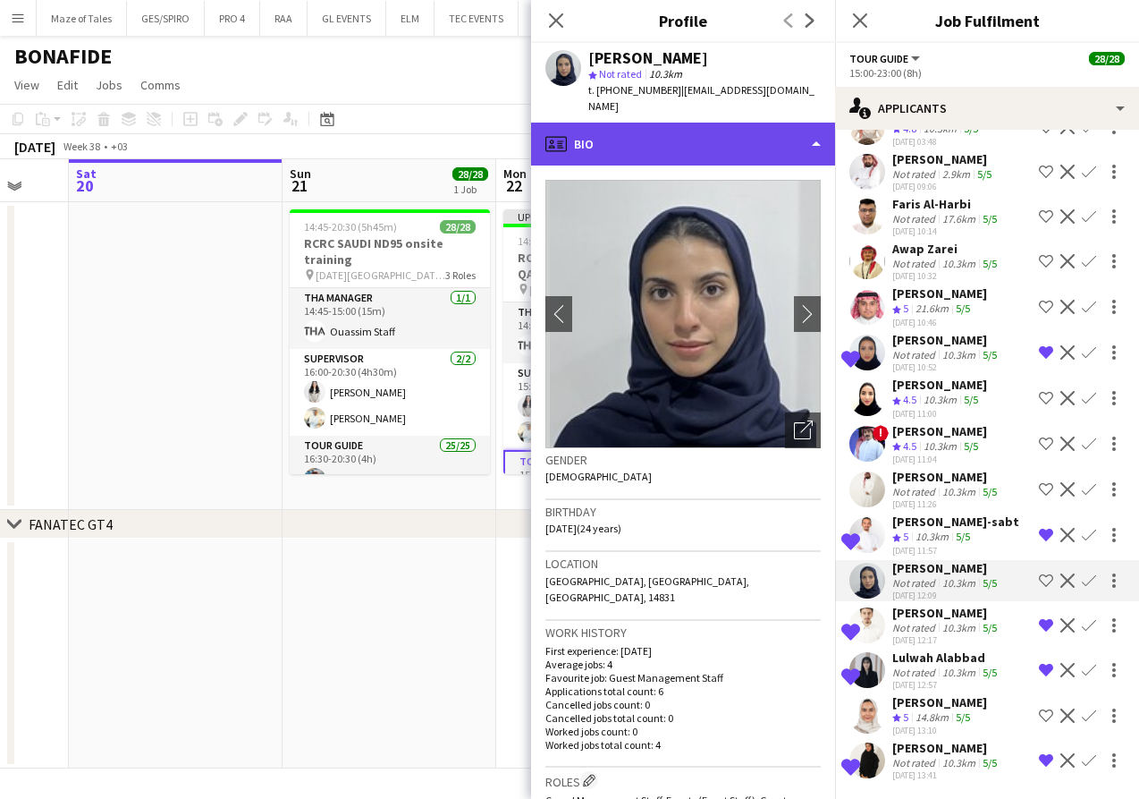
click at [727, 123] on div "profile Bio" at bounding box center [683, 144] width 304 height 43
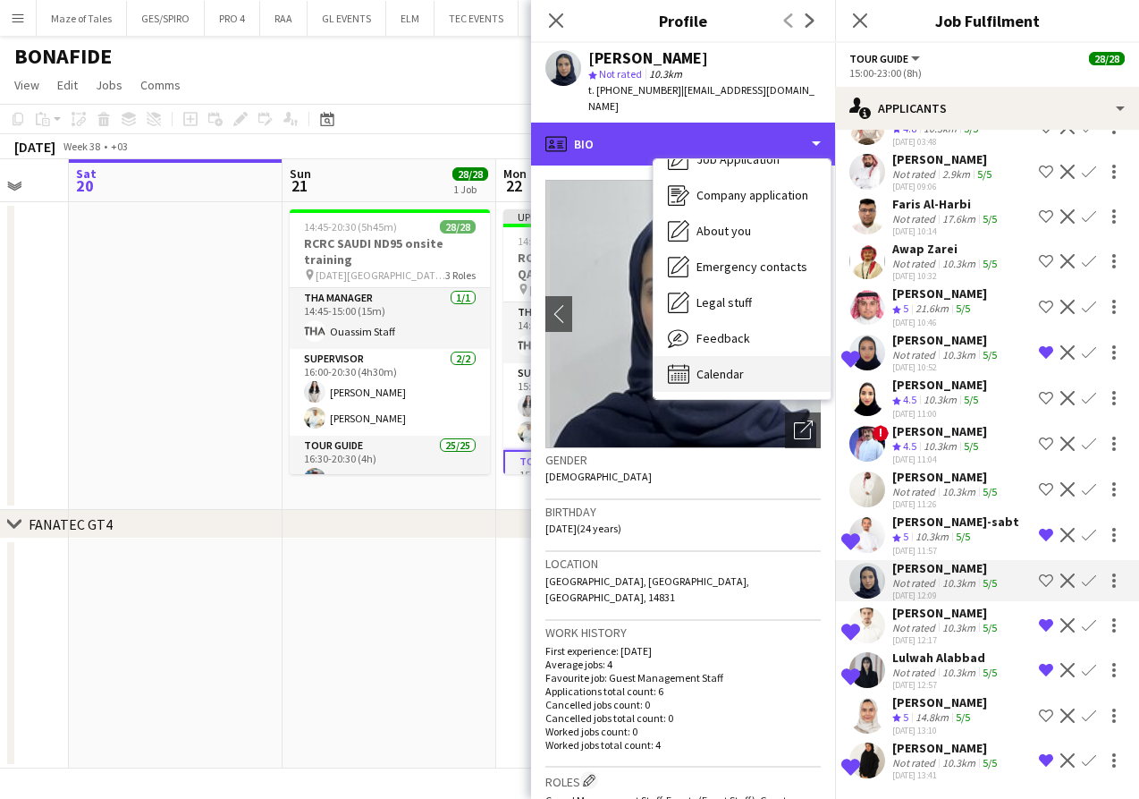
scroll to position [61, 0]
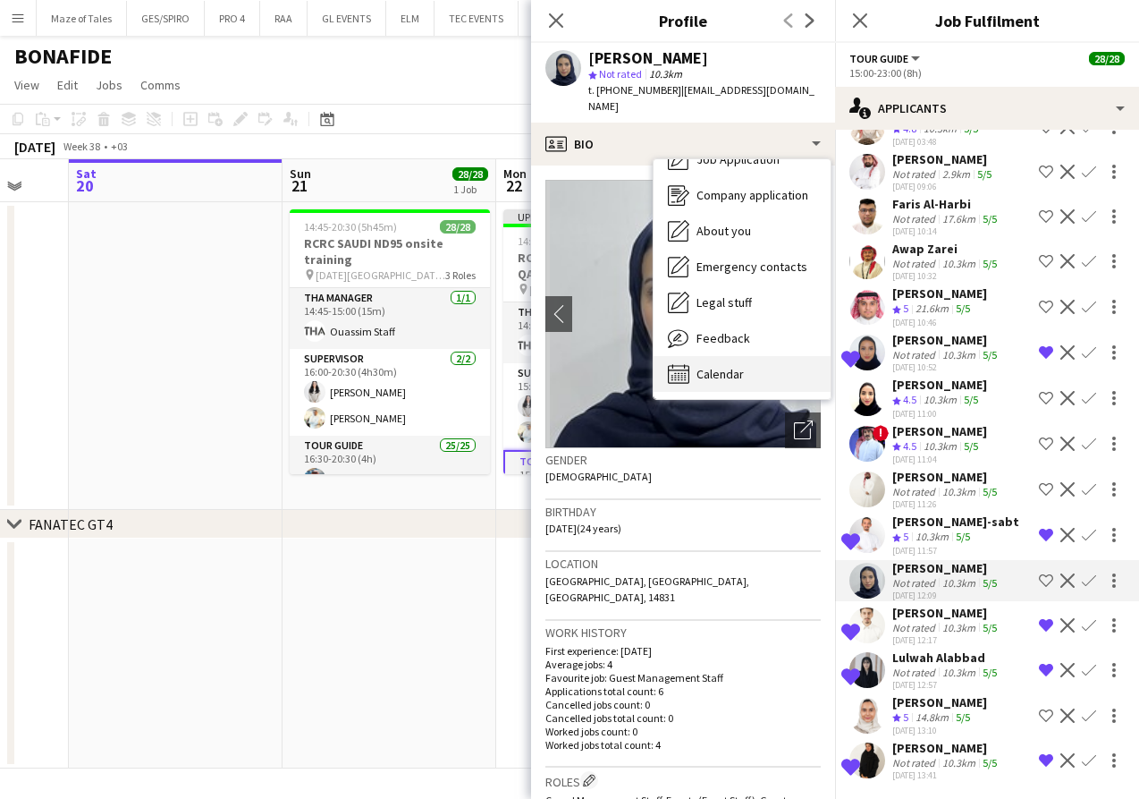
click at [726, 356] on div "Calendar Calendar" at bounding box center [742, 374] width 177 height 36
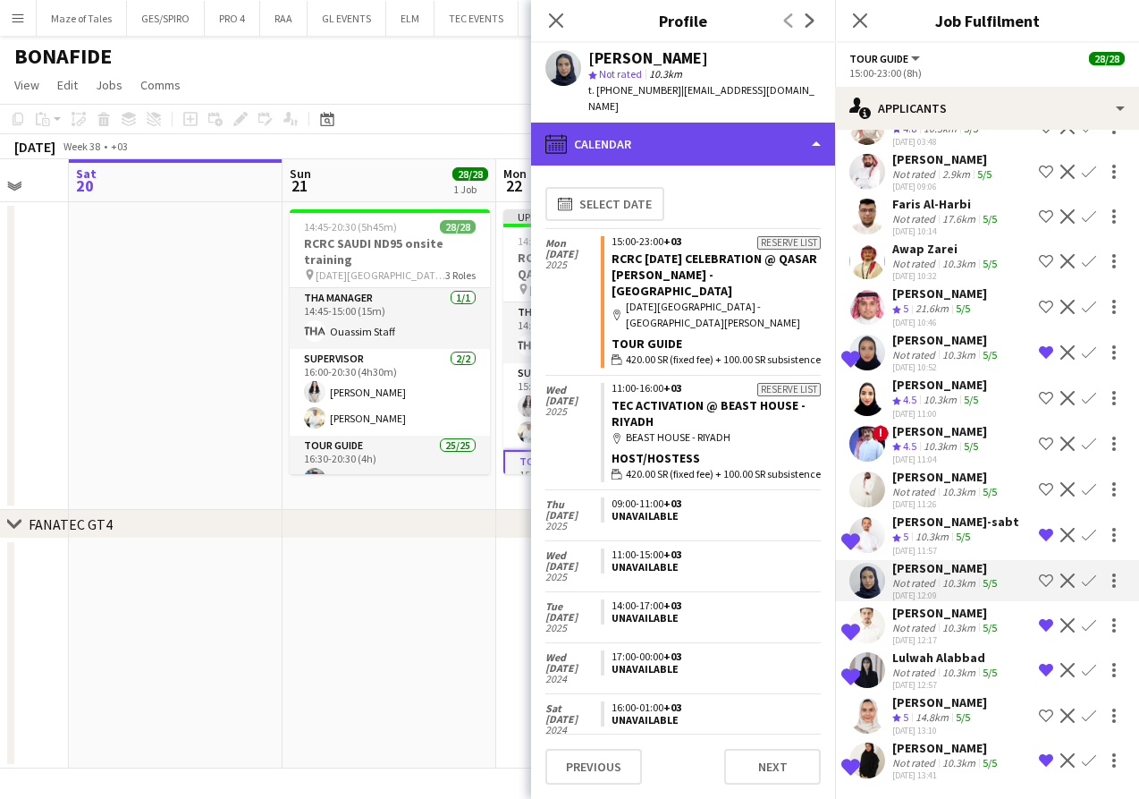
click at [673, 123] on div "calendar-full Calendar" at bounding box center [683, 144] width 304 height 43
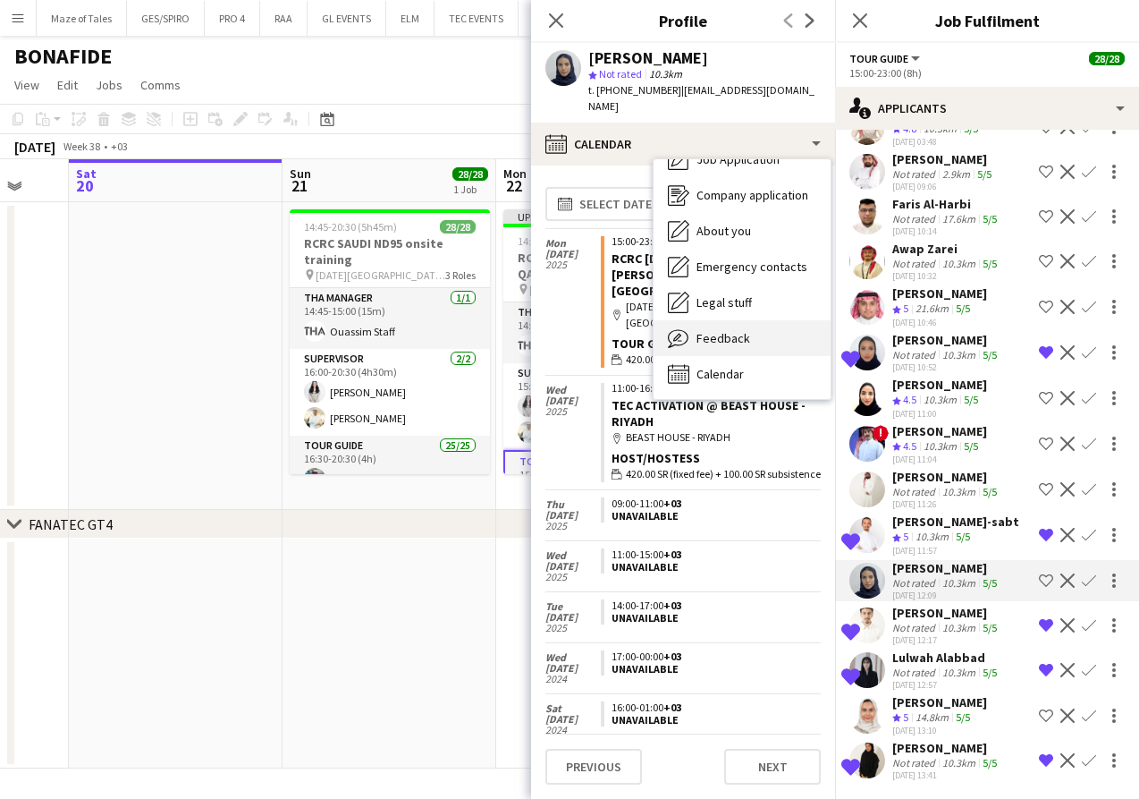
click at [749, 324] on div "Feedback Feedback" at bounding box center [742, 338] width 177 height 36
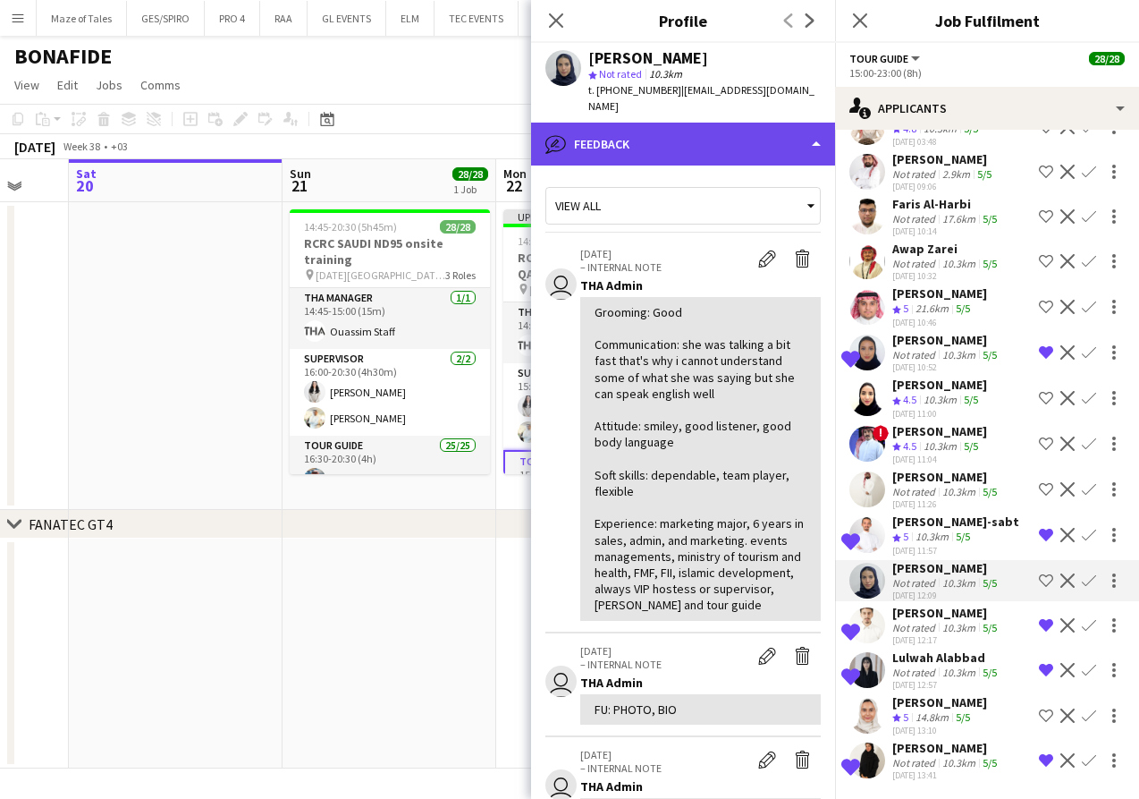
click at [694, 126] on div "bubble-pencil Feedback" at bounding box center [683, 144] width 304 height 43
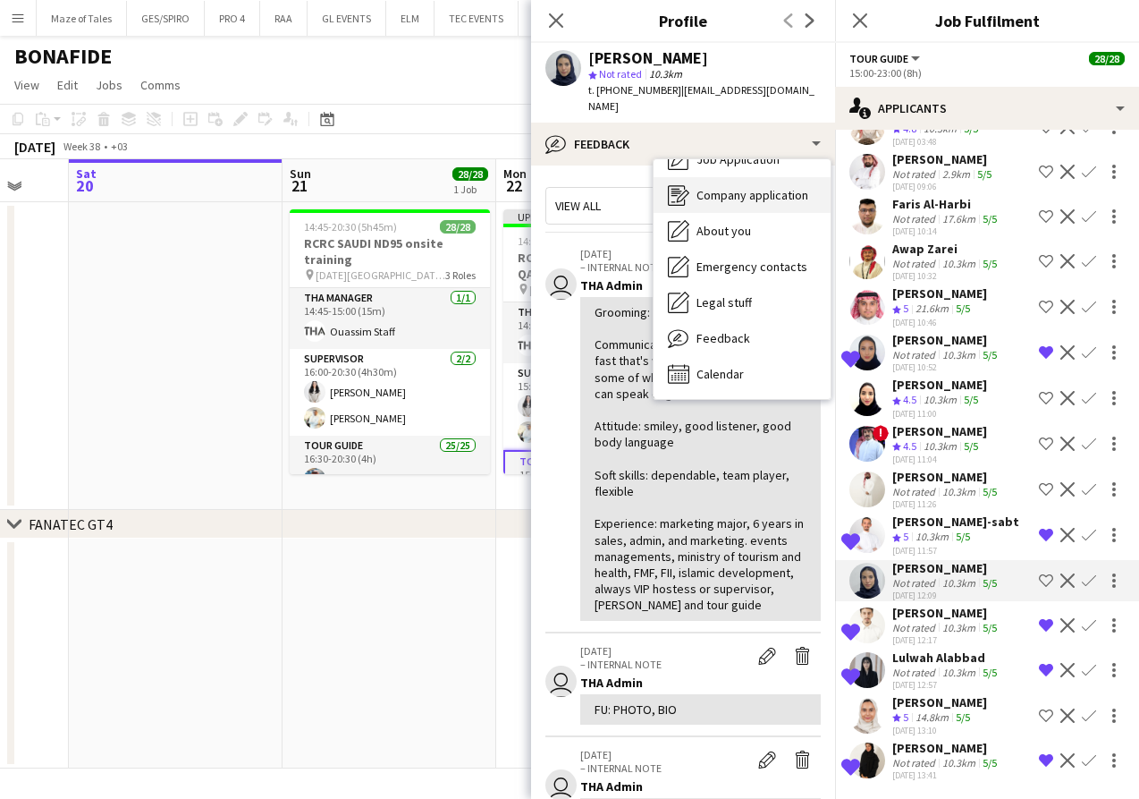
click at [732, 187] on span "Company application" at bounding box center [753, 195] width 112 height 16
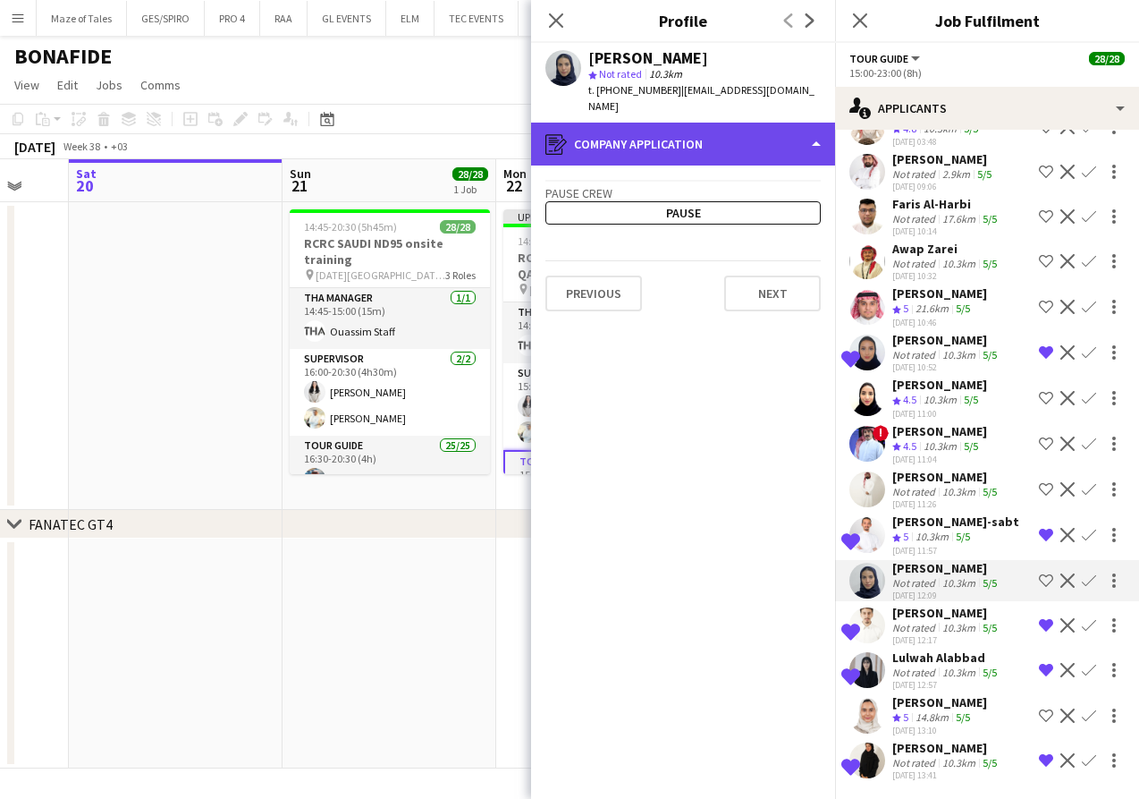
click at [715, 137] on div "register Company application" at bounding box center [683, 144] width 304 height 43
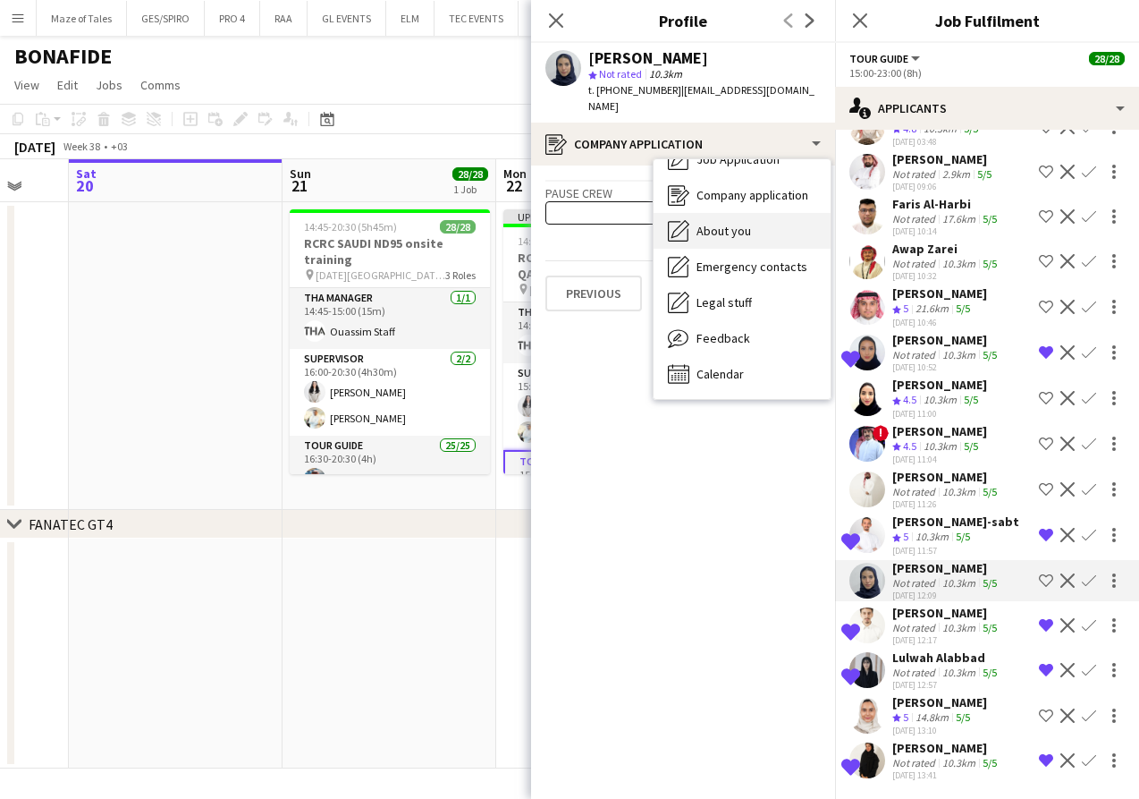
click at [740, 222] on div "About you About you" at bounding box center [742, 231] width 177 height 36
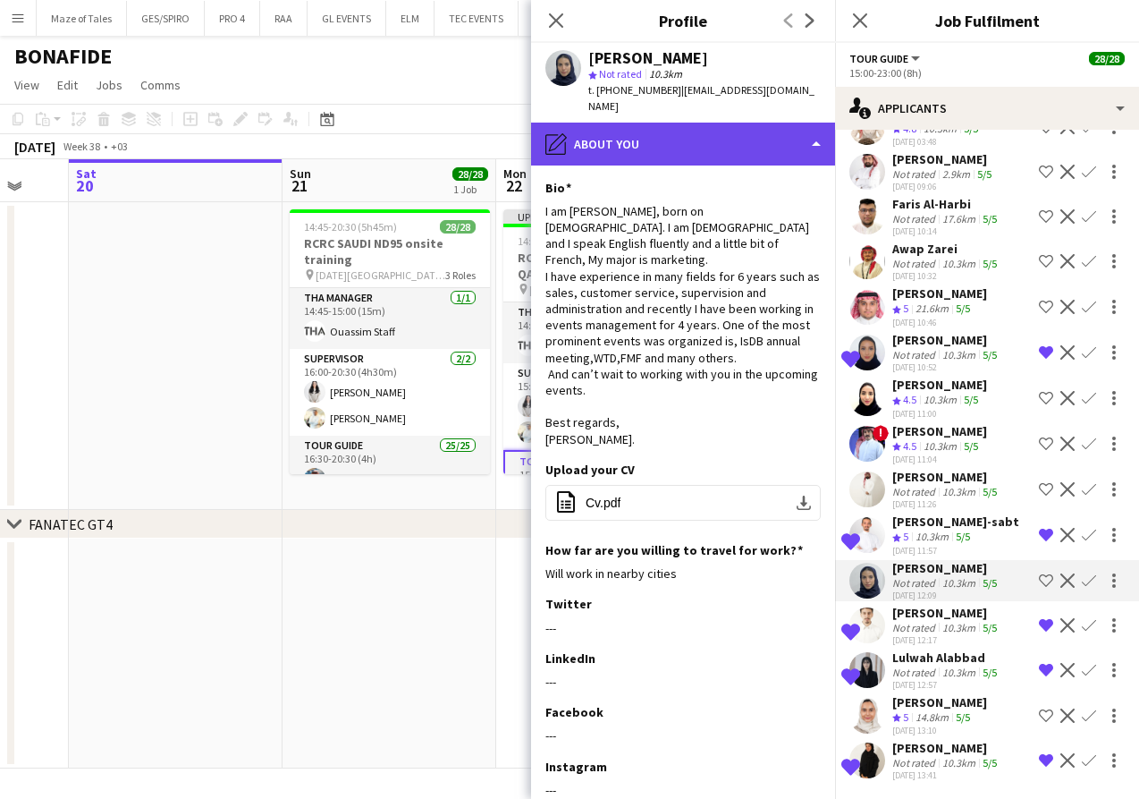
click at [718, 123] on div "pencil4 About you" at bounding box center [683, 144] width 304 height 43
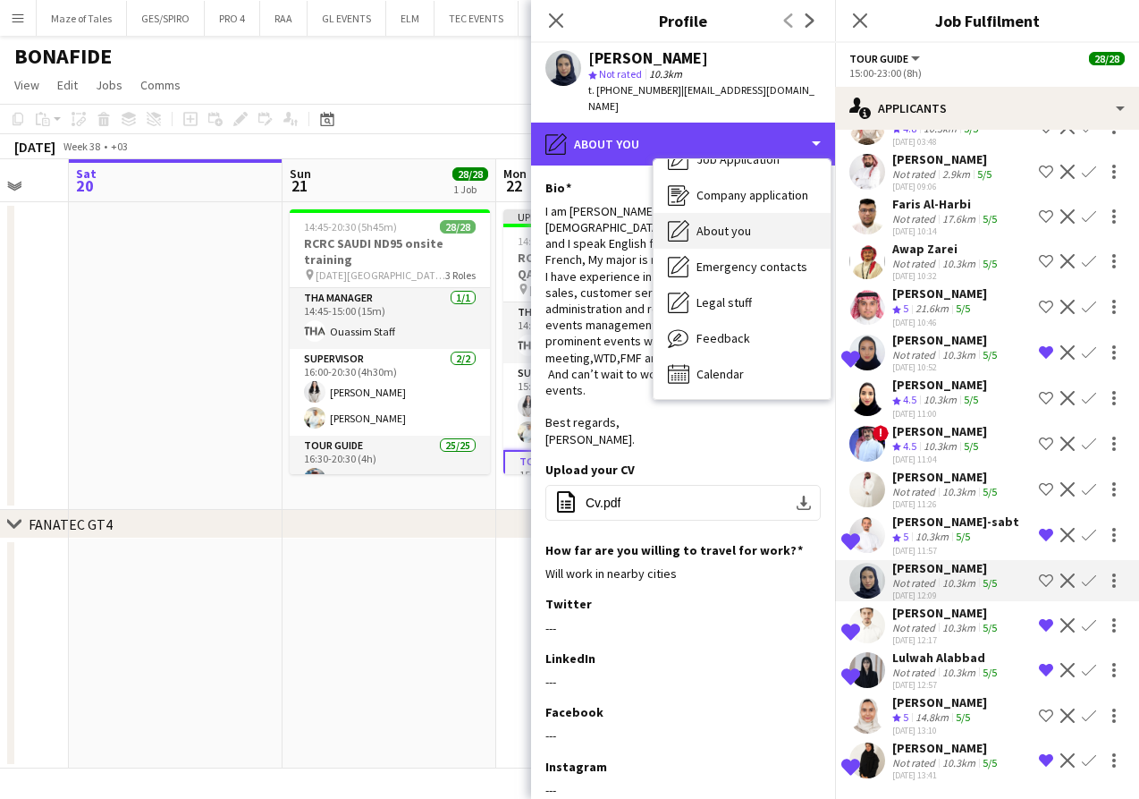
scroll to position [0, 0]
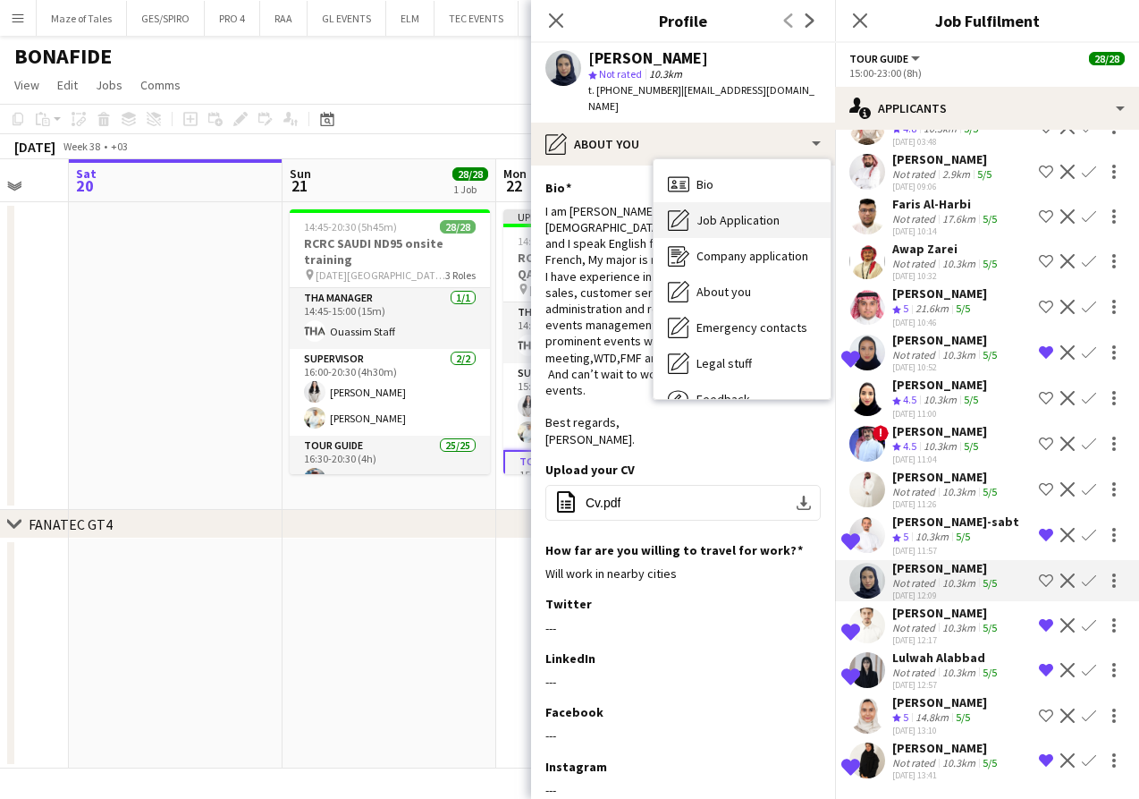
click at [752, 212] on span "Job Application" at bounding box center [738, 220] width 83 height 16
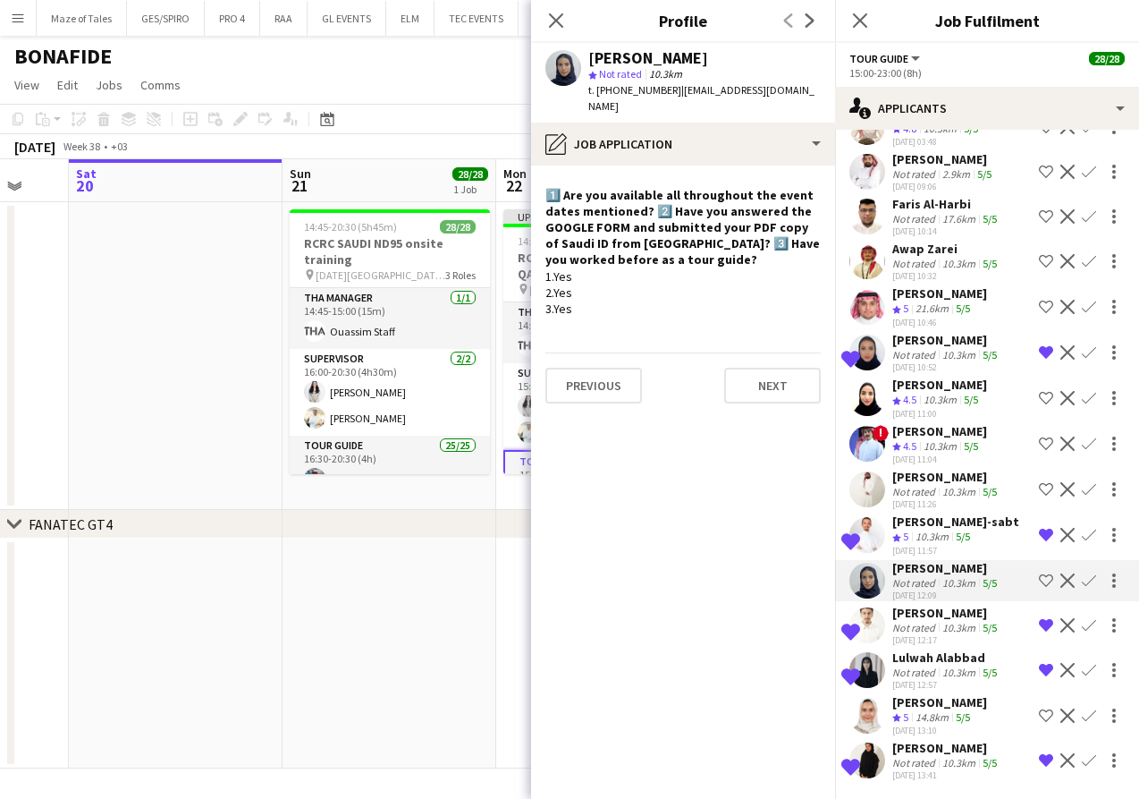
click at [656, 103] on div "[PERSON_NAME] star Not rated 10.3km t. [PHONE_NUMBER] | [EMAIL_ADDRESS][DOMAIN_…" at bounding box center [683, 83] width 304 height 80
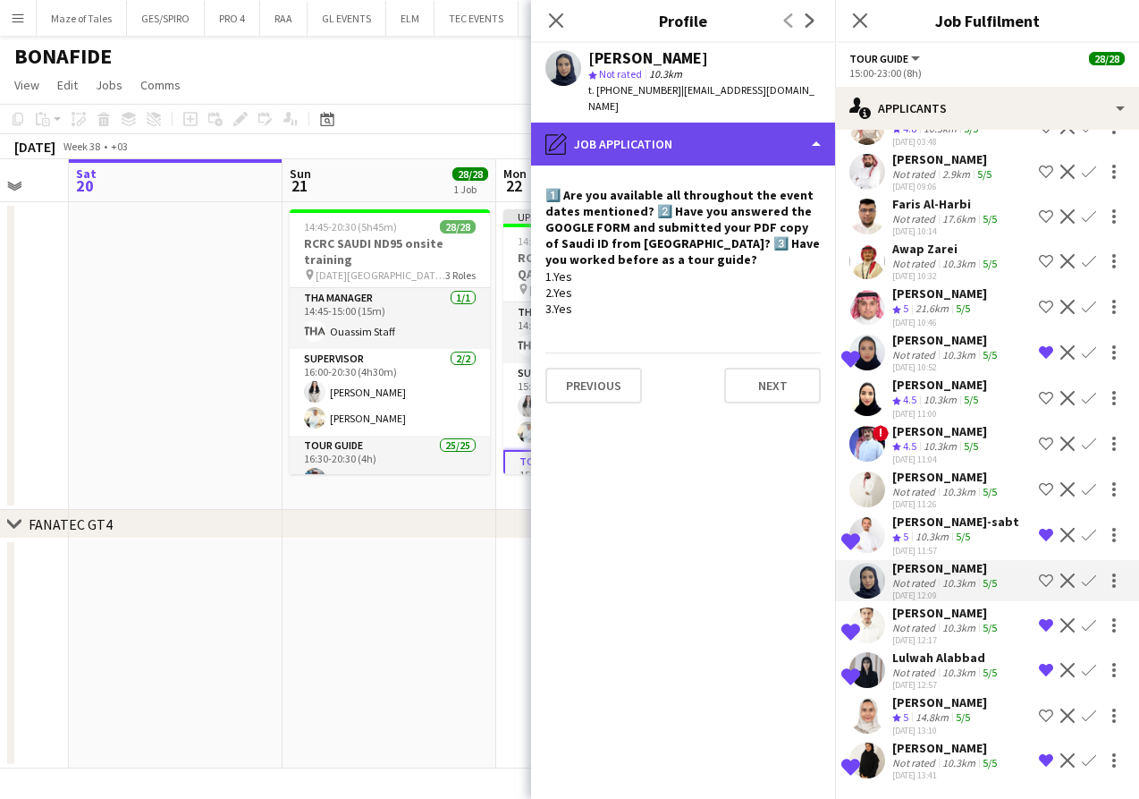
click at [668, 123] on div "pencil4 Job Application" at bounding box center [683, 144] width 304 height 43
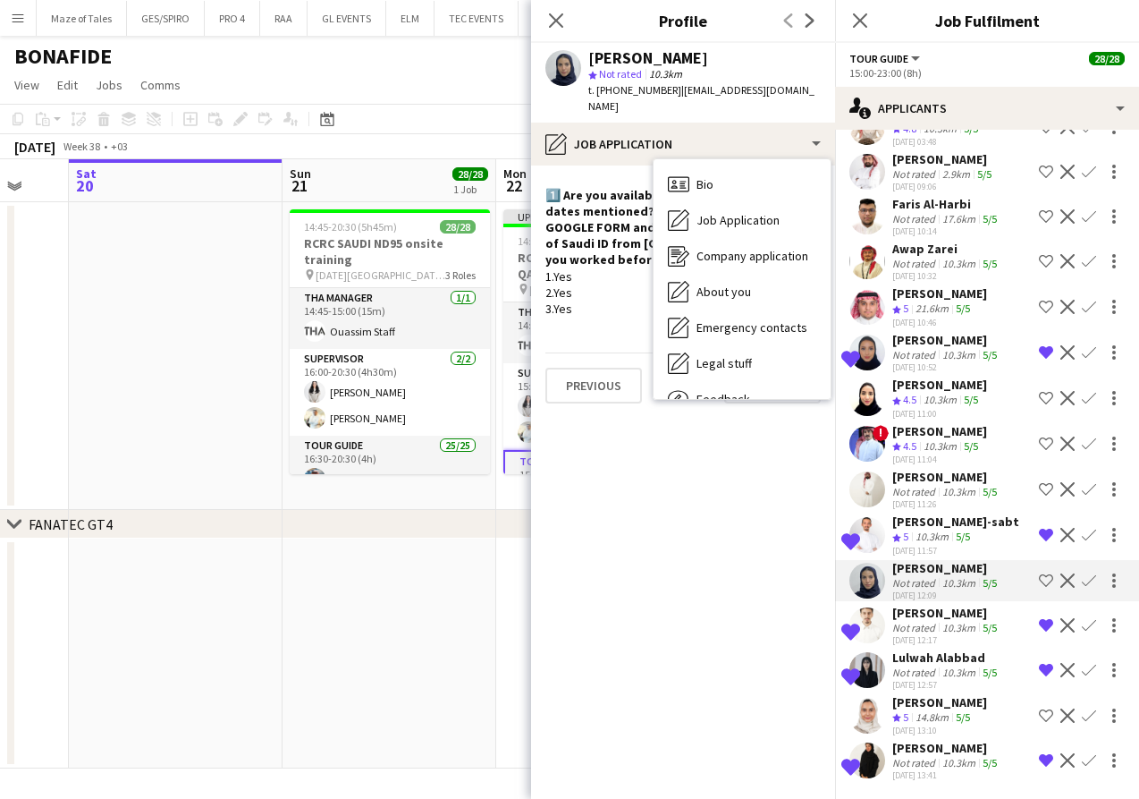
click at [681, 453] on app-crew-profile-role-application "1️⃣ Are you available all throughout the event dates mentioned? 2️⃣ Have you an…" at bounding box center [683, 481] width 304 height 633
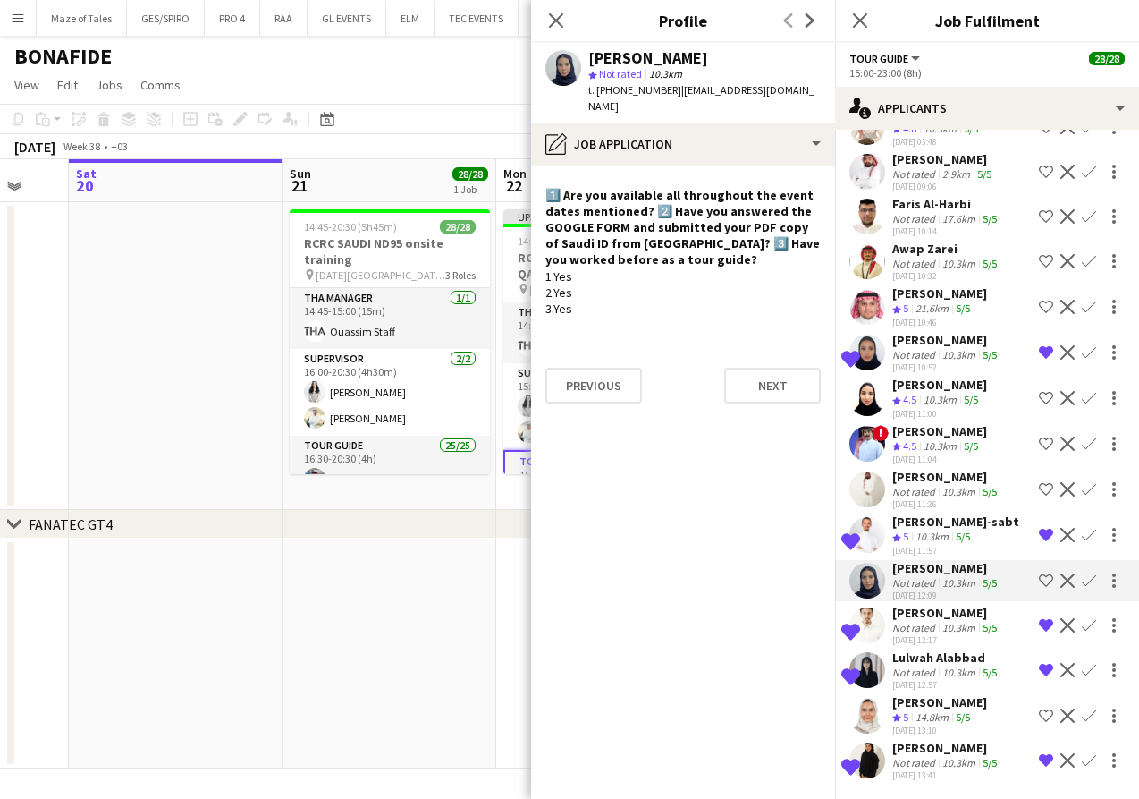
click at [1051, 578] on app-icon "Shortlist crew" at bounding box center [1046, 580] width 14 height 14
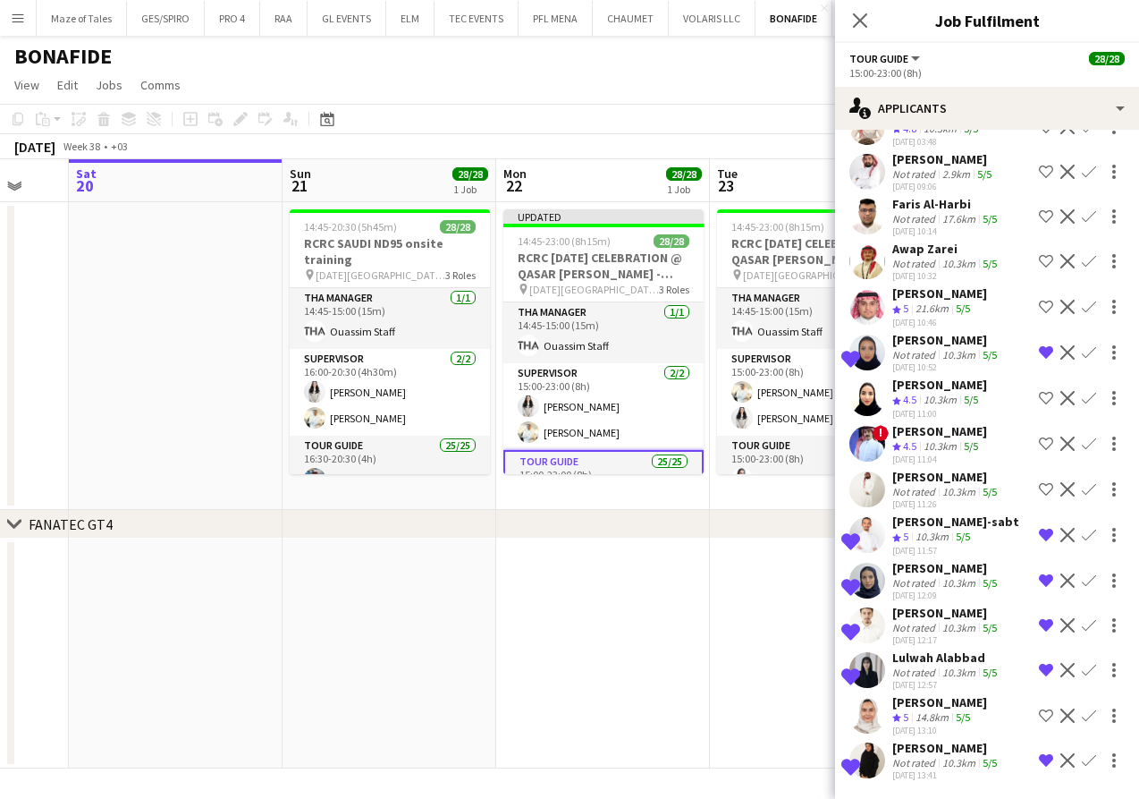
click at [983, 577] on app-skills-label "5/5" at bounding box center [990, 582] width 14 height 13
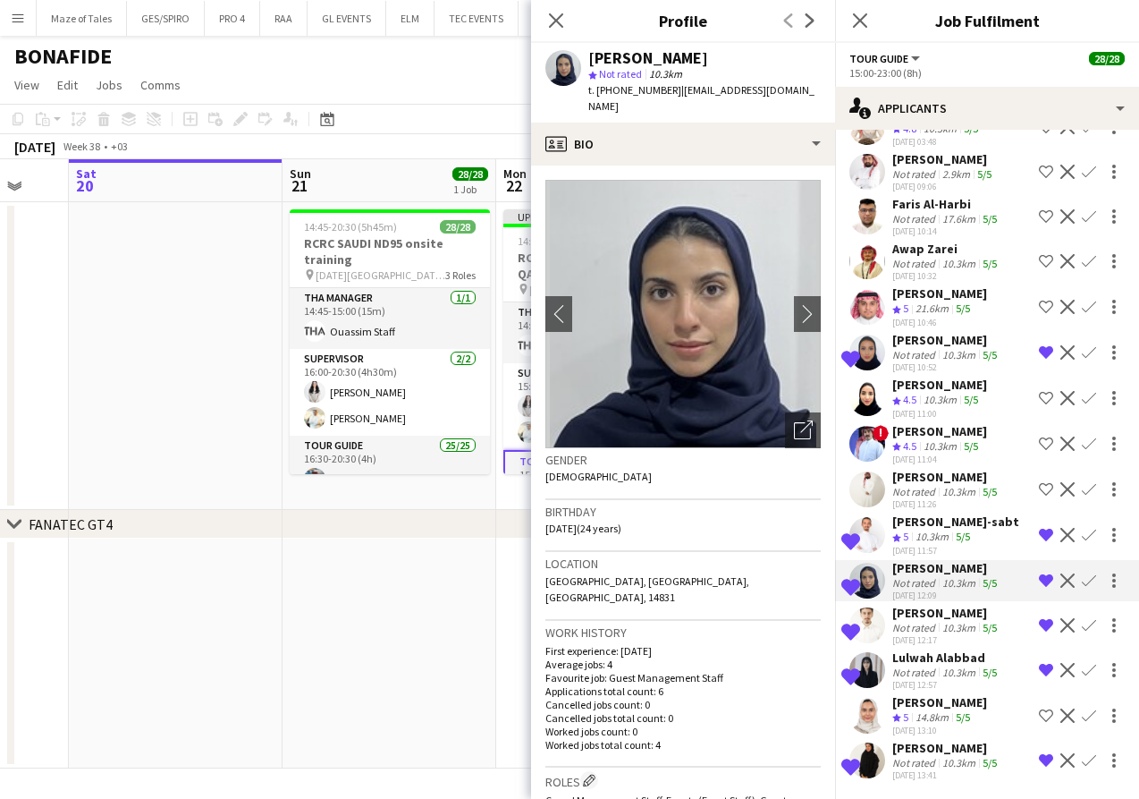
drag, startPoint x: 687, startPoint y: 56, endPoint x: 588, endPoint y: 59, distance: 98.4
click at [588, 59] on div "[PERSON_NAME]" at bounding box center [704, 58] width 233 height 16
copy div "[PERSON_NAME]"
click at [938, 613] on div "[PERSON_NAME]" at bounding box center [947, 613] width 108 height 16
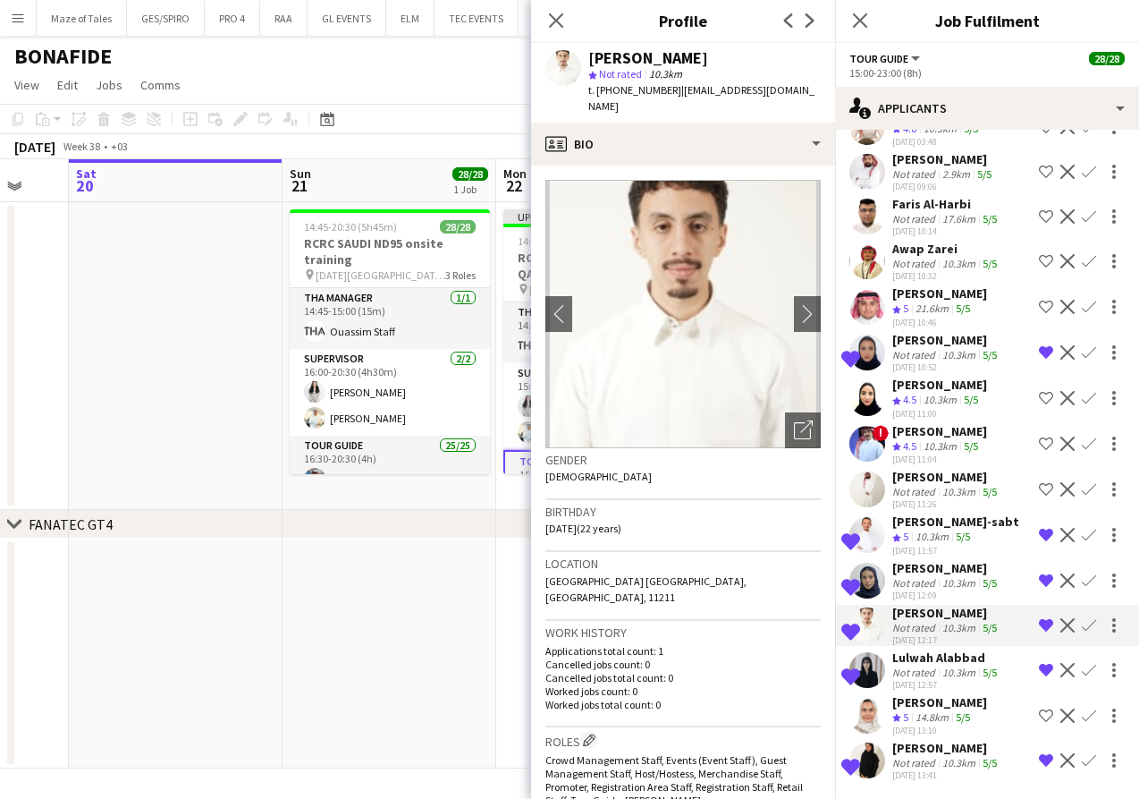
drag, startPoint x: 590, startPoint y: 56, endPoint x: 730, endPoint y: 54, distance: 139.5
click at [730, 54] on div "[PERSON_NAME]" at bounding box center [704, 58] width 233 height 16
copy div "[PERSON_NAME]"
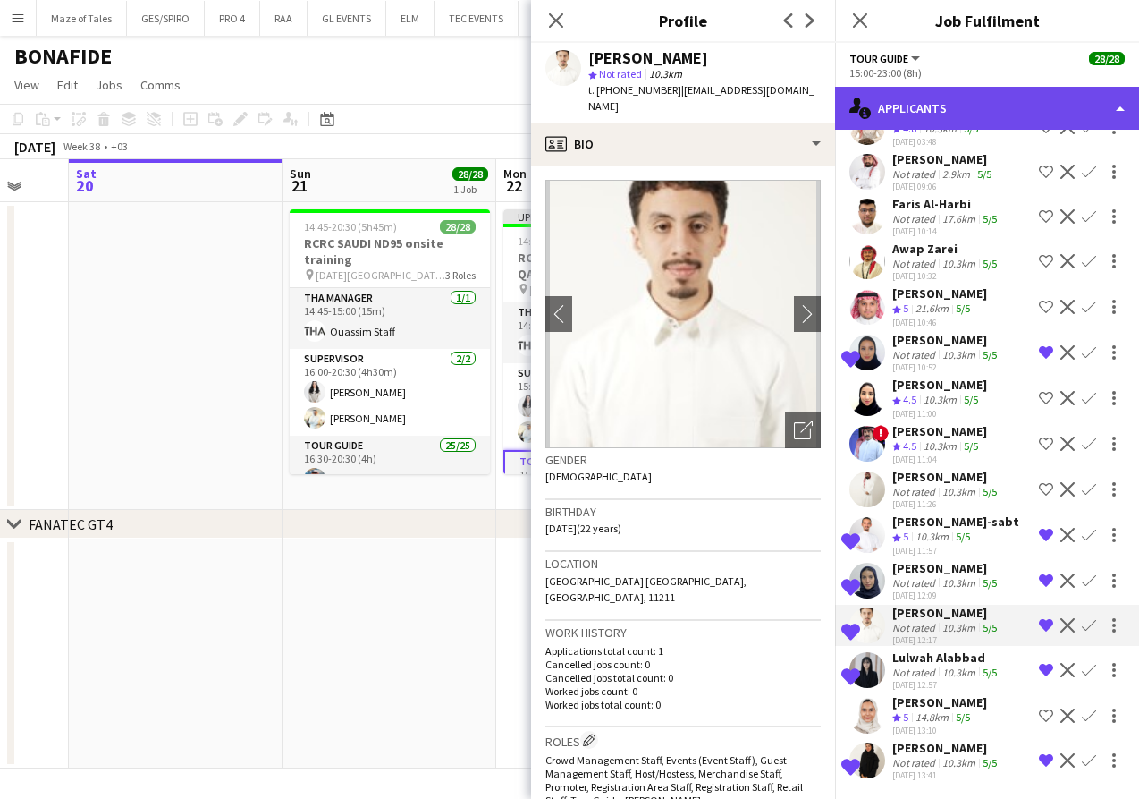
click at [901, 106] on div "single-neutral-actions-information Applicants" at bounding box center [987, 108] width 304 height 43
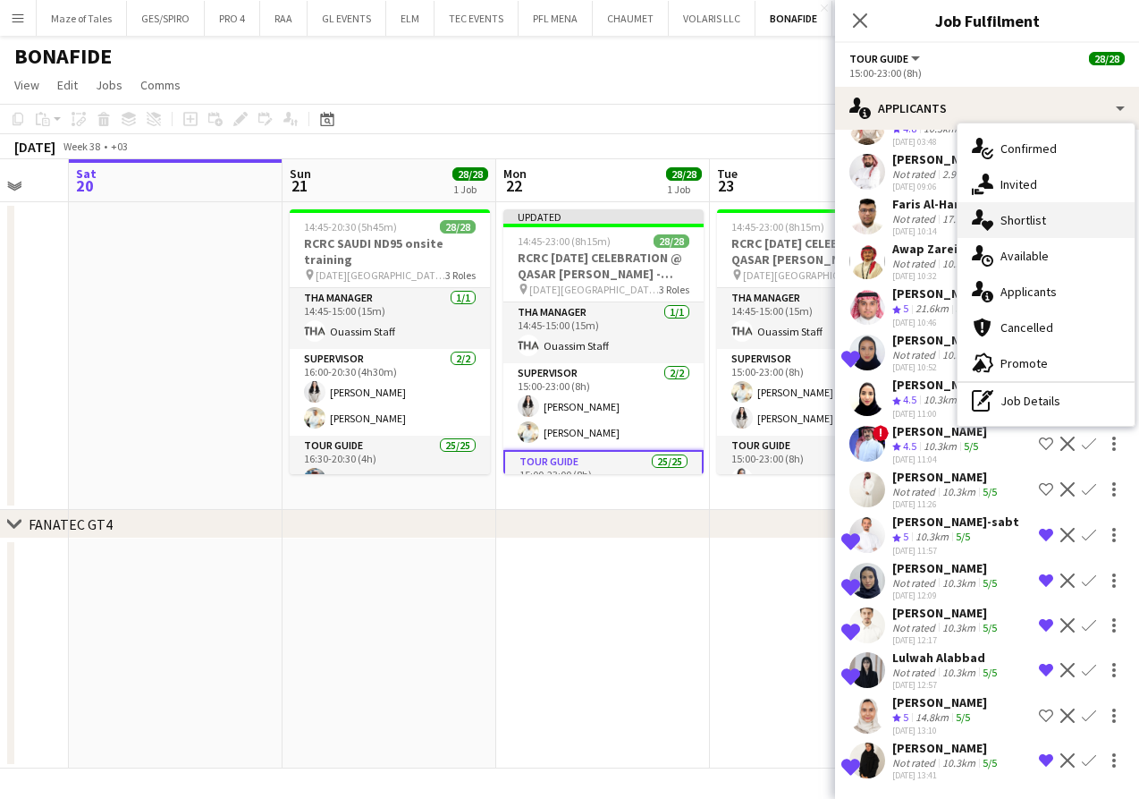
click at [1044, 232] on div "single-neutral-actions-heart Shortlist" at bounding box center [1046, 220] width 177 height 36
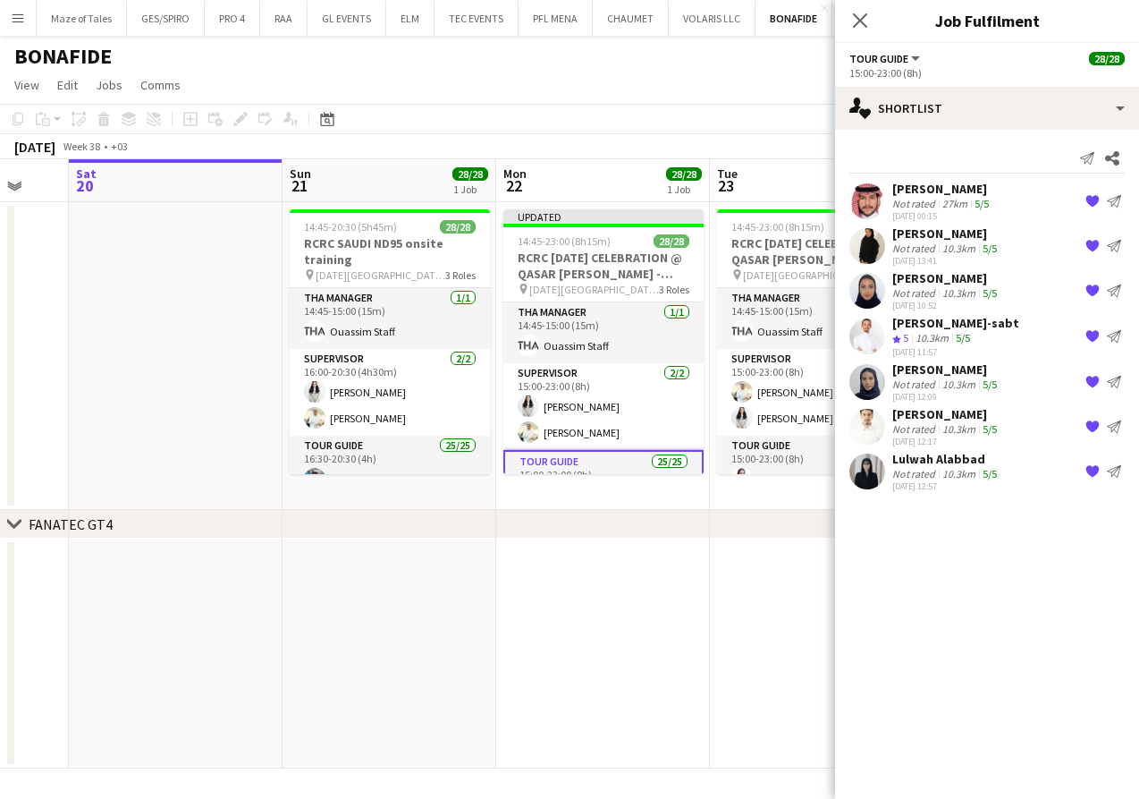
click at [946, 292] on div "10.3km" at bounding box center [959, 292] width 40 height 13
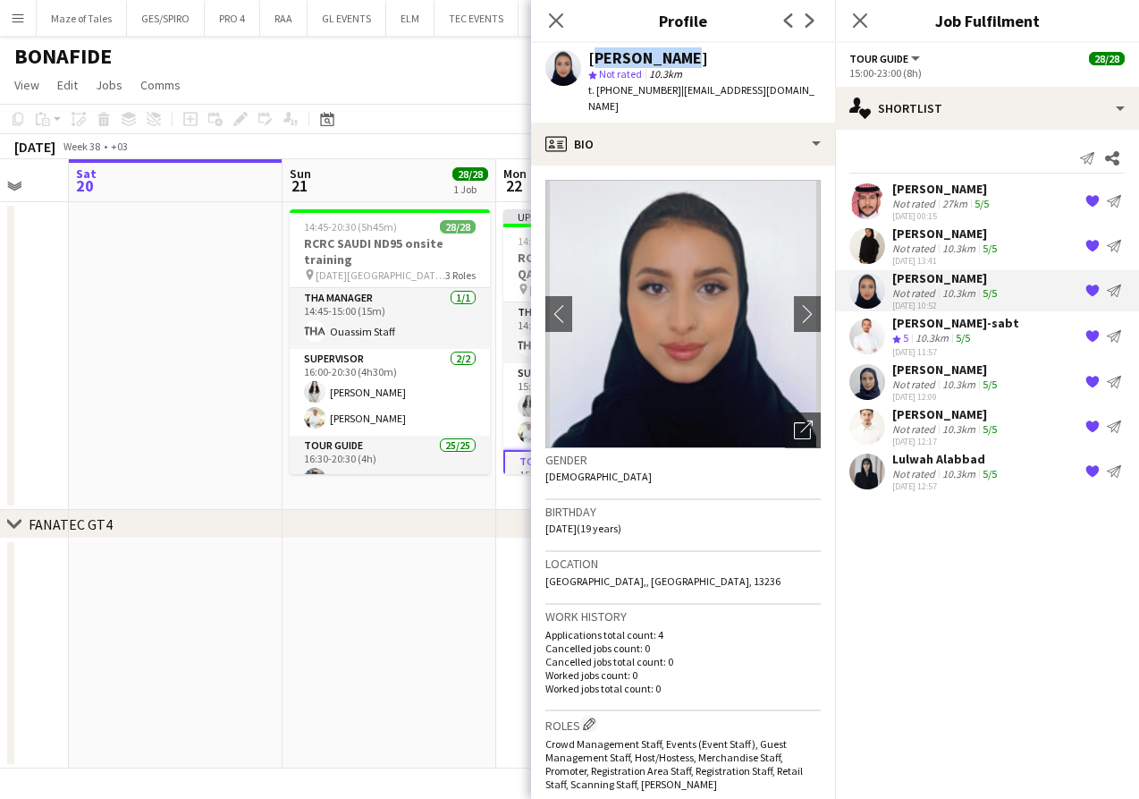
drag, startPoint x: 589, startPoint y: 52, endPoint x: 690, endPoint y: 52, distance: 100.2
click at [690, 52] on div "[PERSON_NAME]" at bounding box center [704, 58] width 233 height 16
copy div "[PERSON_NAME]"
click at [437, 72] on app-page-menu "View Day view expanded Day view collapsed Month view Date picker Jump to [DATE]…" at bounding box center [569, 87] width 1139 height 34
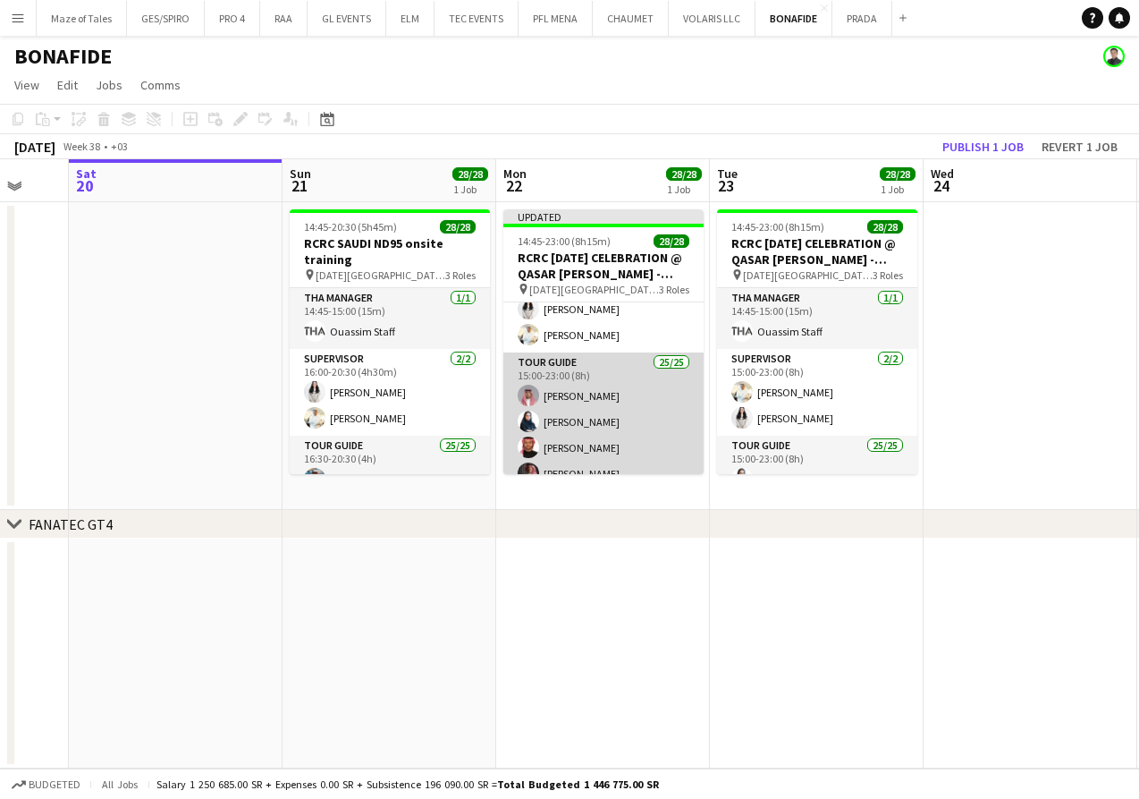
scroll to position [105, 0]
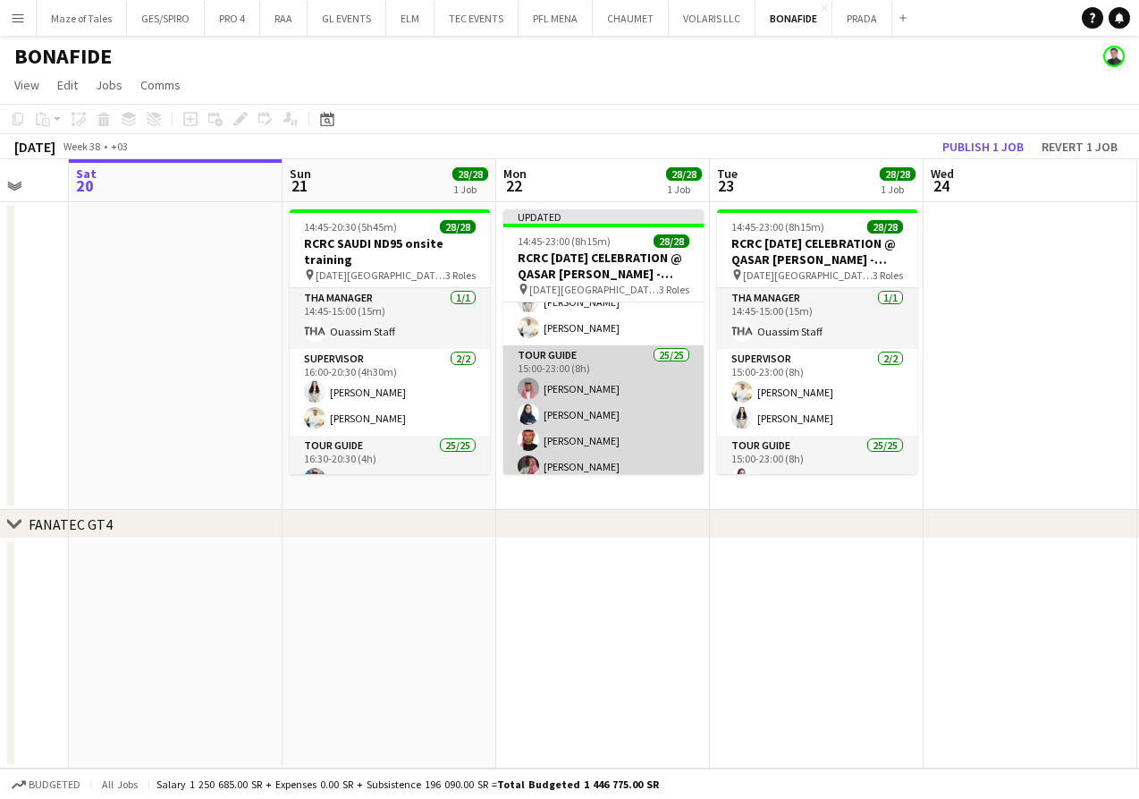
click at [621, 386] on app-card-role "Tour Guide 25/25 15:00-23:00 (8h) [PERSON_NAME] [PERSON_NAME] Turki [PERSON_NAM…" at bounding box center [603, 686] width 200 height 683
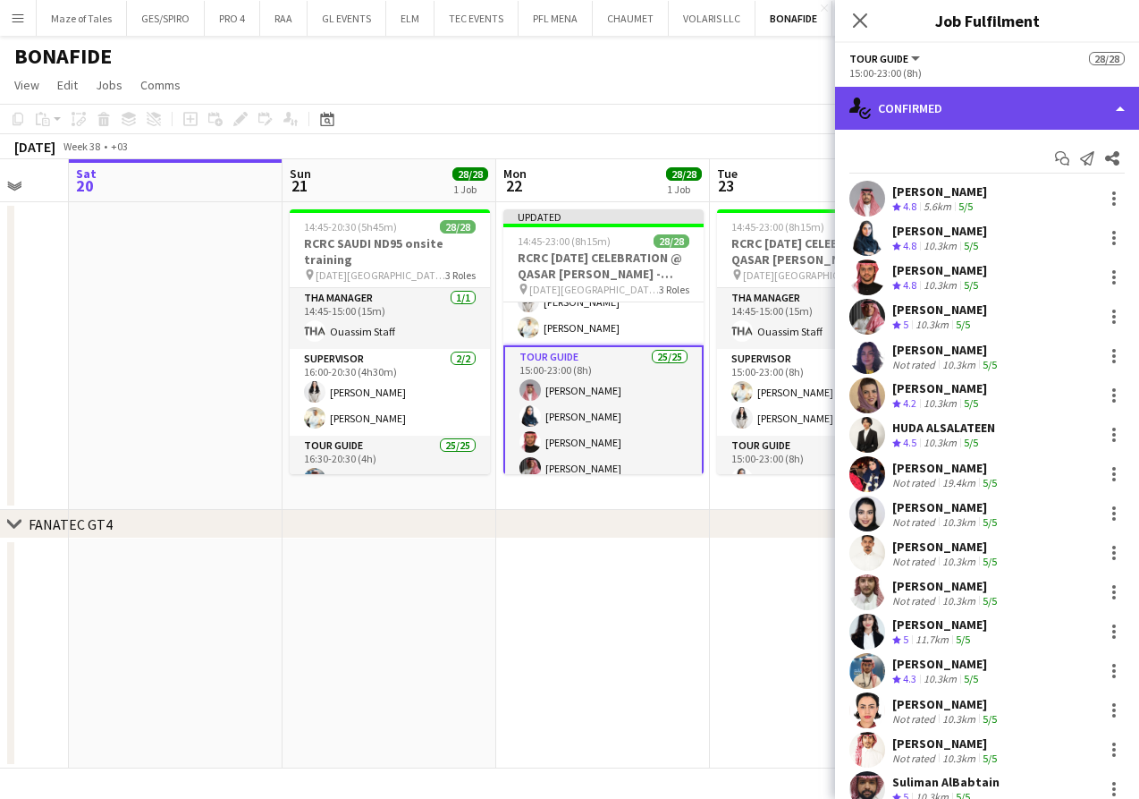
click at [980, 114] on div "single-neutral-actions-check-2 Confirmed" at bounding box center [987, 108] width 304 height 43
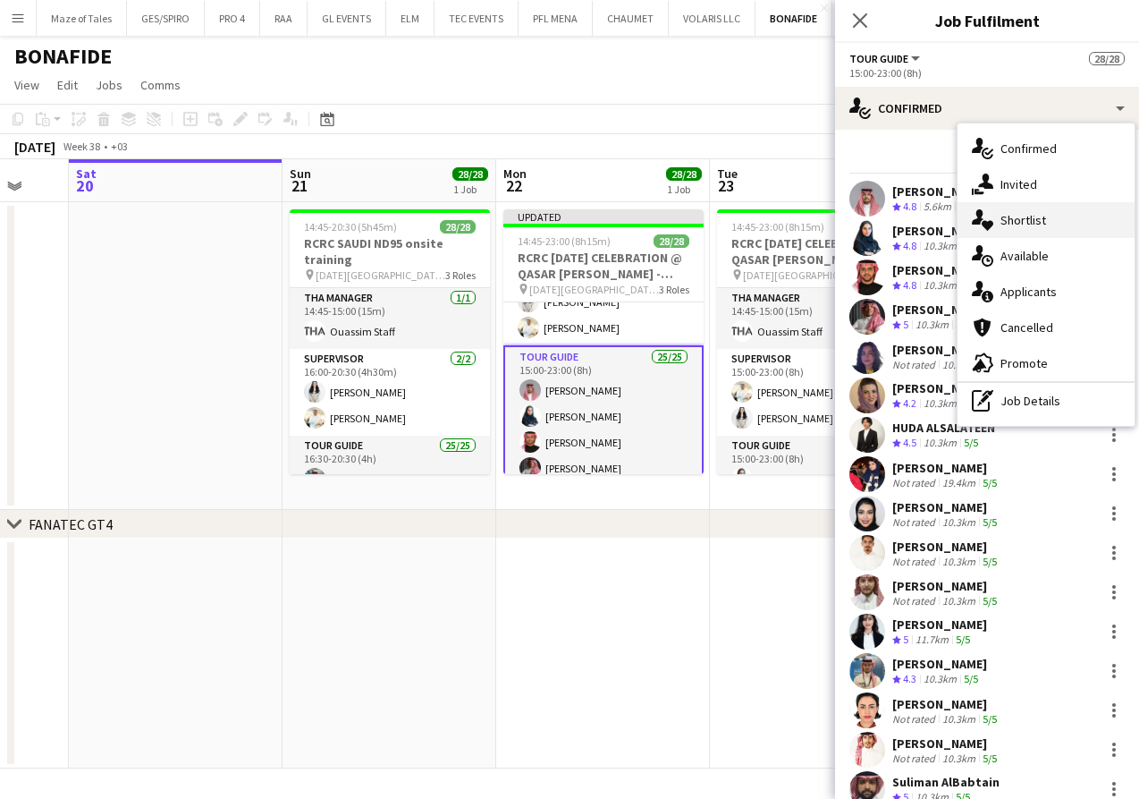
click at [1019, 220] on span "Shortlist" at bounding box center [1024, 220] width 46 height 16
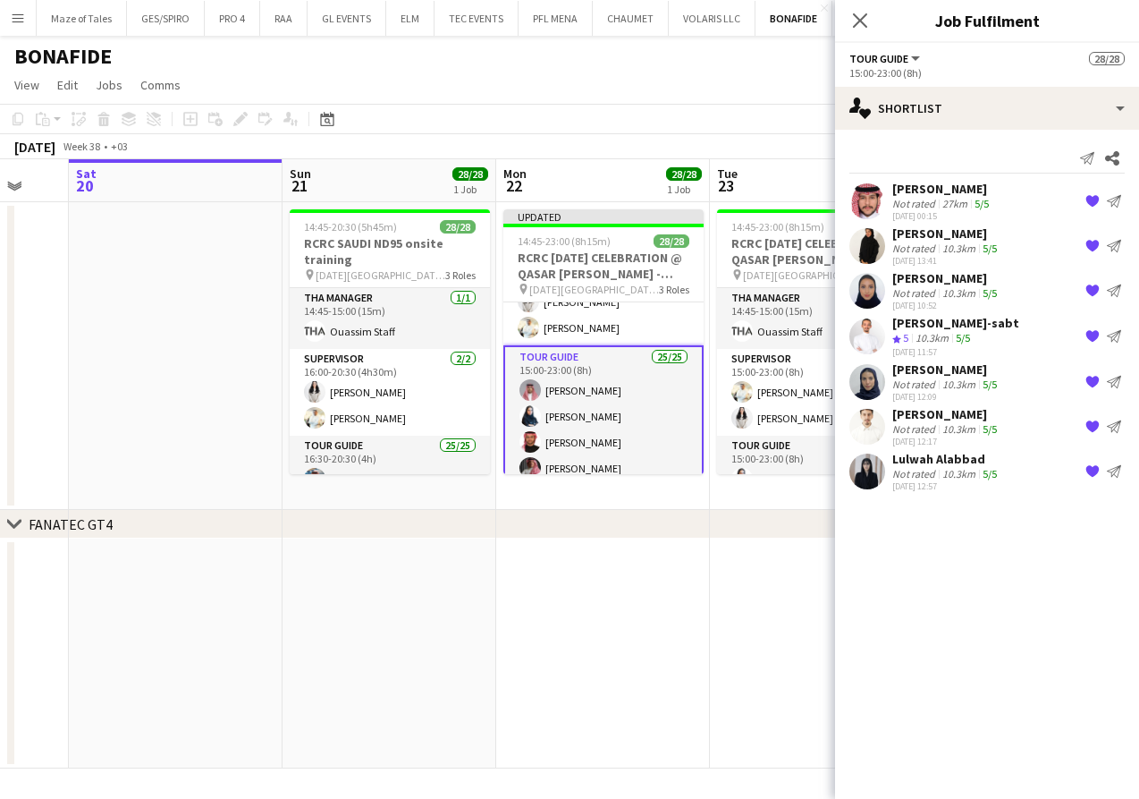
click at [949, 335] on div "10.3km" at bounding box center [932, 338] width 40 height 15
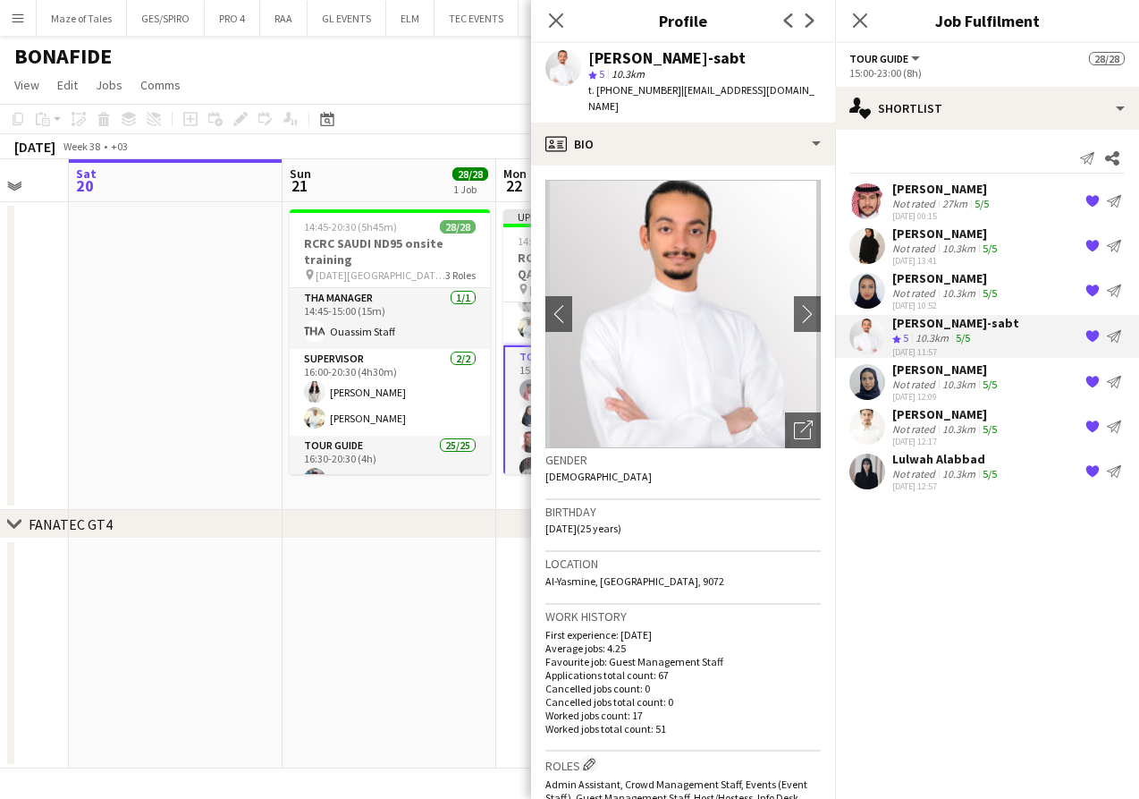
drag, startPoint x: 592, startPoint y: 58, endPoint x: 757, endPoint y: 55, distance: 165.5
click at [757, 55] on div "[PERSON_NAME]-sabt" at bounding box center [704, 58] width 233 height 16
copy div "[PERSON_NAME]-sabt"
click at [368, 68] on div "BONAFIDE" at bounding box center [569, 53] width 1139 height 34
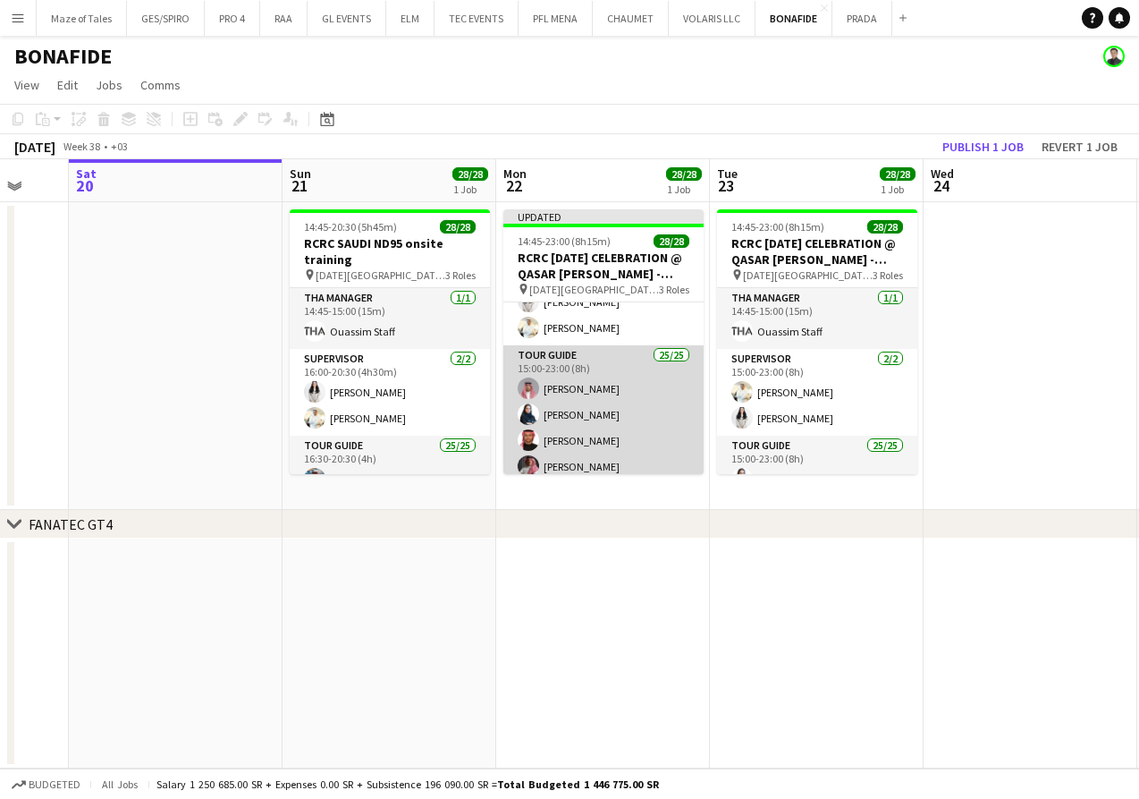
click at [565, 395] on app-card-role "Tour Guide 25/25 15:00-23:00 (8h) [PERSON_NAME] [PERSON_NAME] Turki [PERSON_NAM…" at bounding box center [603, 686] width 200 height 683
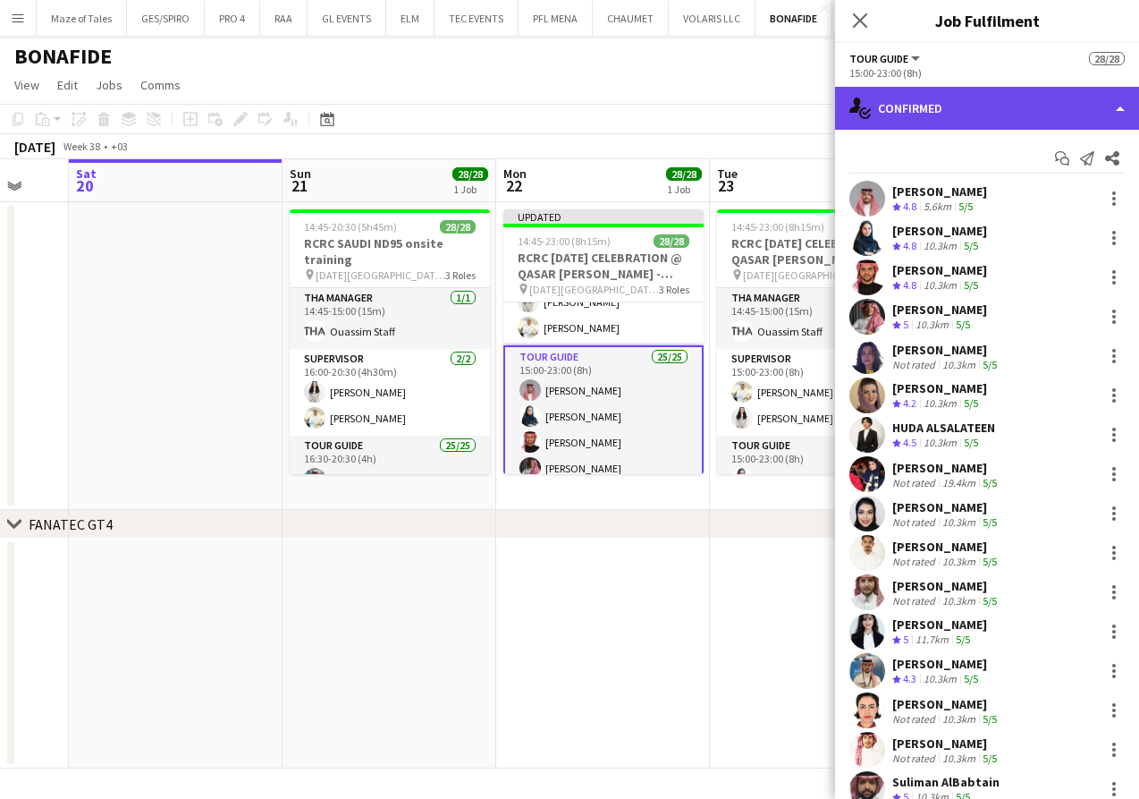
click at [1008, 117] on div "single-neutral-actions-check-2 Confirmed" at bounding box center [987, 108] width 304 height 43
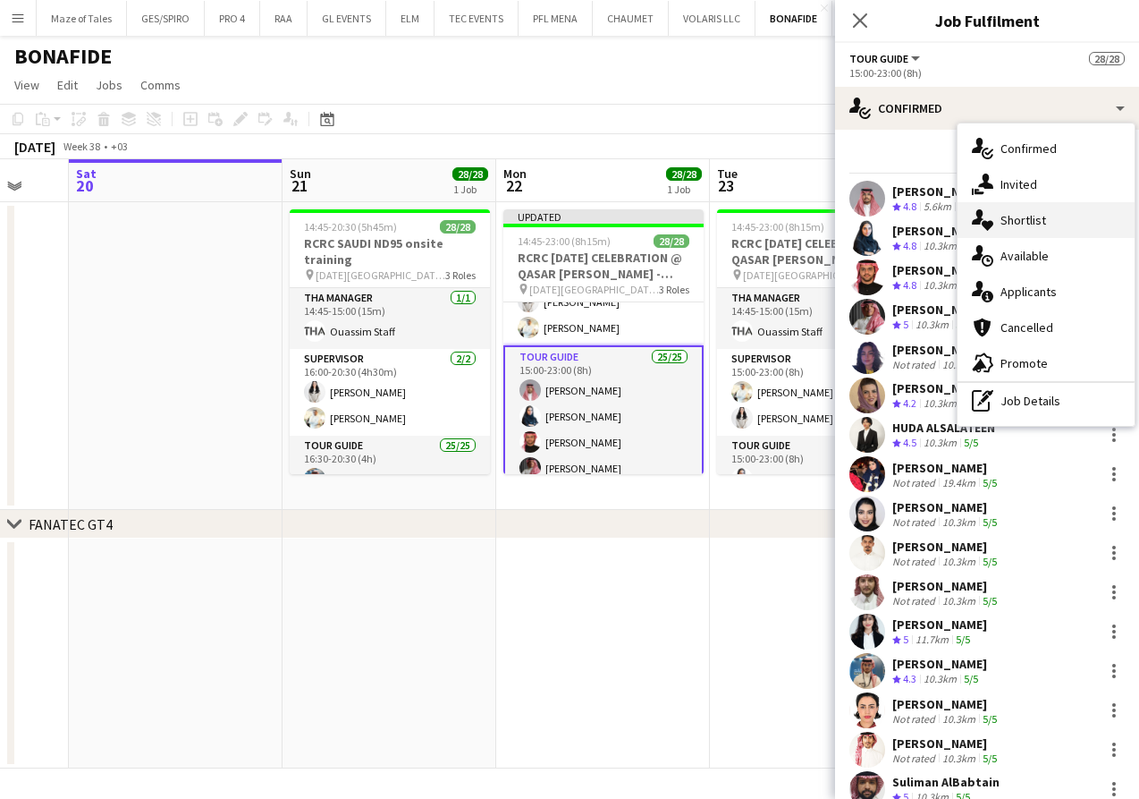
click at [1047, 224] on div "single-neutral-actions-heart Shortlist" at bounding box center [1046, 220] width 177 height 36
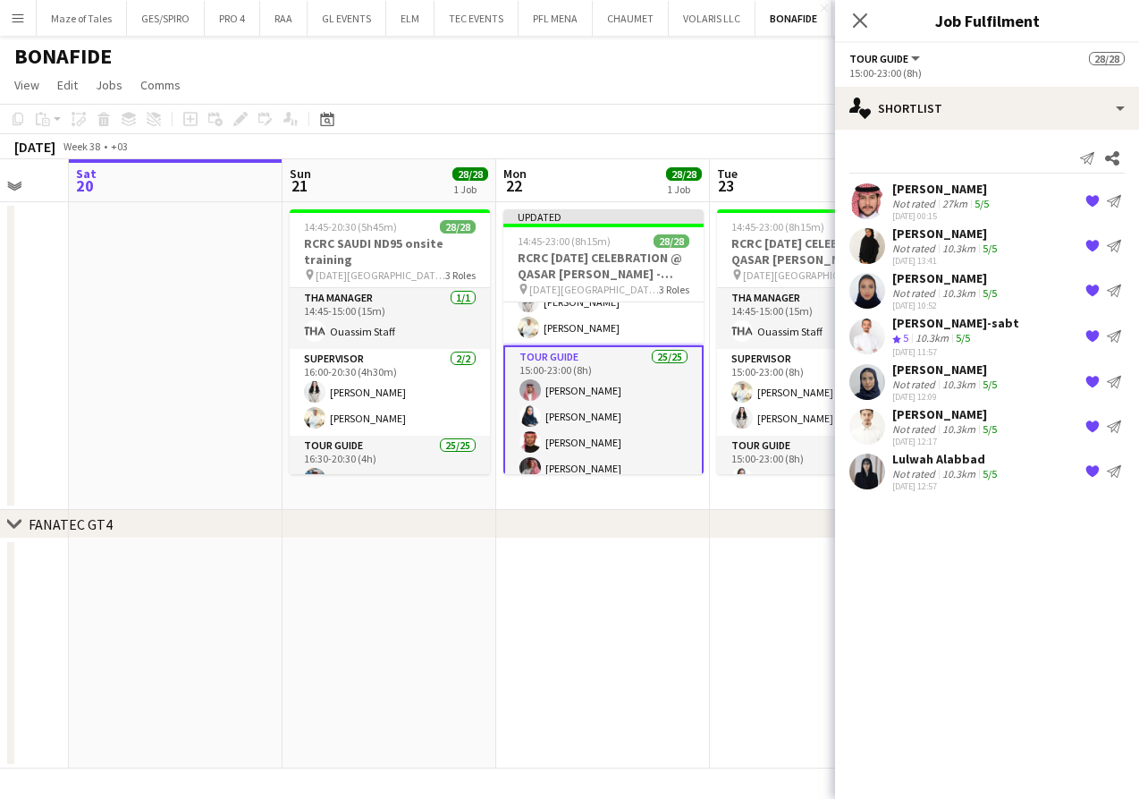
click at [930, 387] on div "Not rated" at bounding box center [916, 383] width 47 height 13
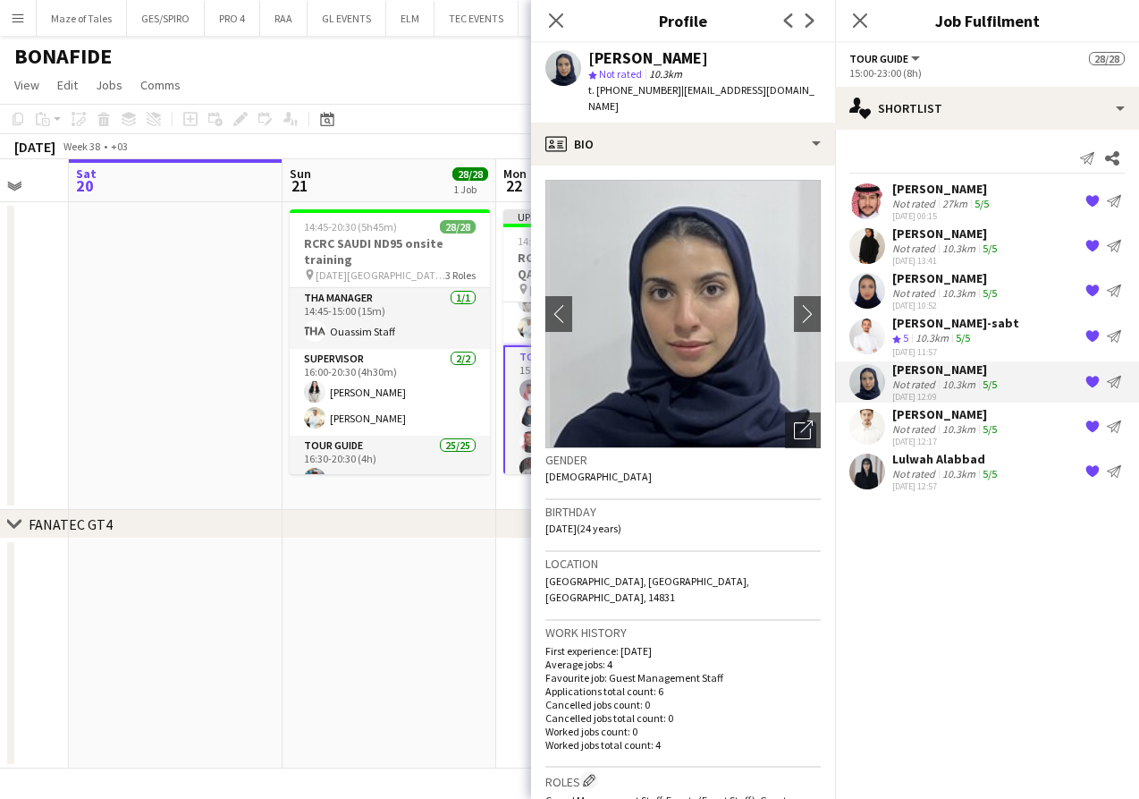
drag, startPoint x: 690, startPoint y: 58, endPoint x: 584, endPoint y: 59, distance: 105.5
click at [584, 59] on div "[PERSON_NAME] star Not rated 10.3km t. [PHONE_NUMBER] | [EMAIL_ADDRESS][DOMAIN_…" at bounding box center [683, 83] width 304 height 80
copy div "[PERSON_NAME]"
click at [935, 436] on div "[DATE] 12:17" at bounding box center [947, 442] width 108 height 12
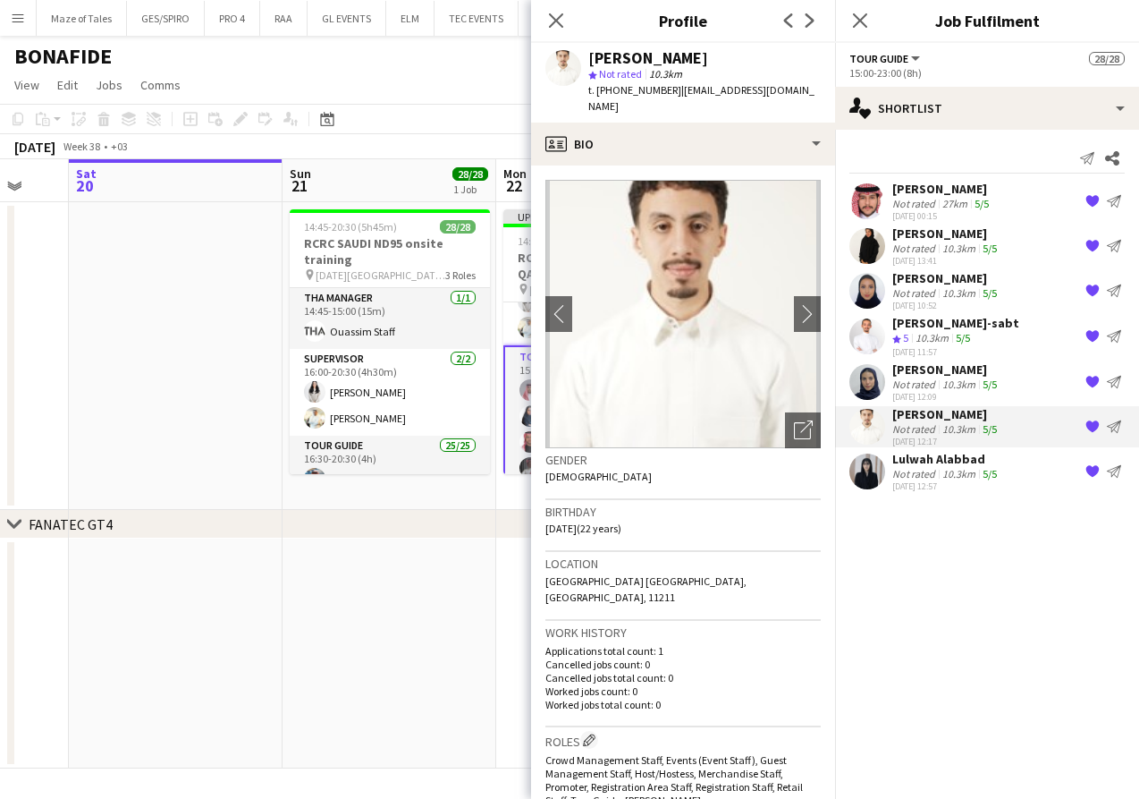
drag, startPoint x: 724, startPoint y: 53, endPoint x: 589, endPoint y: 54, distance: 135.0
click at [589, 54] on div "[PERSON_NAME]" at bounding box center [704, 58] width 233 height 16
copy div "[PERSON_NAME]"
click at [989, 516] on mat-expansion-panel "heart Shortlist Send notification Share [PERSON_NAME] Not rated 27km 5/5 [DATE]…" at bounding box center [987, 464] width 304 height 669
